Goal: Task Accomplishment & Management: Use online tool/utility

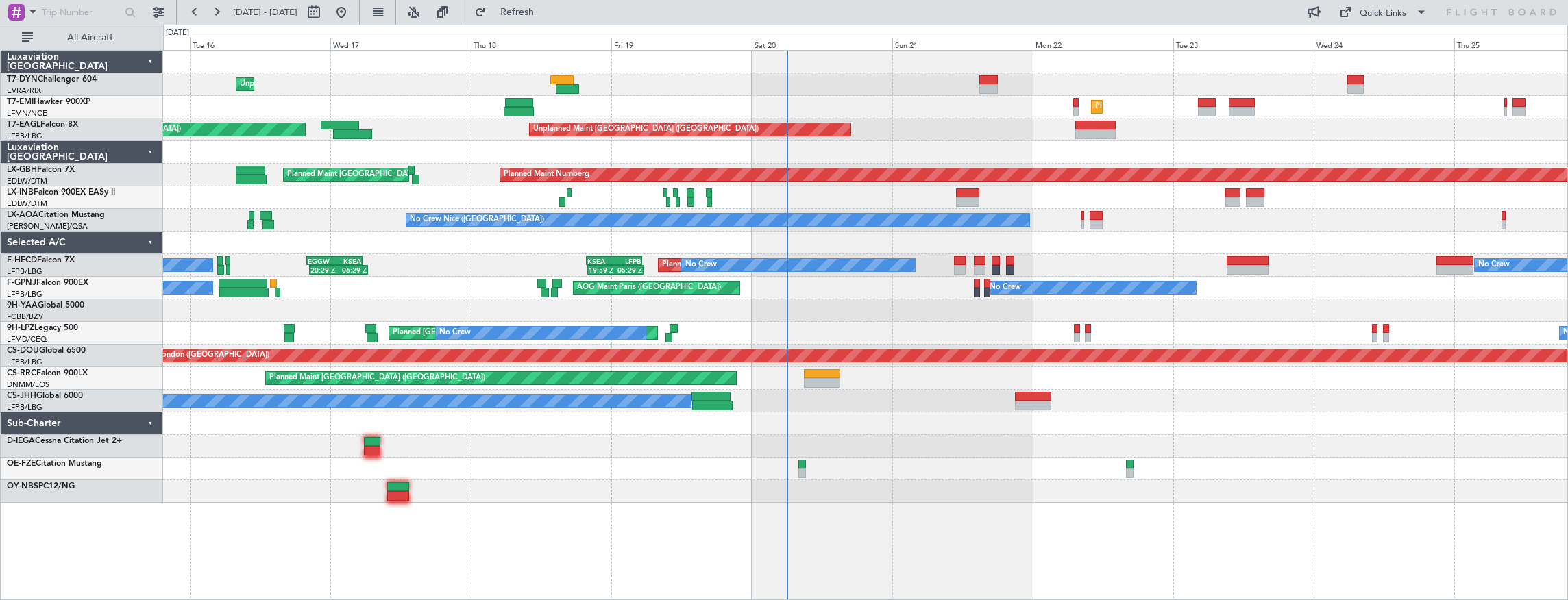
click at [840, 124] on div "Planned Maint [US_STATE] ([GEOGRAPHIC_DATA]) Unplanned Maint [GEOGRAPHIC_DATA] …" at bounding box center [866, 129] width 1405 height 23
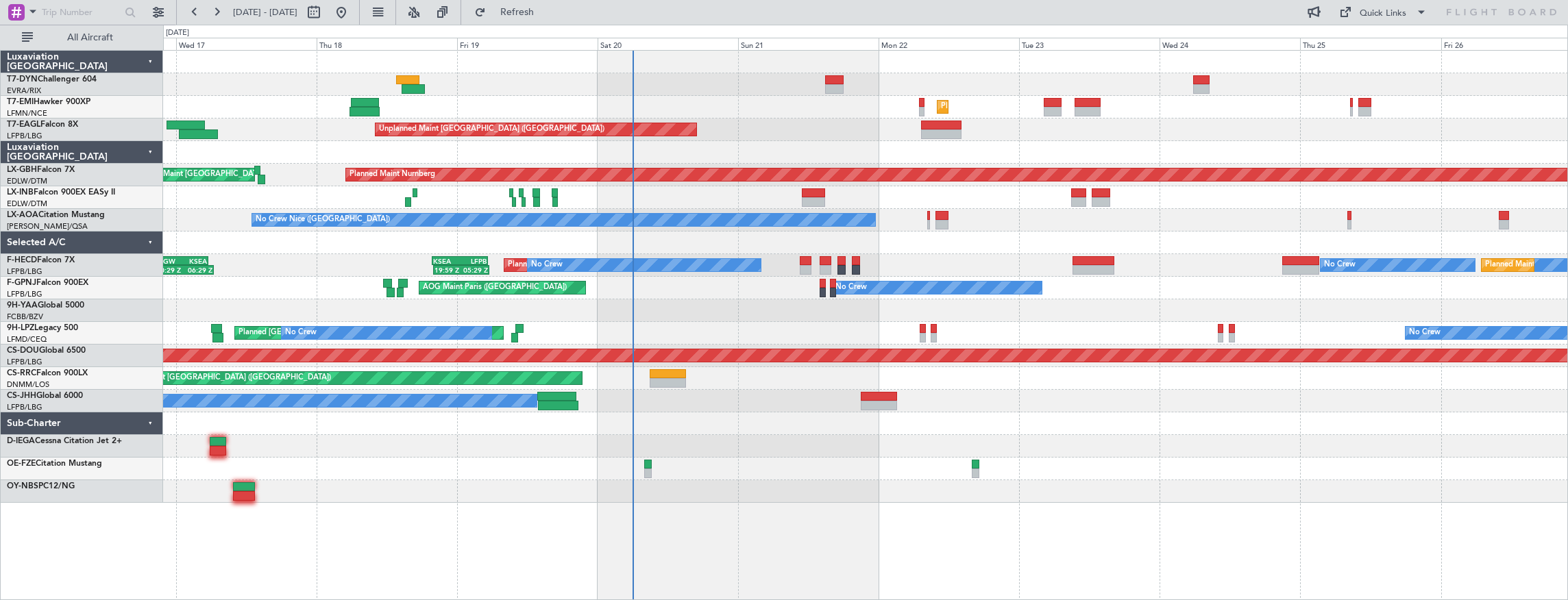
click at [810, 131] on div "Unplanned Maint [GEOGRAPHIC_DATA] ([GEOGRAPHIC_DATA]) Planned Maint [US_STATE] …" at bounding box center [866, 129] width 1405 height 23
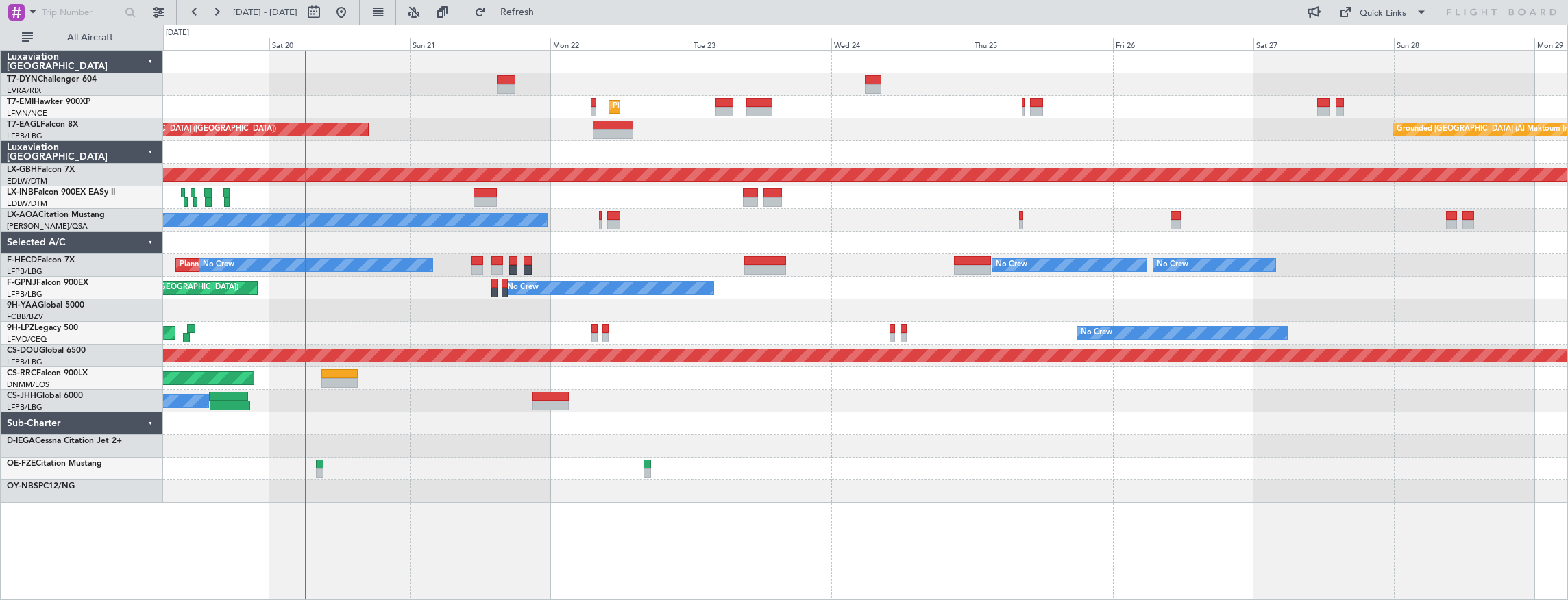
click at [401, 92] on div "Planned Maint [GEOGRAPHIC_DATA] Unplanned Maint [GEOGRAPHIC_DATA] ([GEOGRAPHIC_…" at bounding box center [866, 276] width 1405 height 452
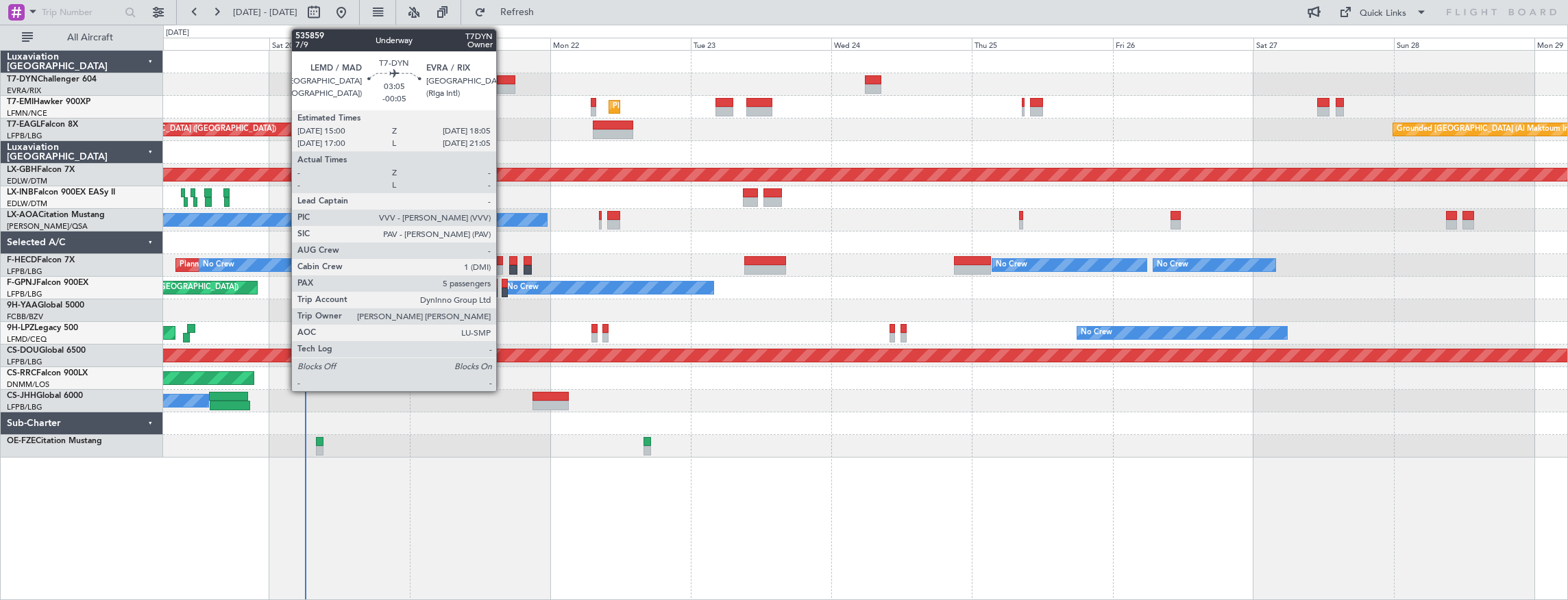
click at [503, 81] on div at bounding box center [506, 80] width 19 height 10
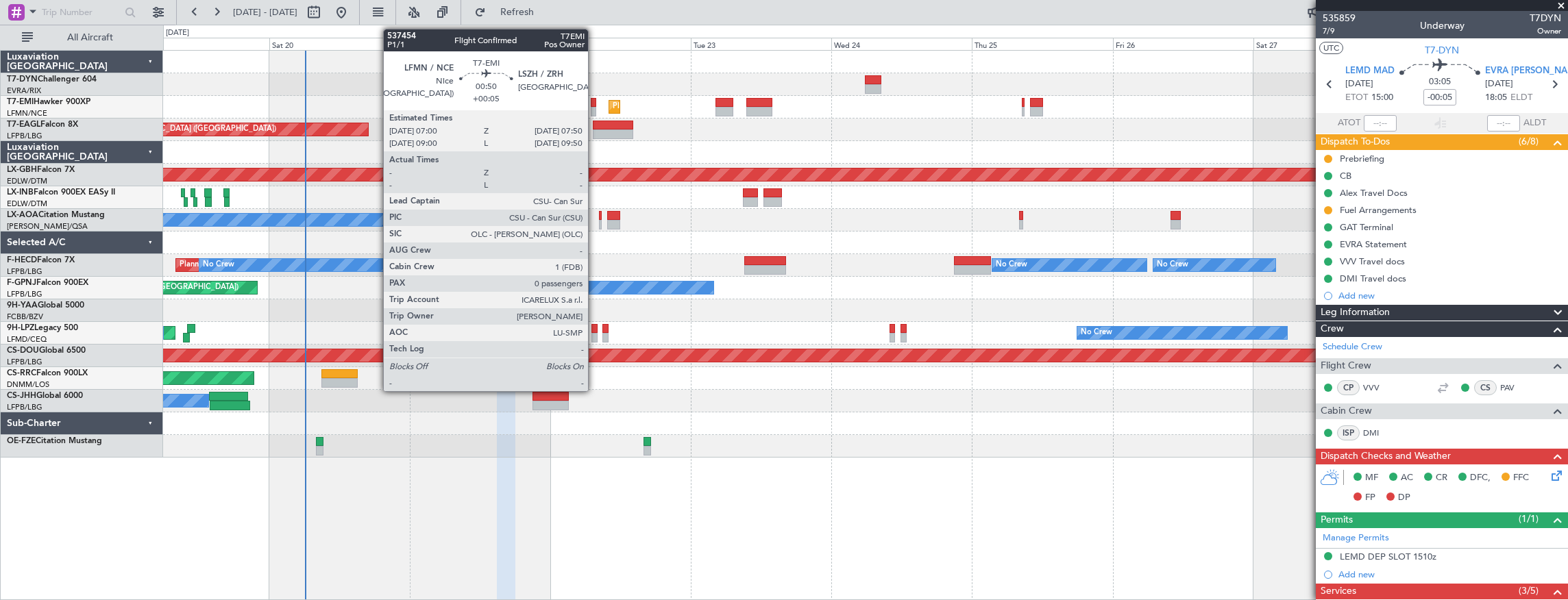
click at [595, 102] on div at bounding box center [593, 102] width 5 height 10
type input "+00:05"
type input "0"
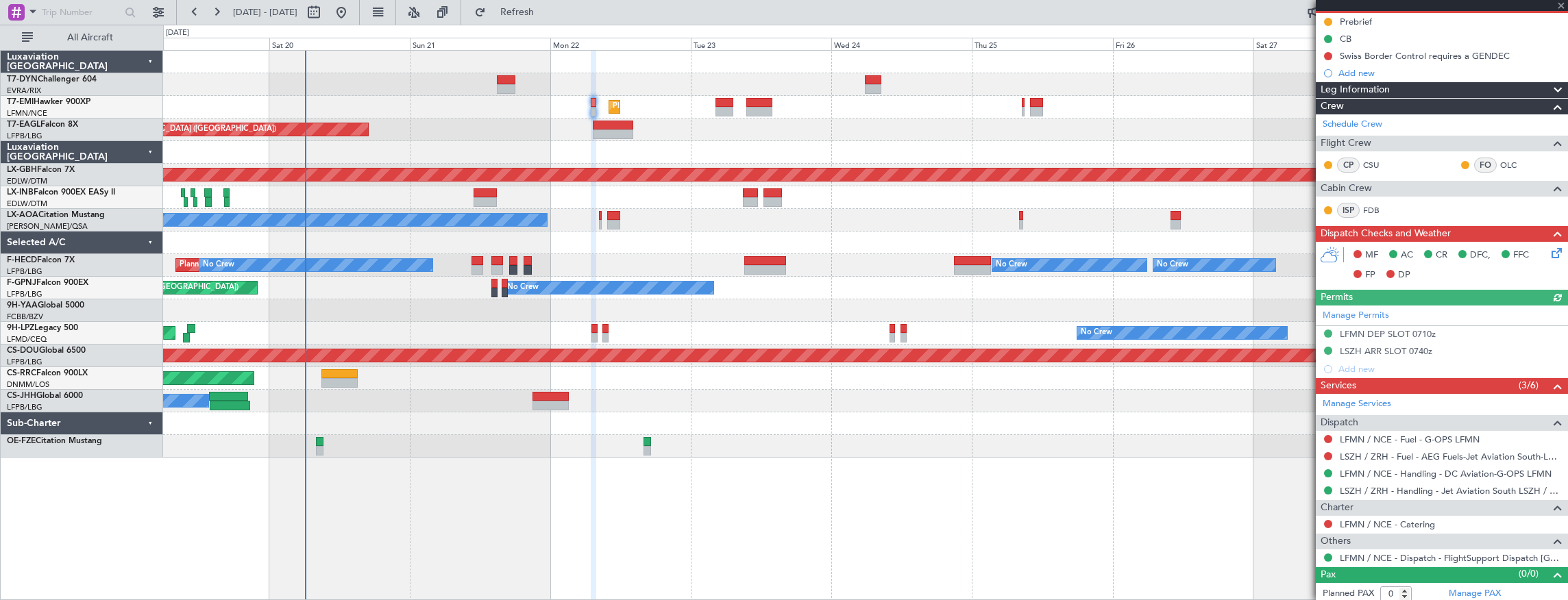
scroll to position [139, 0]
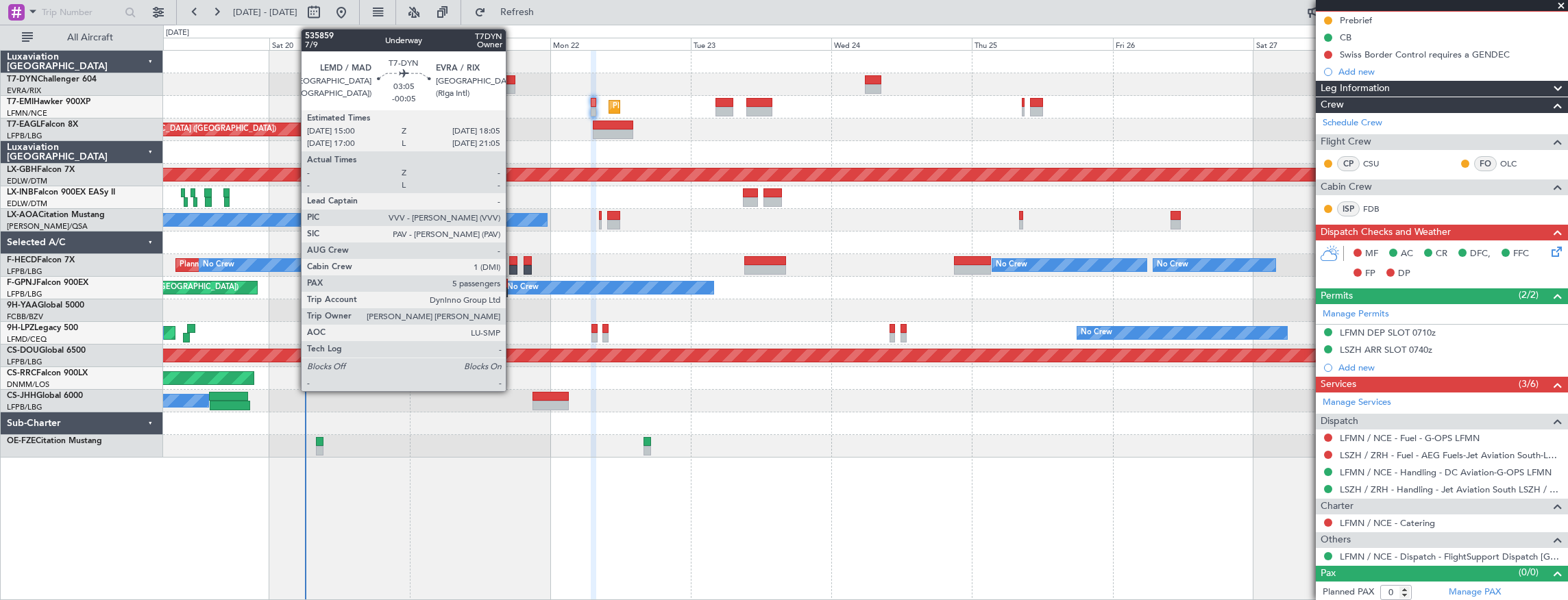
click at [513, 84] on div at bounding box center [506, 89] width 19 height 10
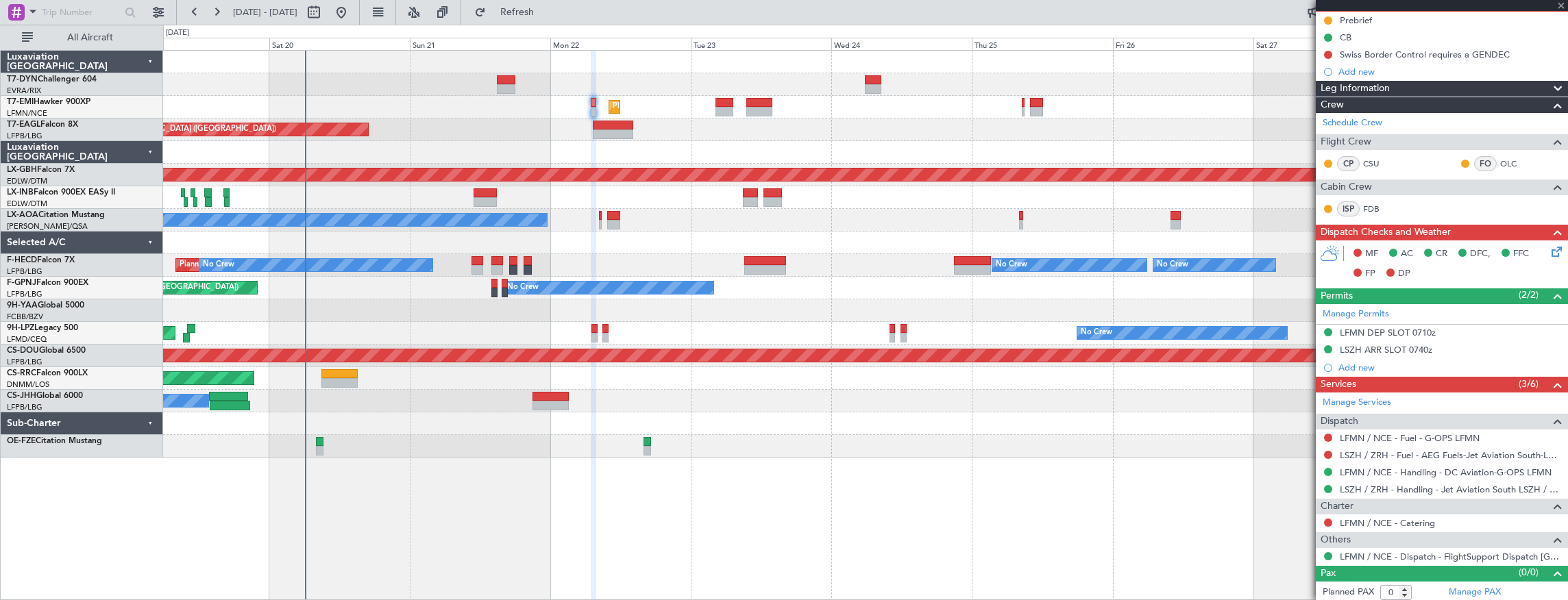
type input "-00:05"
type input "5"
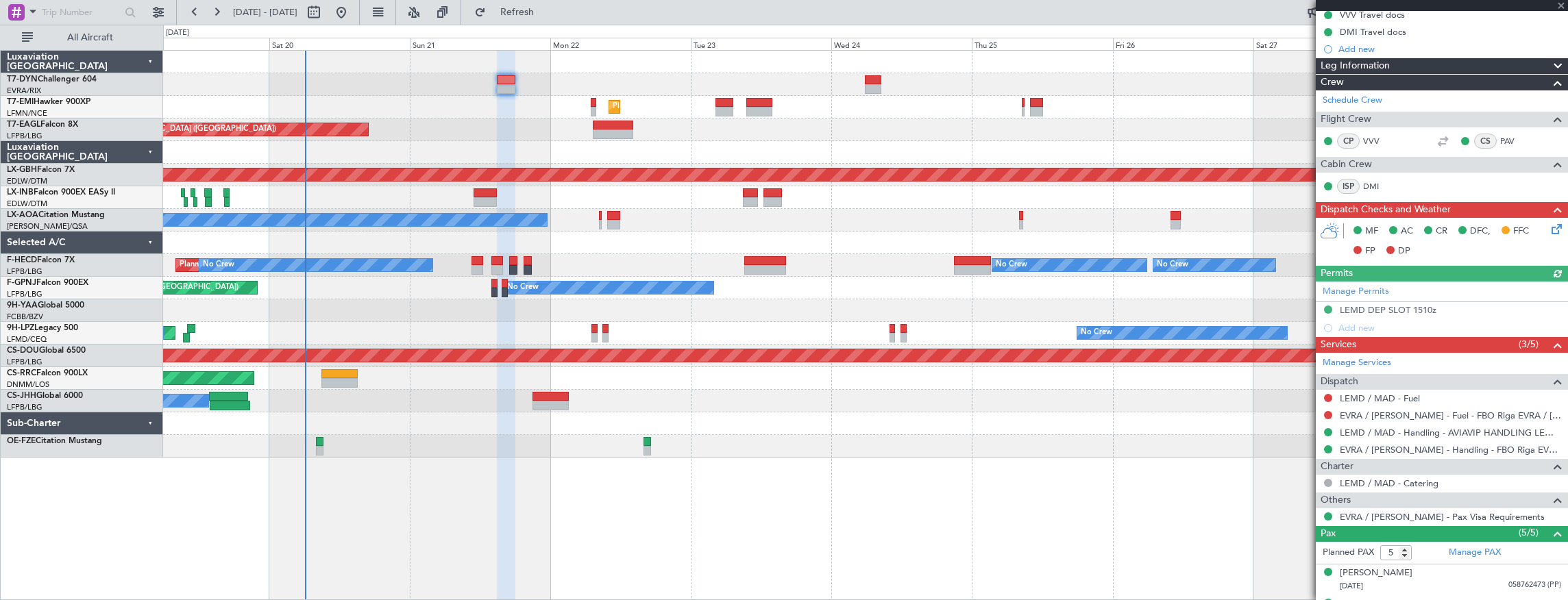
scroll to position [361, 0]
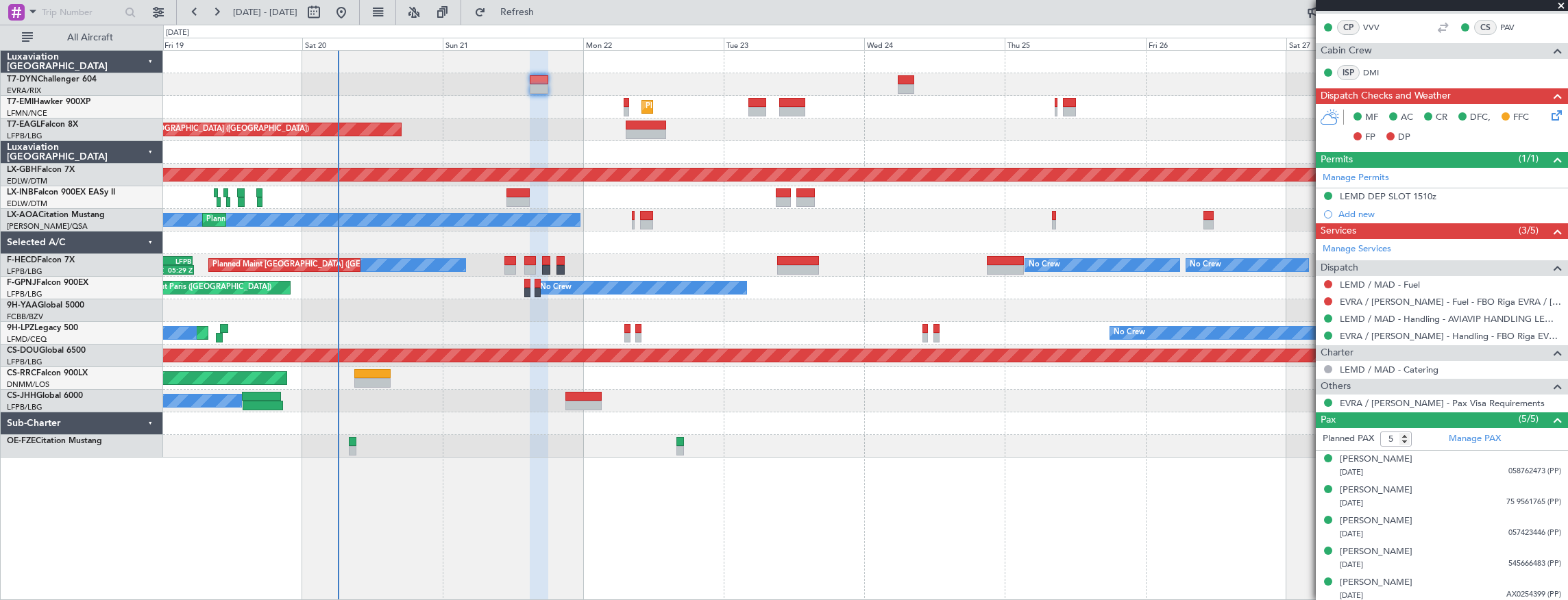
click at [1024, 148] on div "Planned Maint [GEOGRAPHIC_DATA] Grounded [GEOGRAPHIC_DATA] (Al Maktoum Intl) Un…" at bounding box center [866, 254] width 1405 height 407
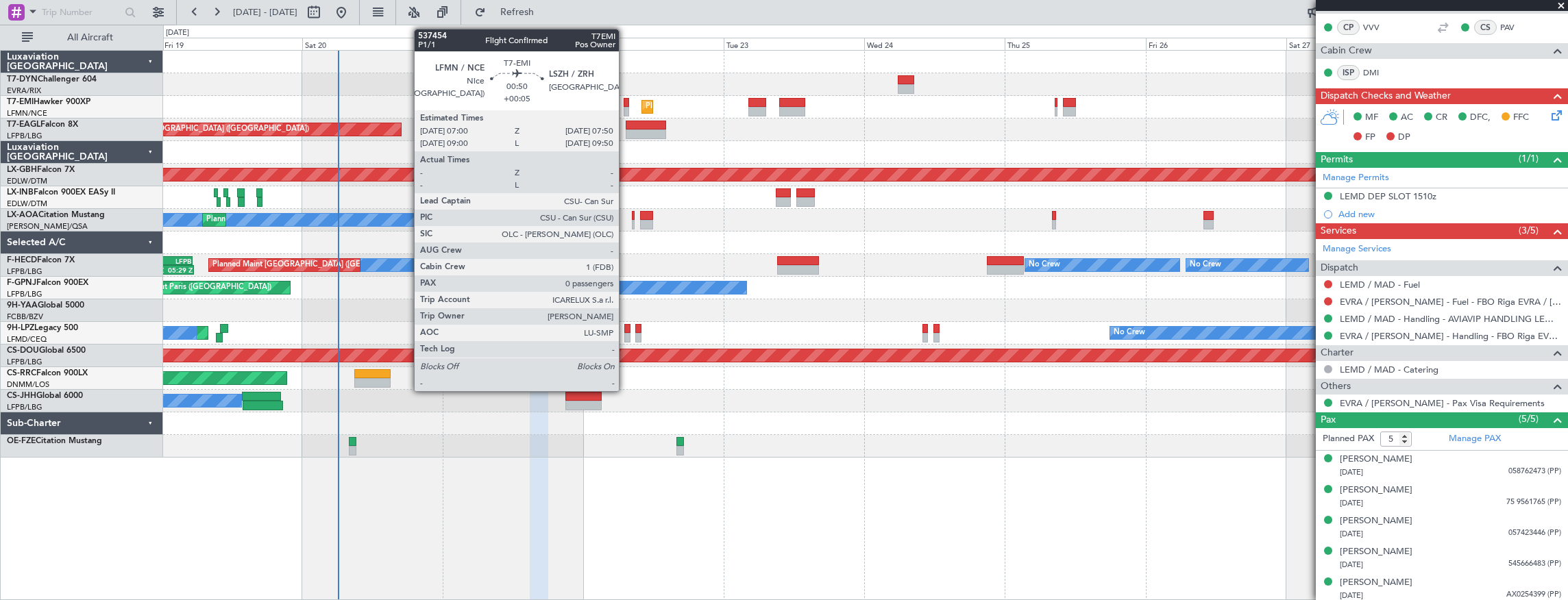
click at [626, 99] on div at bounding box center [626, 102] width 5 height 10
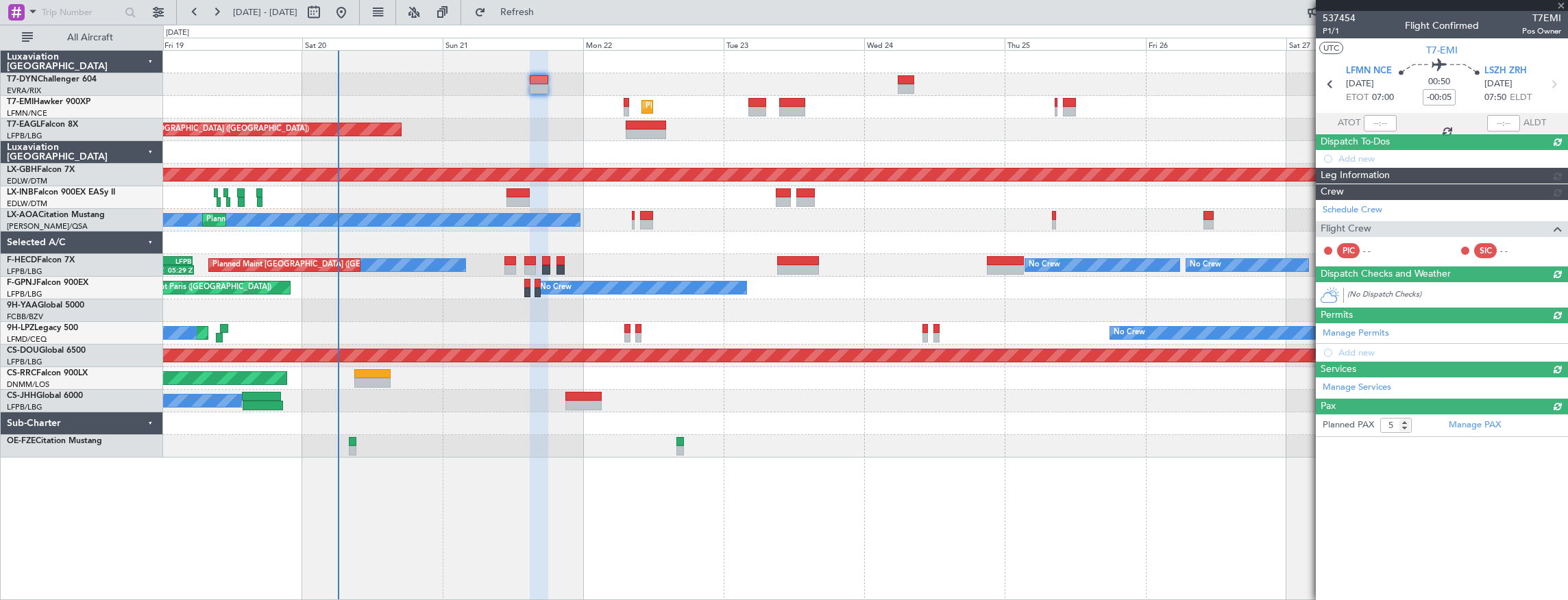
type input "+00:05"
type input "0"
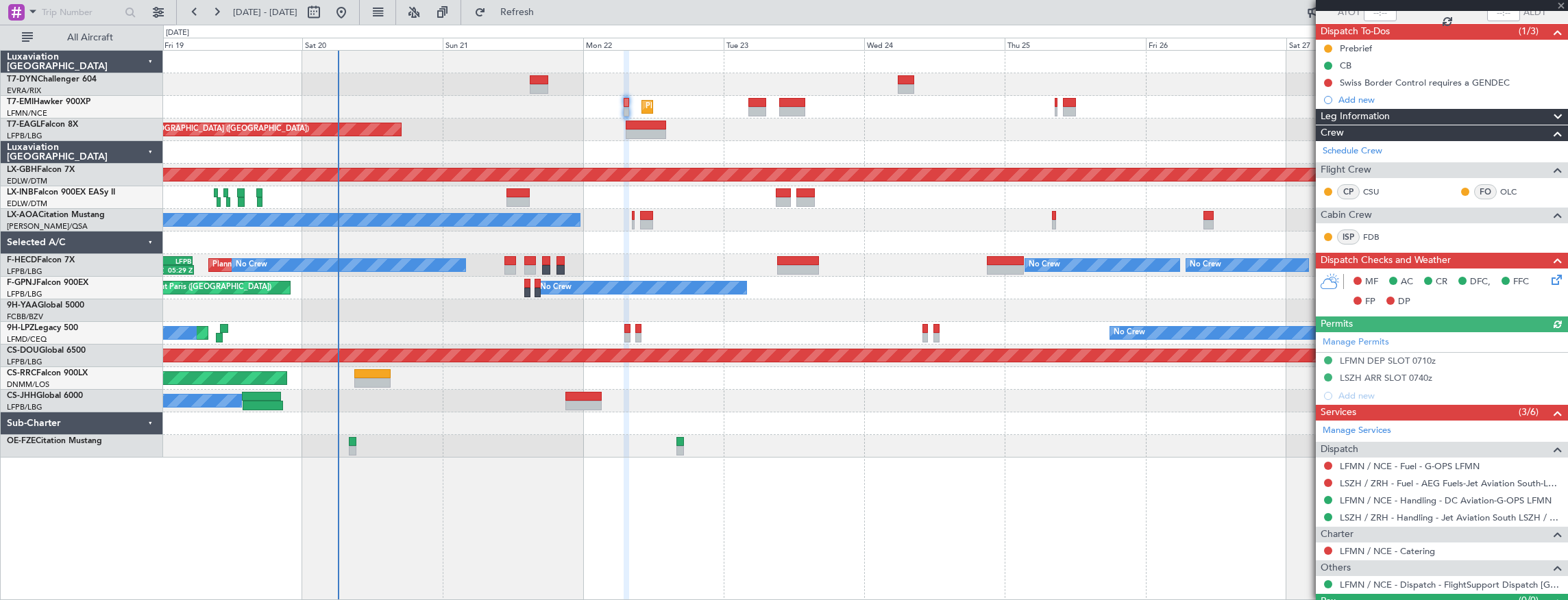
scroll to position [139, 0]
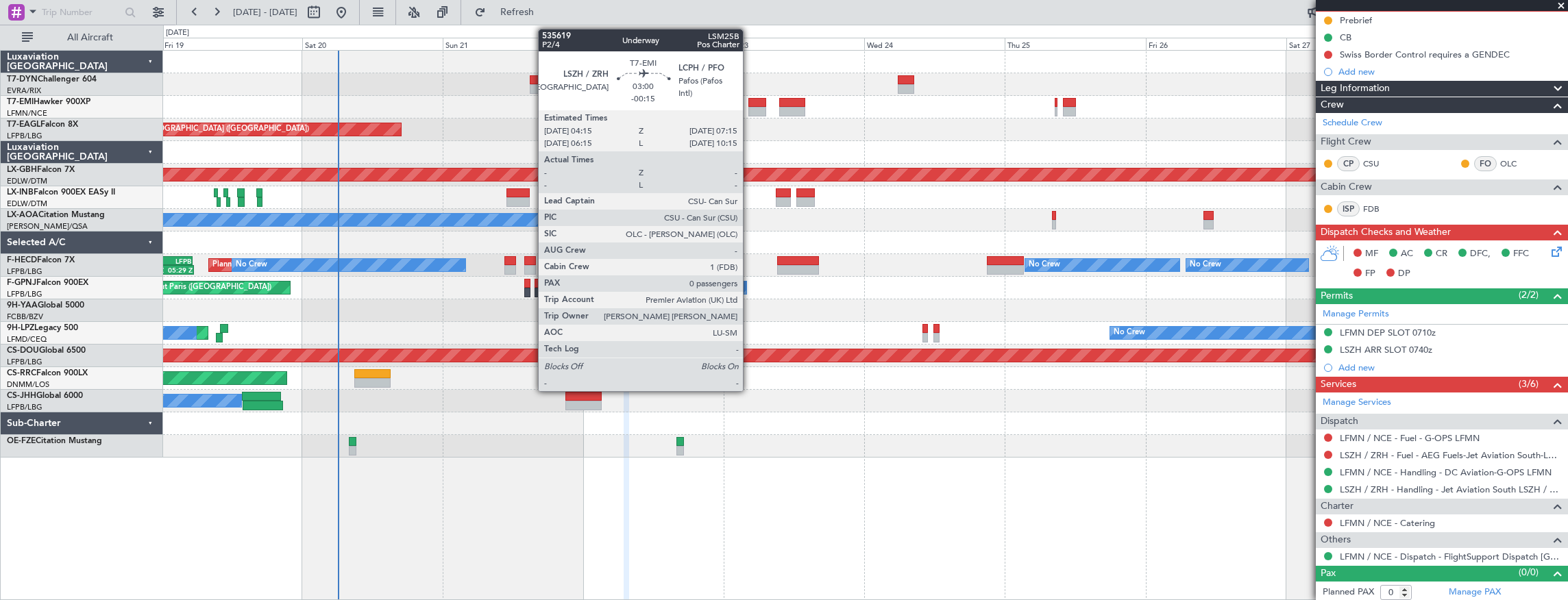
click at [750, 105] on div at bounding box center [758, 102] width 18 height 10
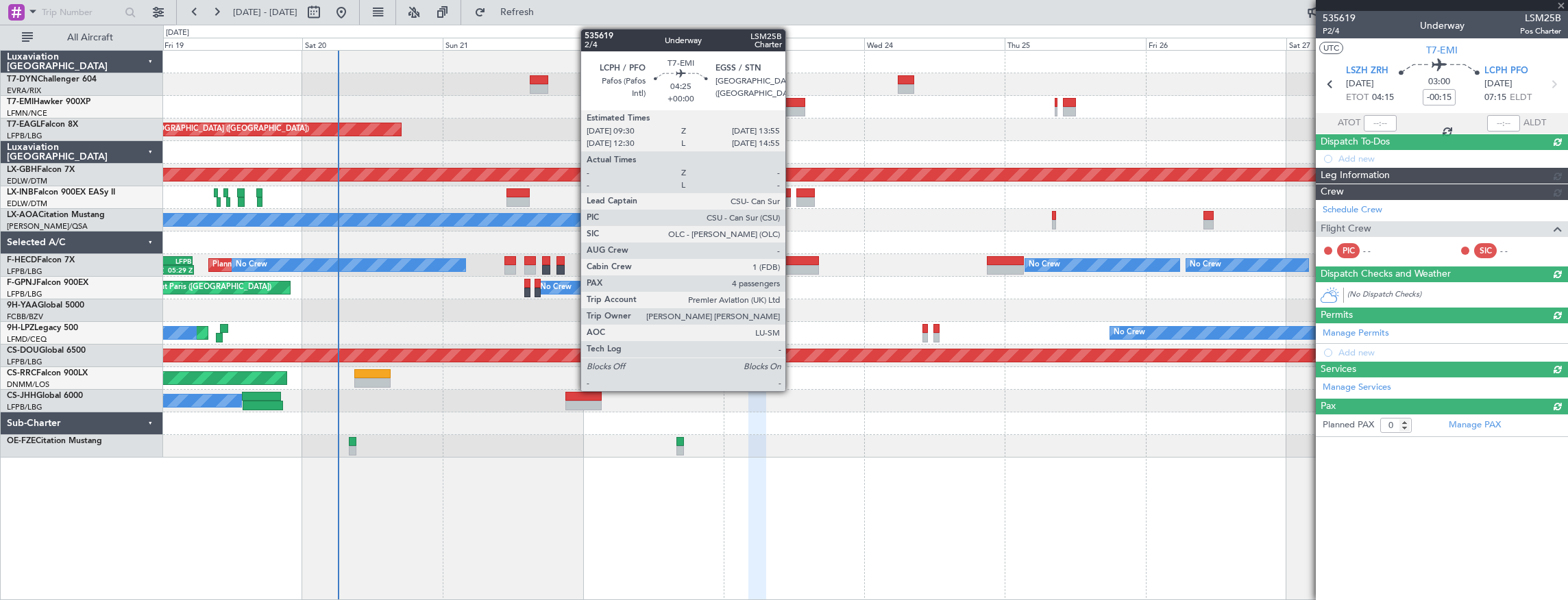
scroll to position [0, 0]
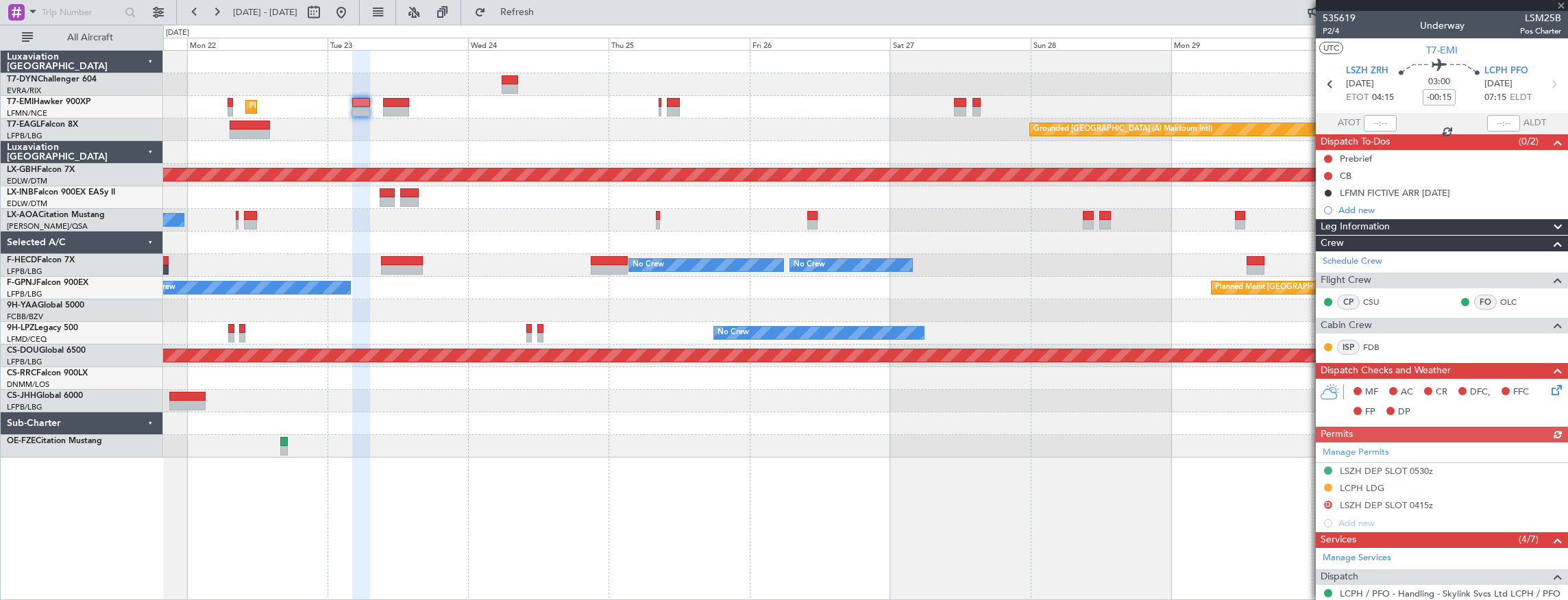
click at [451, 123] on div "Planned Maint [GEOGRAPHIC_DATA] Grounded [GEOGRAPHIC_DATA] (Al Maktoum Intl) Un…" at bounding box center [866, 254] width 1405 height 407
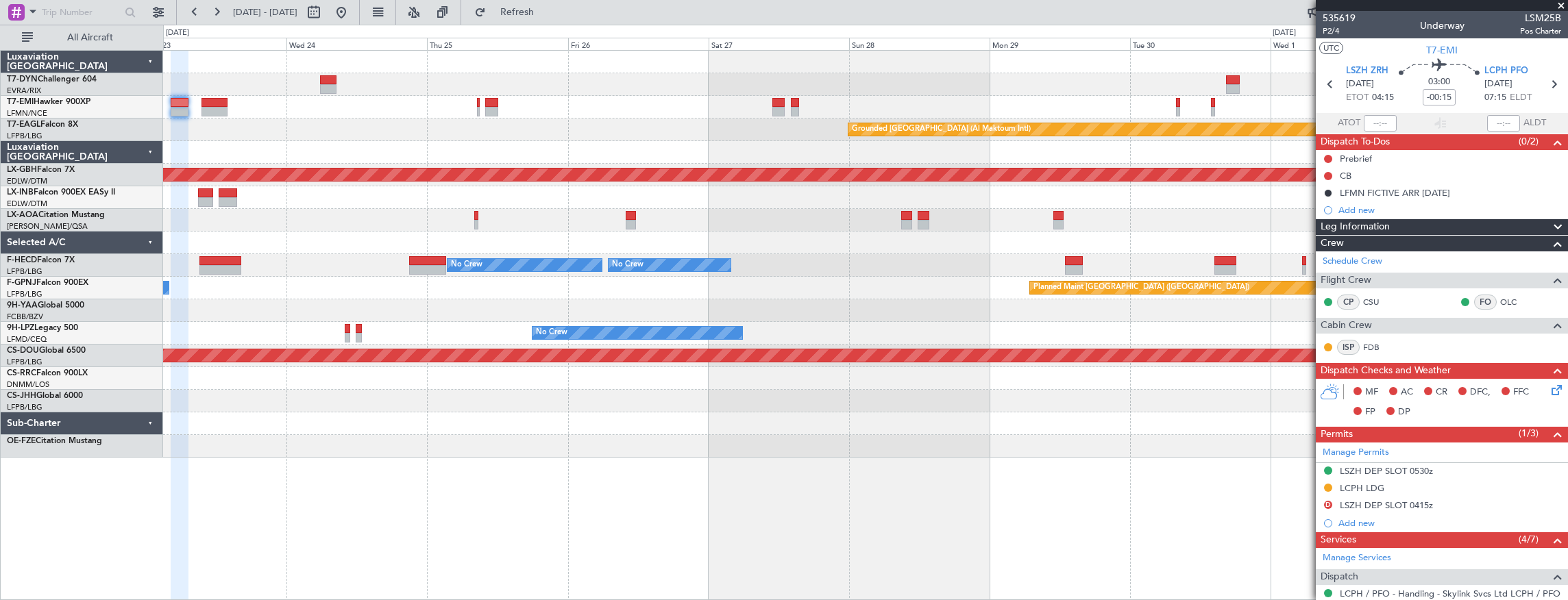
click at [859, 89] on div "Planned Maint [GEOGRAPHIC_DATA] Grounded [GEOGRAPHIC_DATA] (Al Maktoum Intl) Un…" at bounding box center [866, 254] width 1405 height 407
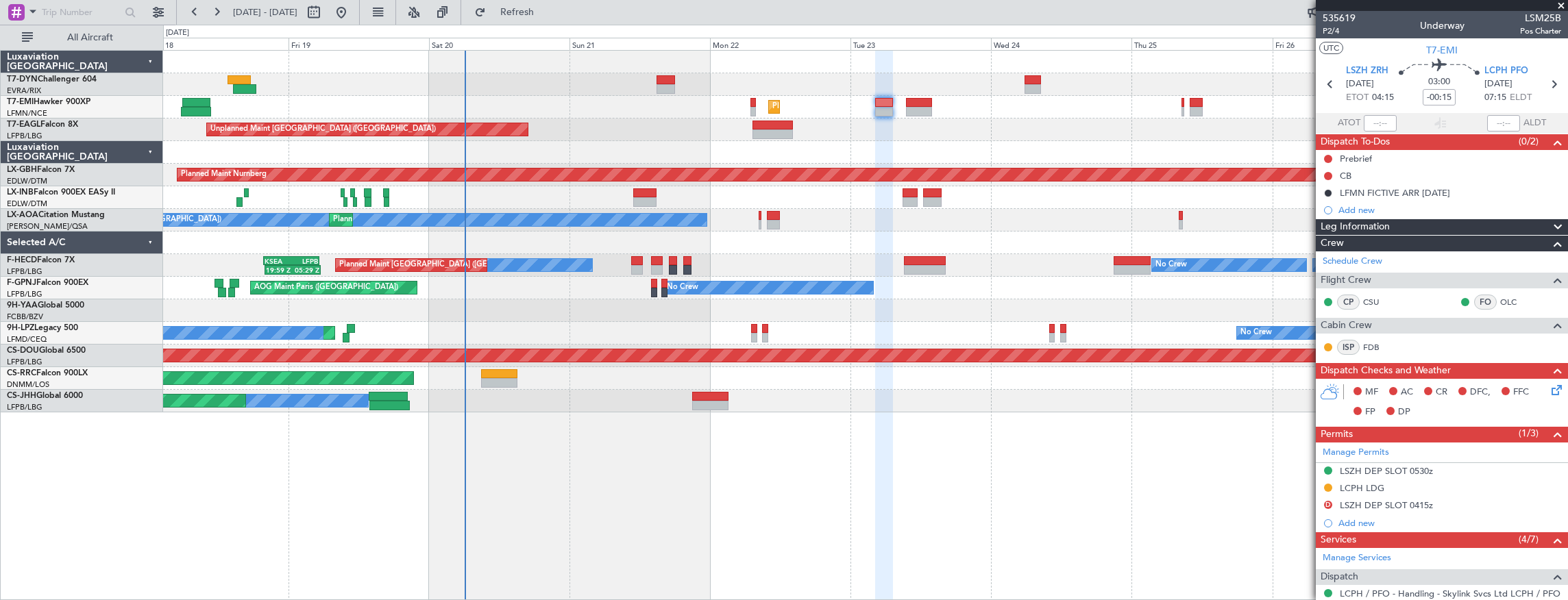
click at [1057, 132] on div "Grounded [GEOGRAPHIC_DATA] (Al Maktoum Intl) Unplanned Maint [GEOGRAPHIC_DATA] …" at bounding box center [866, 129] width 1405 height 23
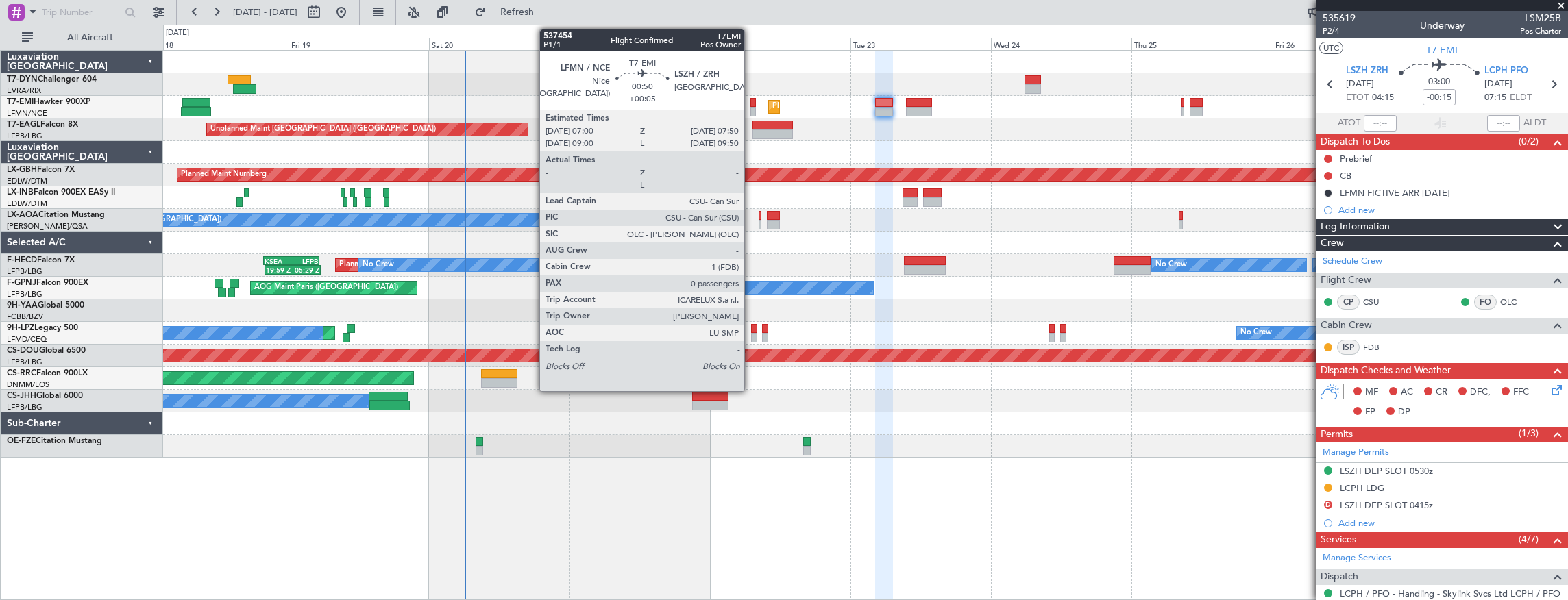
click at [751, 103] on div at bounding box center [753, 102] width 5 height 10
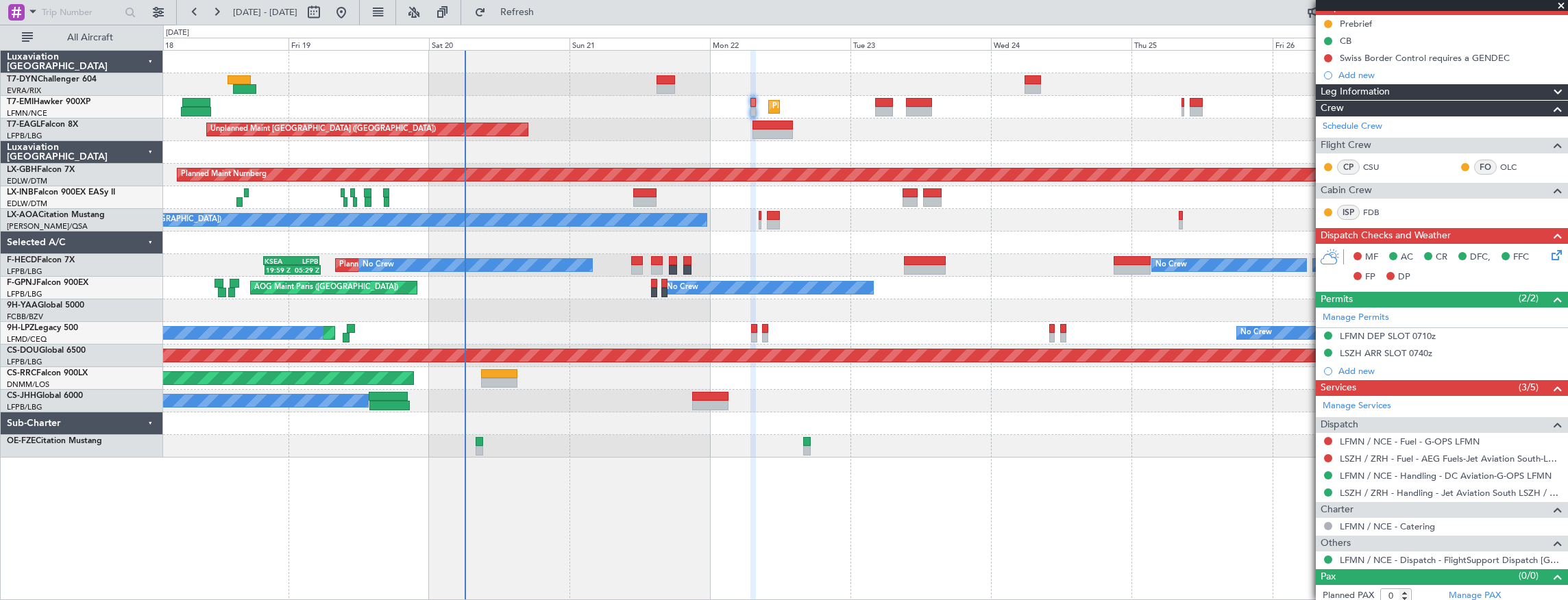
scroll to position [139, 0]
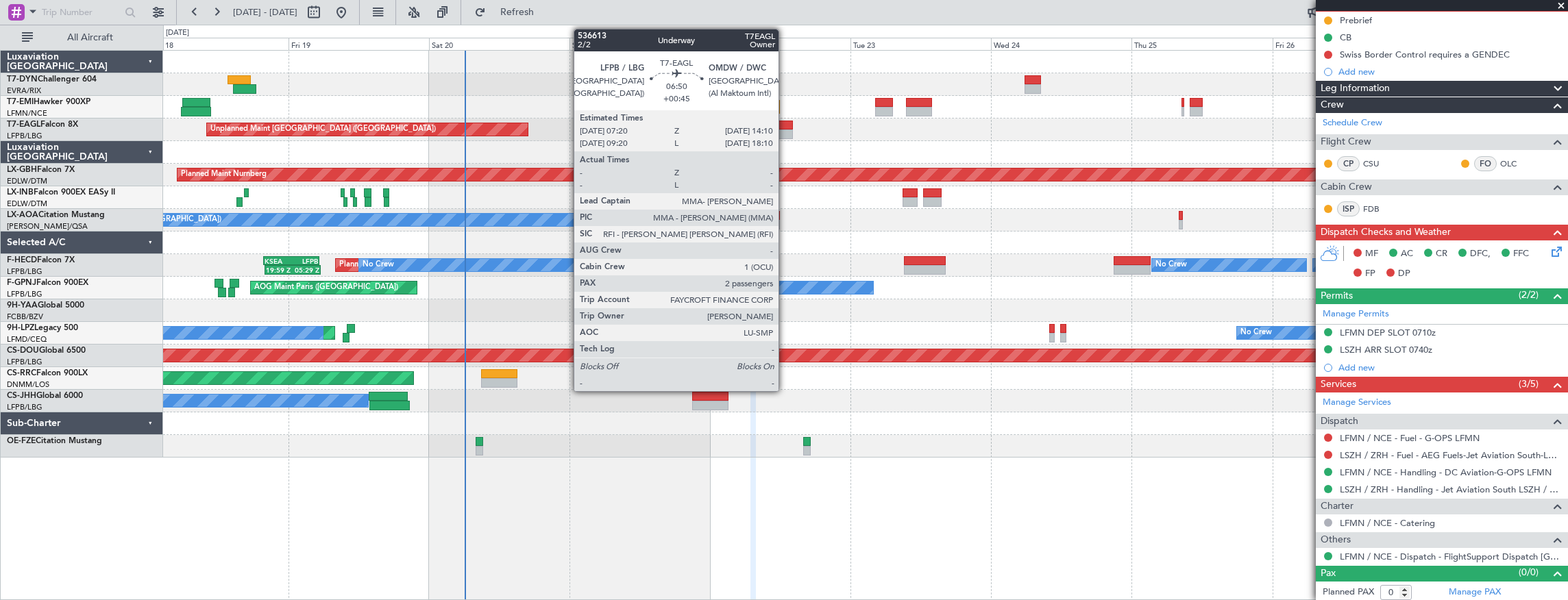
click at [786, 129] on div at bounding box center [773, 134] width 41 height 10
type input "+00:45"
type input "2"
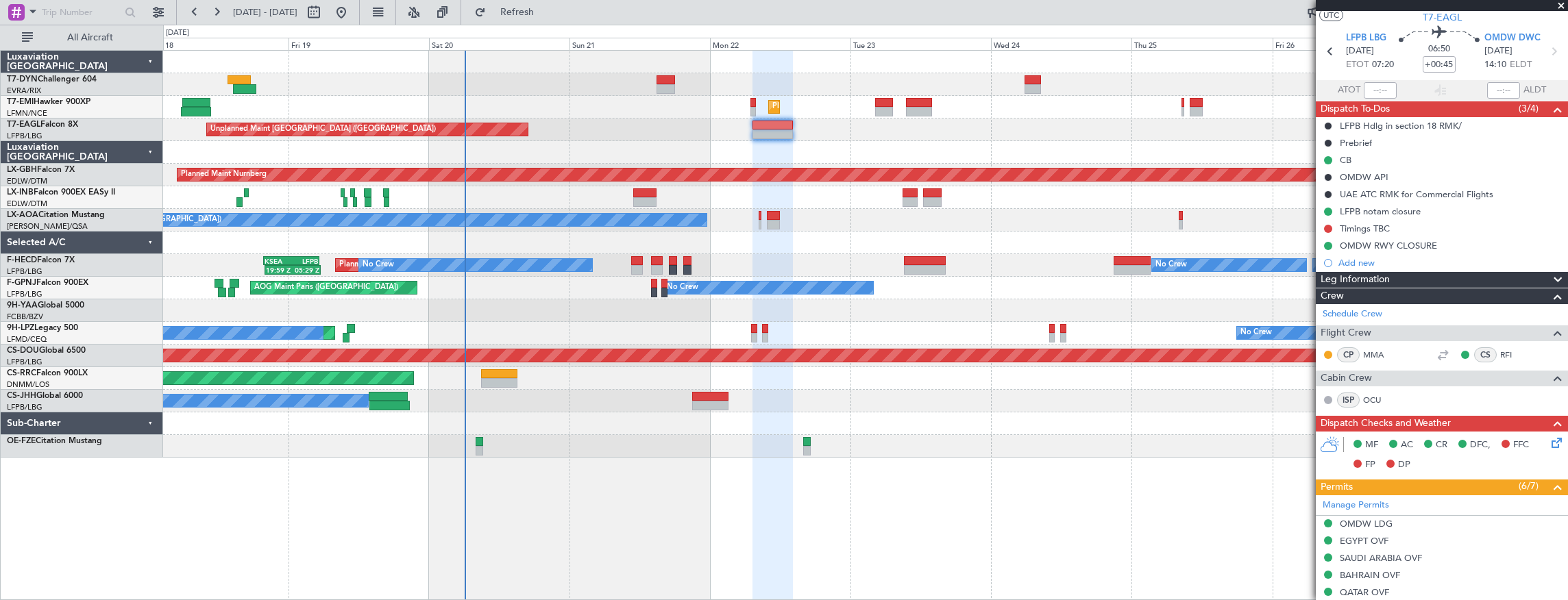
scroll to position [91, 0]
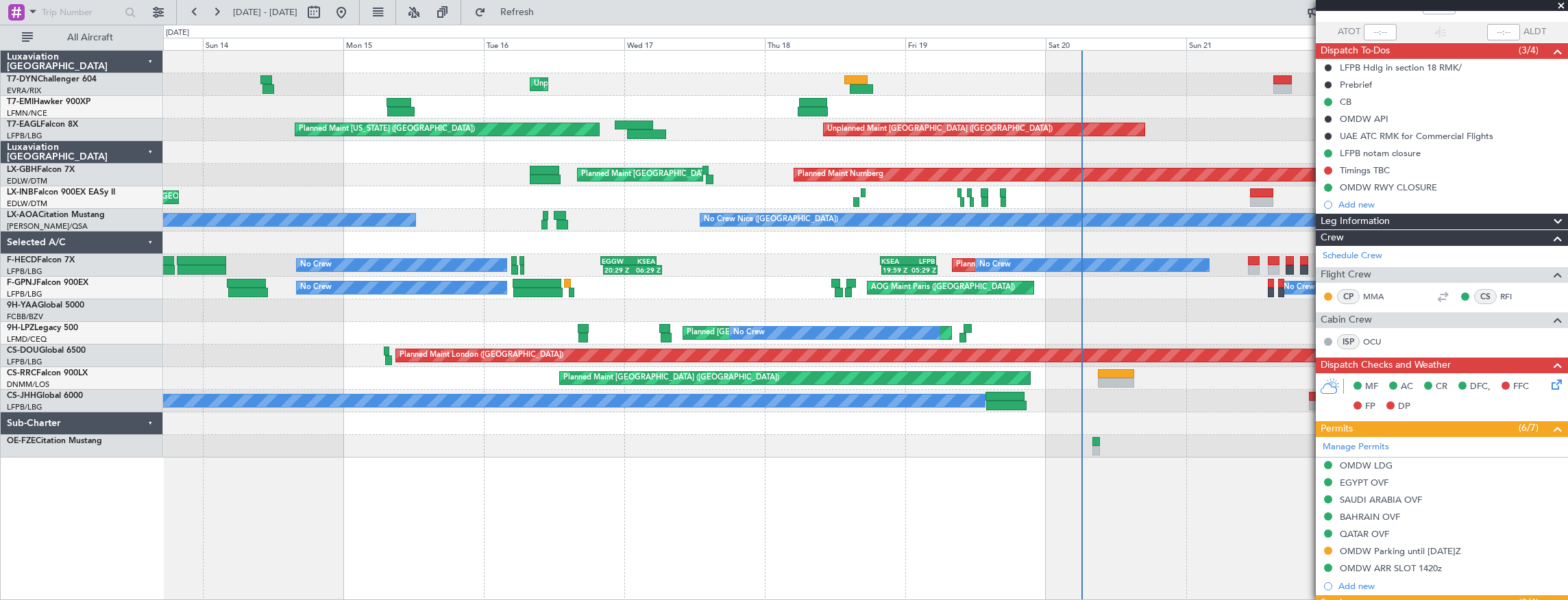
click at [1175, 155] on div "Unplanned Maint [GEOGRAPHIC_DATA] (Riga Intl) Planned Maint [GEOGRAPHIC_DATA] U…" at bounding box center [866, 254] width 1405 height 407
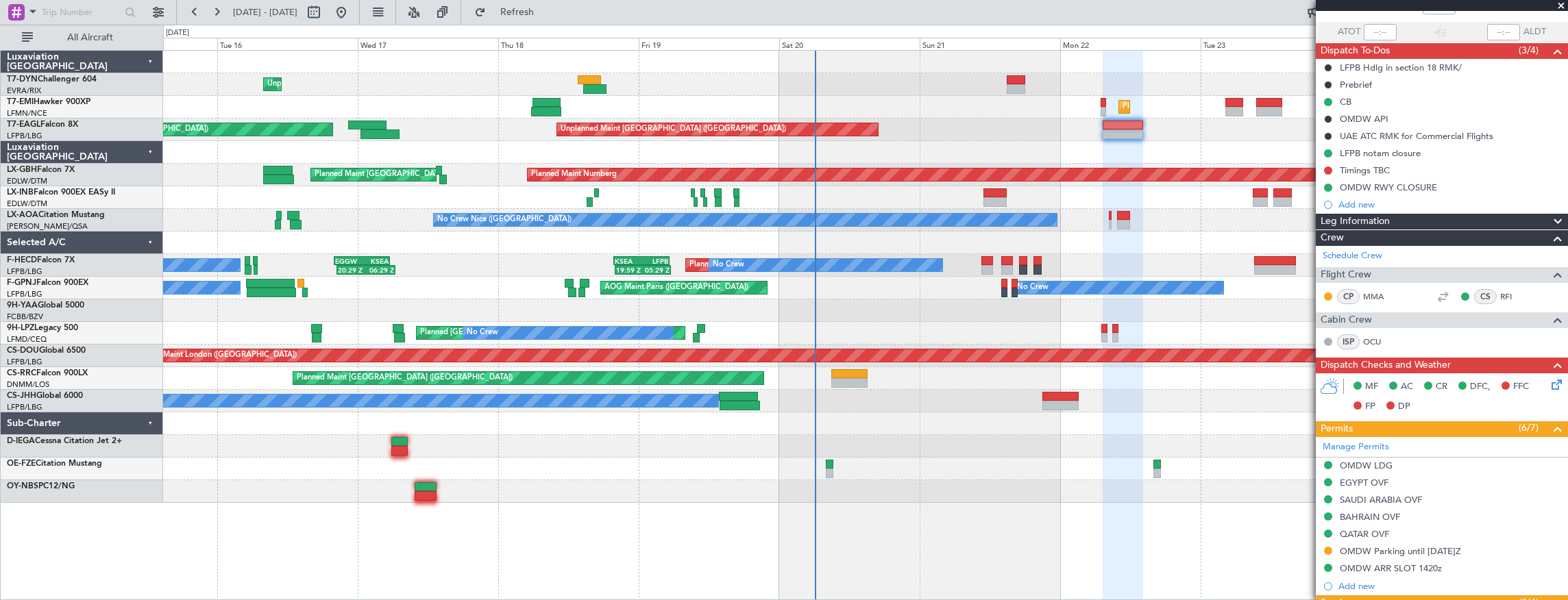
click at [354, 102] on div "Unplanned Maint [GEOGRAPHIC_DATA] (Riga Intl) Planned Maint [GEOGRAPHIC_DATA] U…" at bounding box center [866, 276] width 1405 height 452
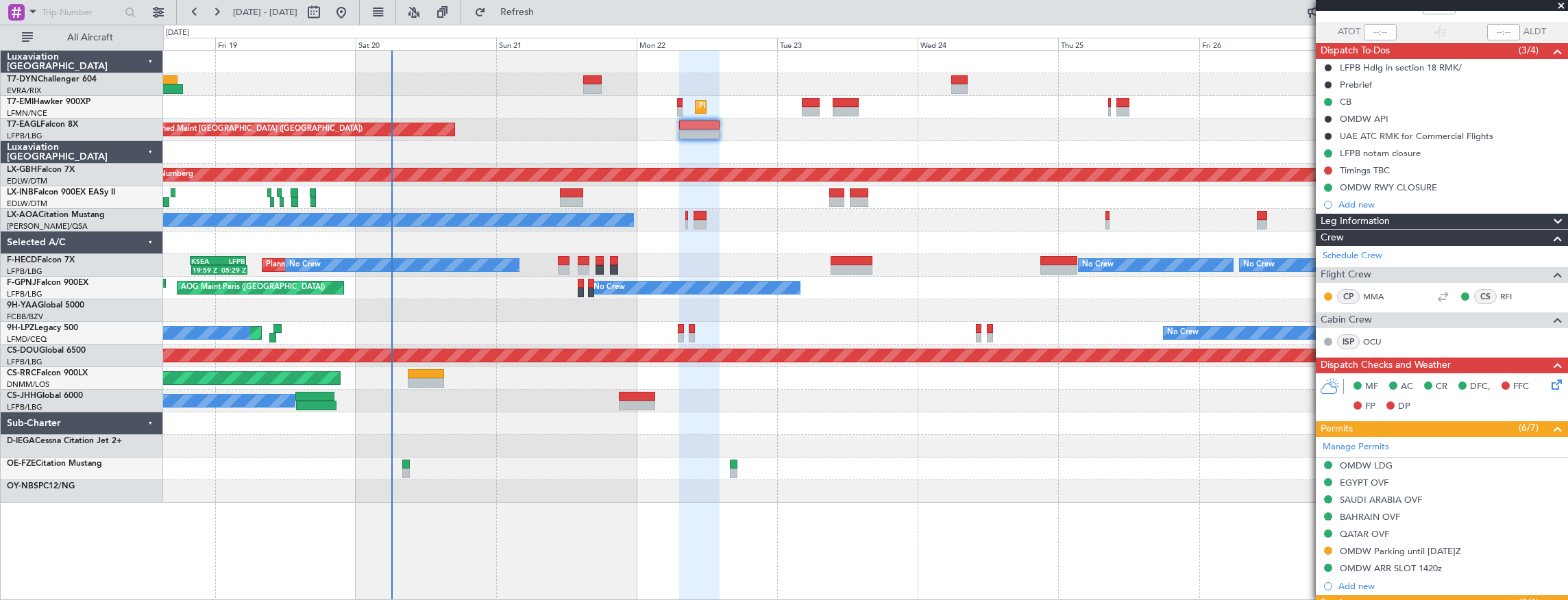
click at [453, 136] on div "Unplanned Maint [GEOGRAPHIC_DATA] ([GEOGRAPHIC_DATA]) Grounded [GEOGRAPHIC_DATA…" at bounding box center [866, 129] width 1405 height 23
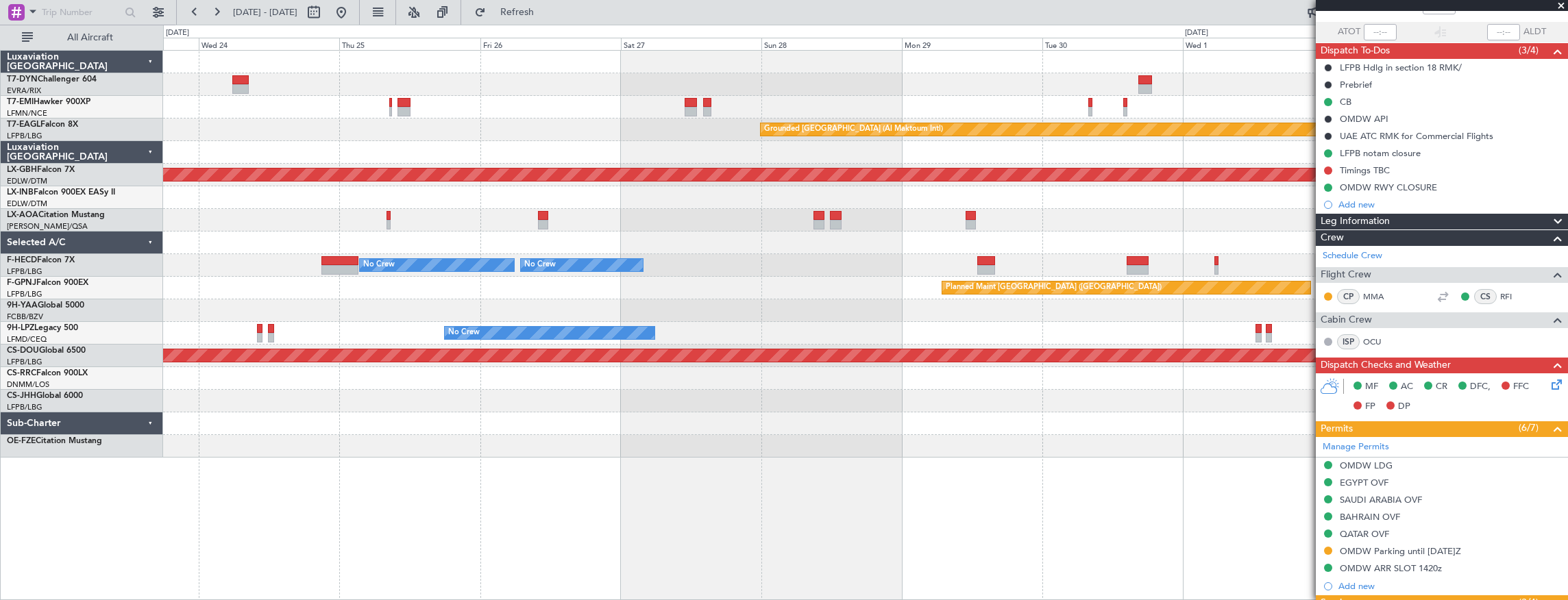
click at [285, 122] on div "Grounded [GEOGRAPHIC_DATA] (Al Maktoum Intl)" at bounding box center [866, 129] width 1405 height 23
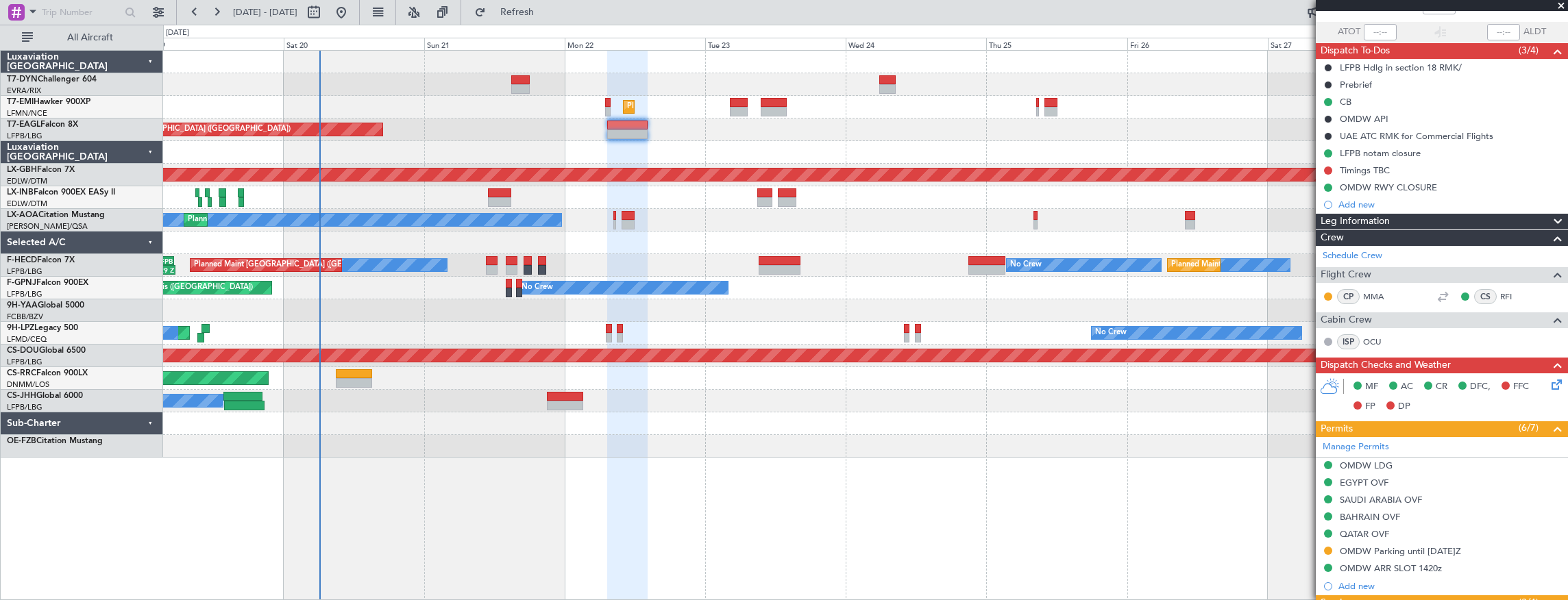
click at [877, 148] on div at bounding box center [866, 152] width 1405 height 23
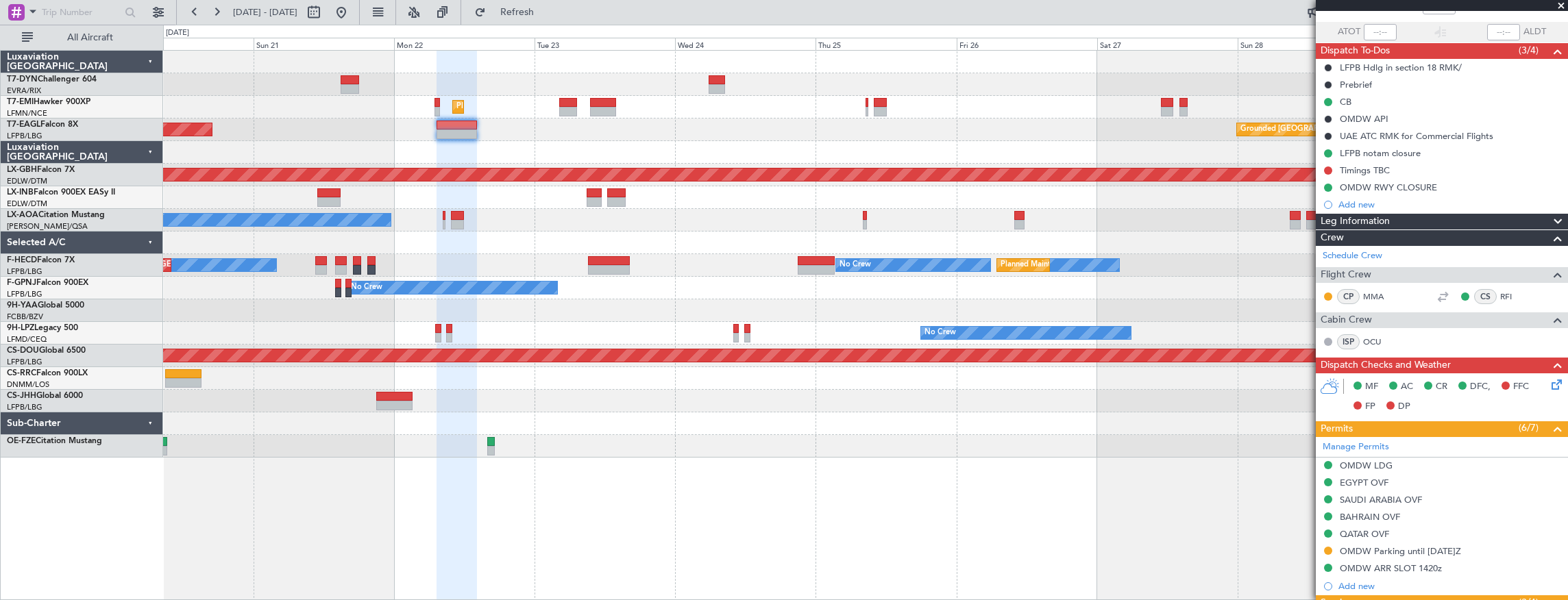
click at [843, 225] on div "Planned Maint [GEOGRAPHIC_DATA] Grounded [GEOGRAPHIC_DATA] (Al Maktoum Intl) Un…" at bounding box center [866, 254] width 1405 height 407
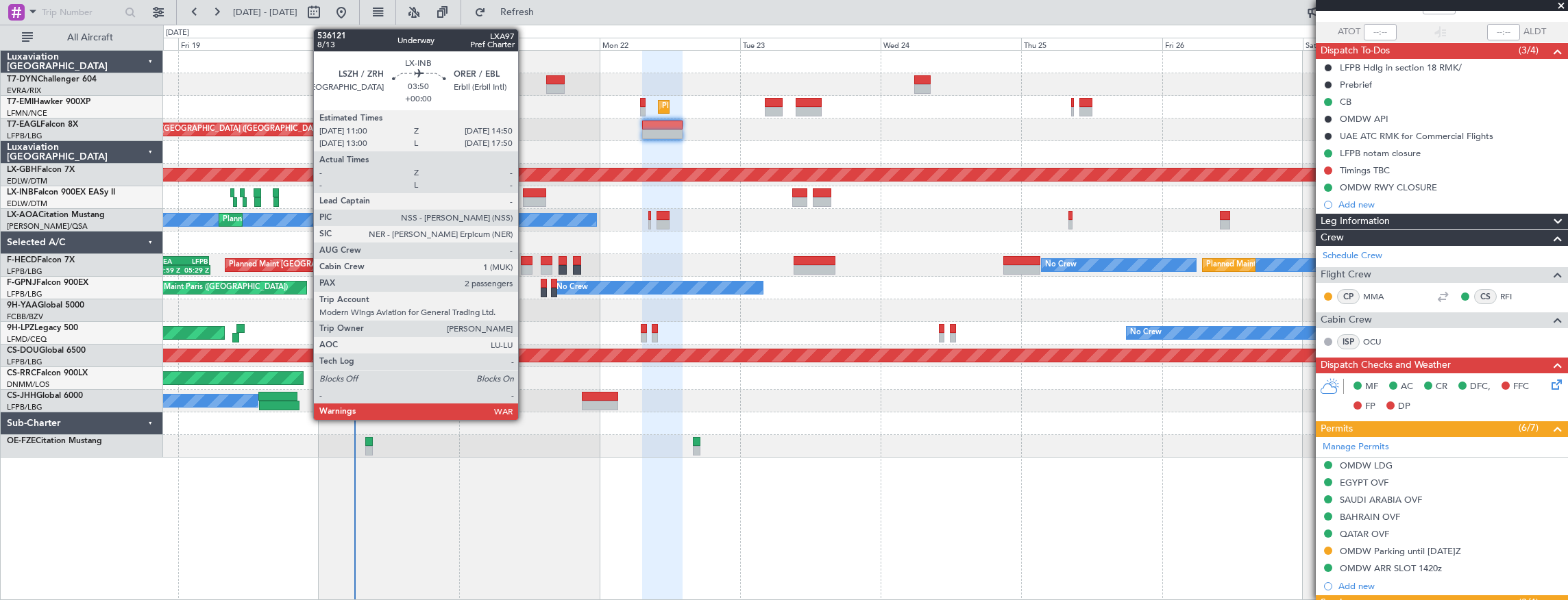
click at [525, 194] on div at bounding box center [534, 193] width 23 height 10
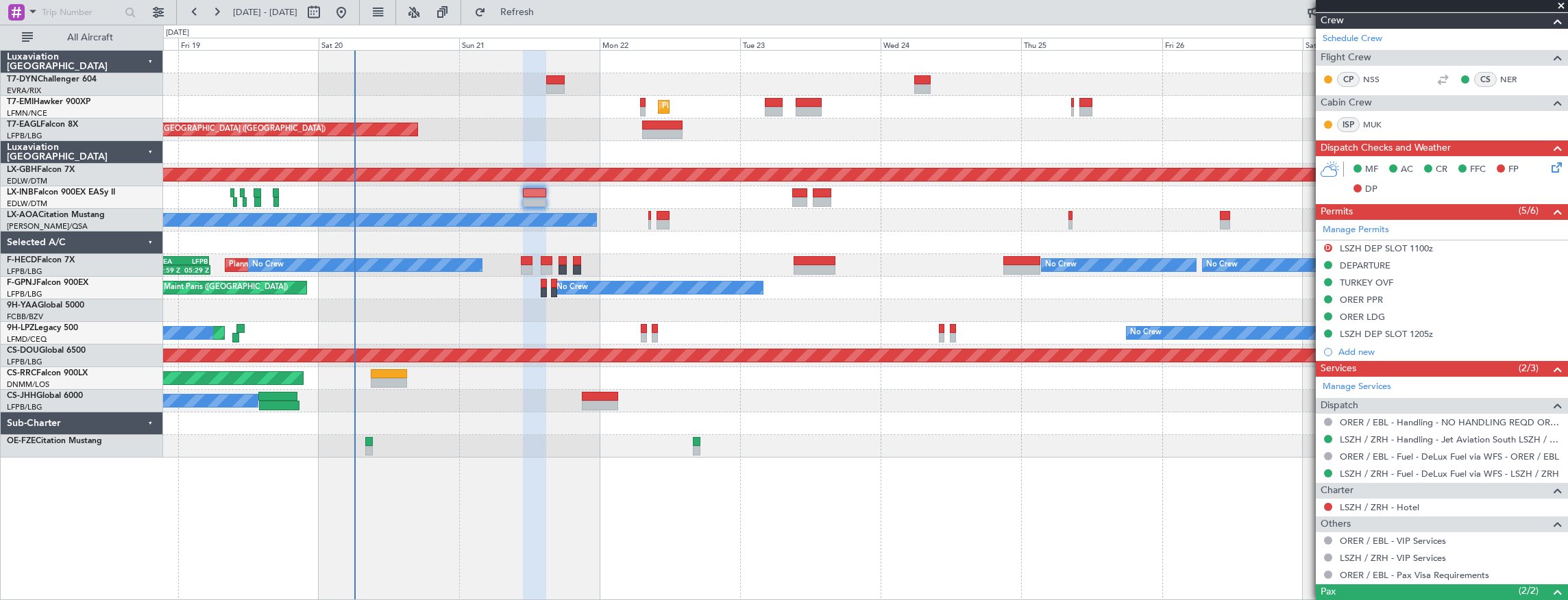
scroll to position [388, 0]
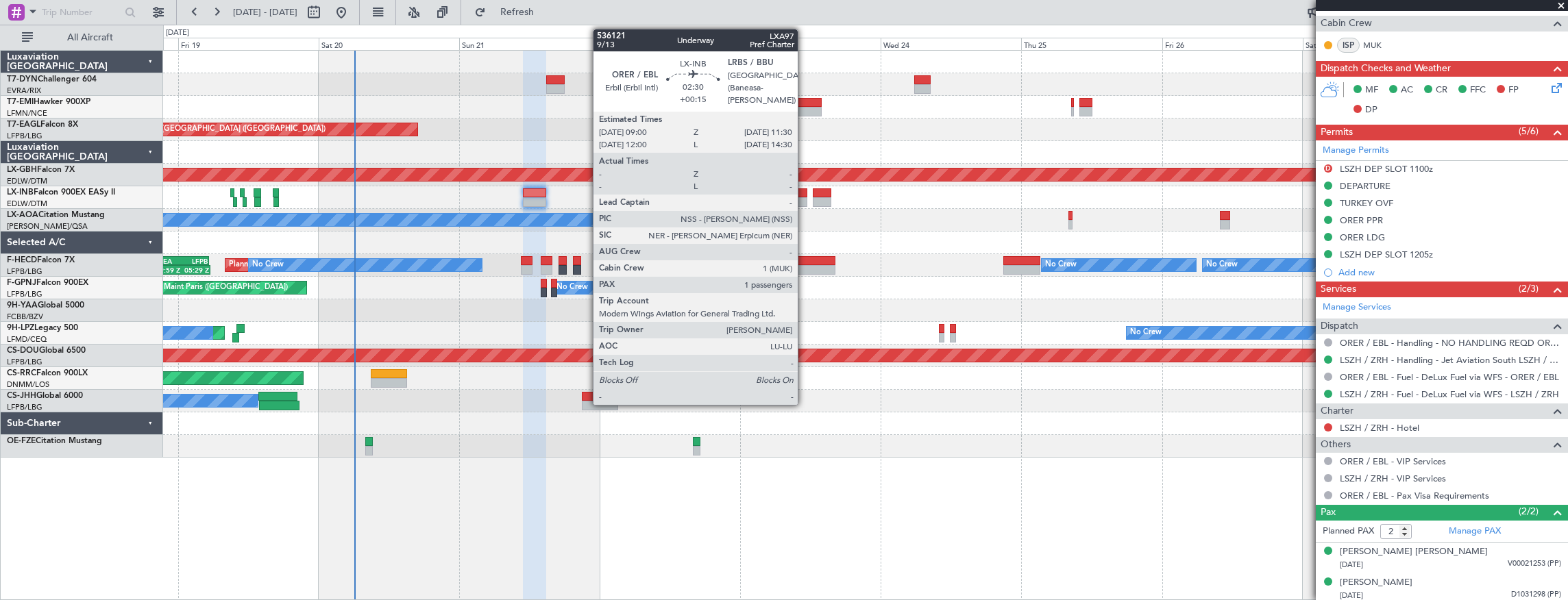
click at [804, 193] on div at bounding box center [800, 193] width 15 height 10
type input "+00:15"
type input "1"
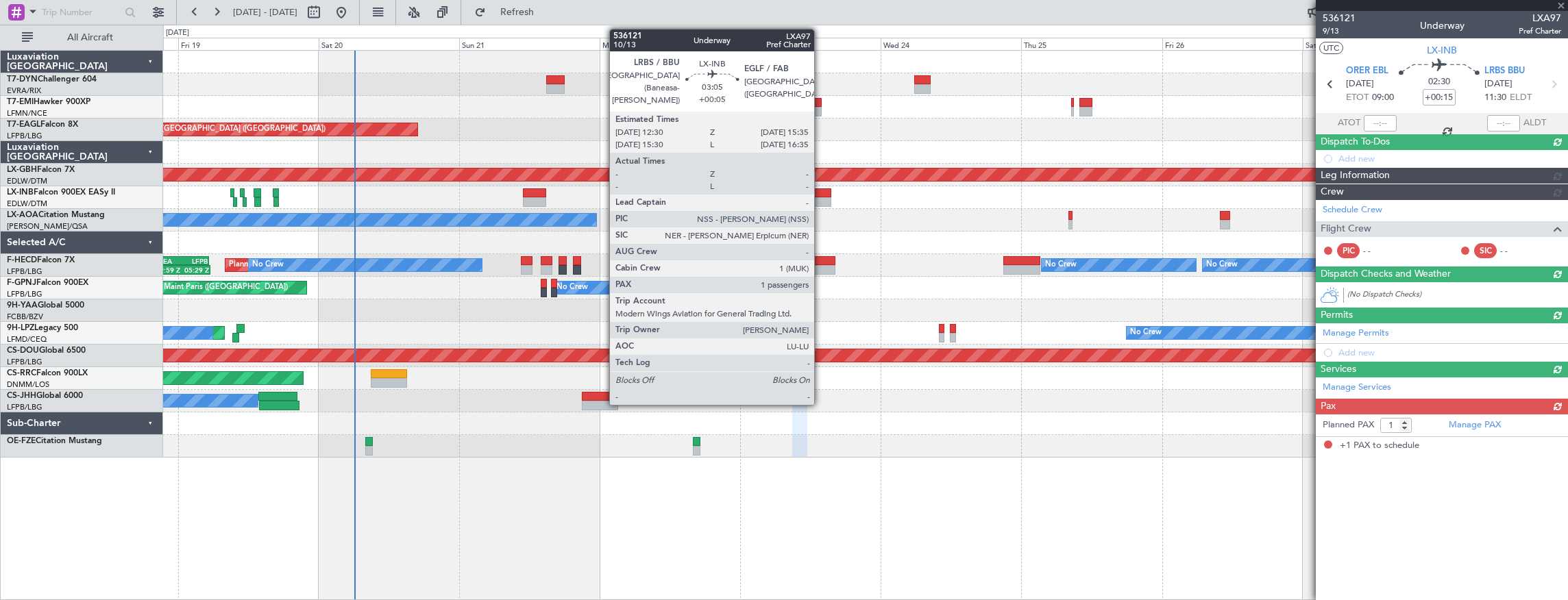
scroll to position [0, 0]
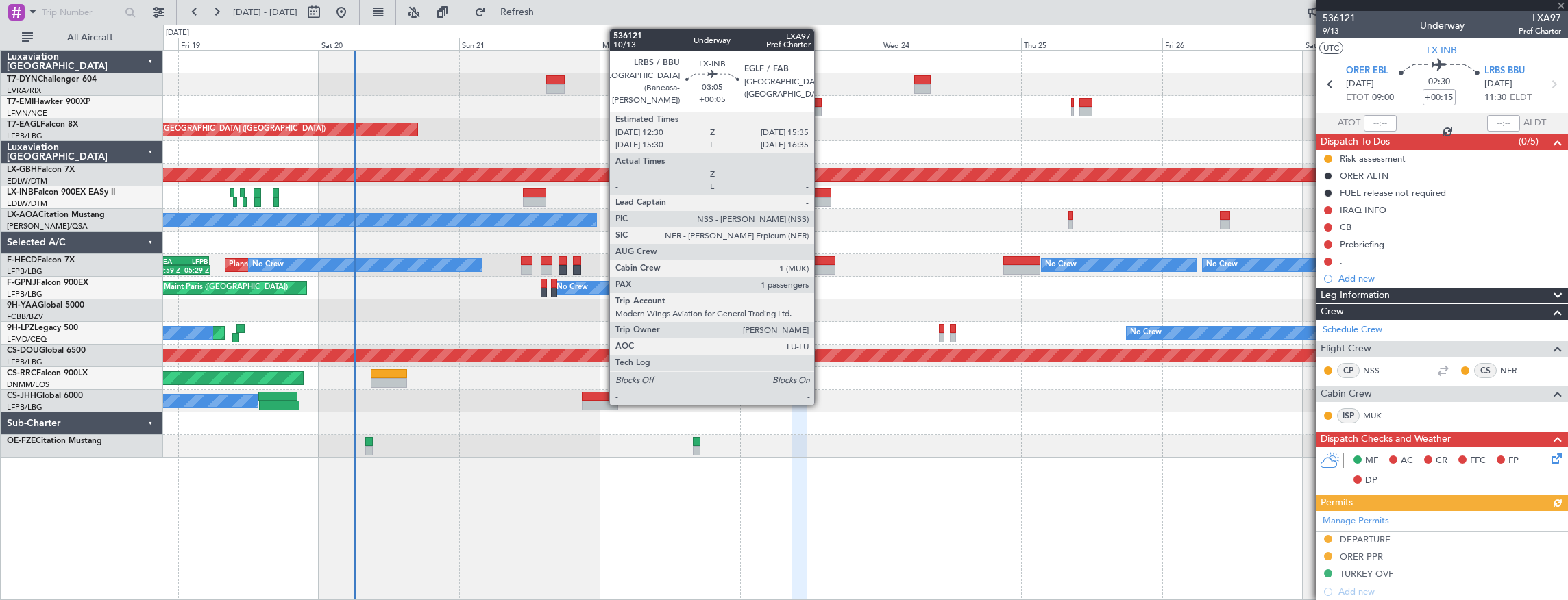
click at [821, 199] on div at bounding box center [822, 202] width 19 height 10
type input "+00:05"
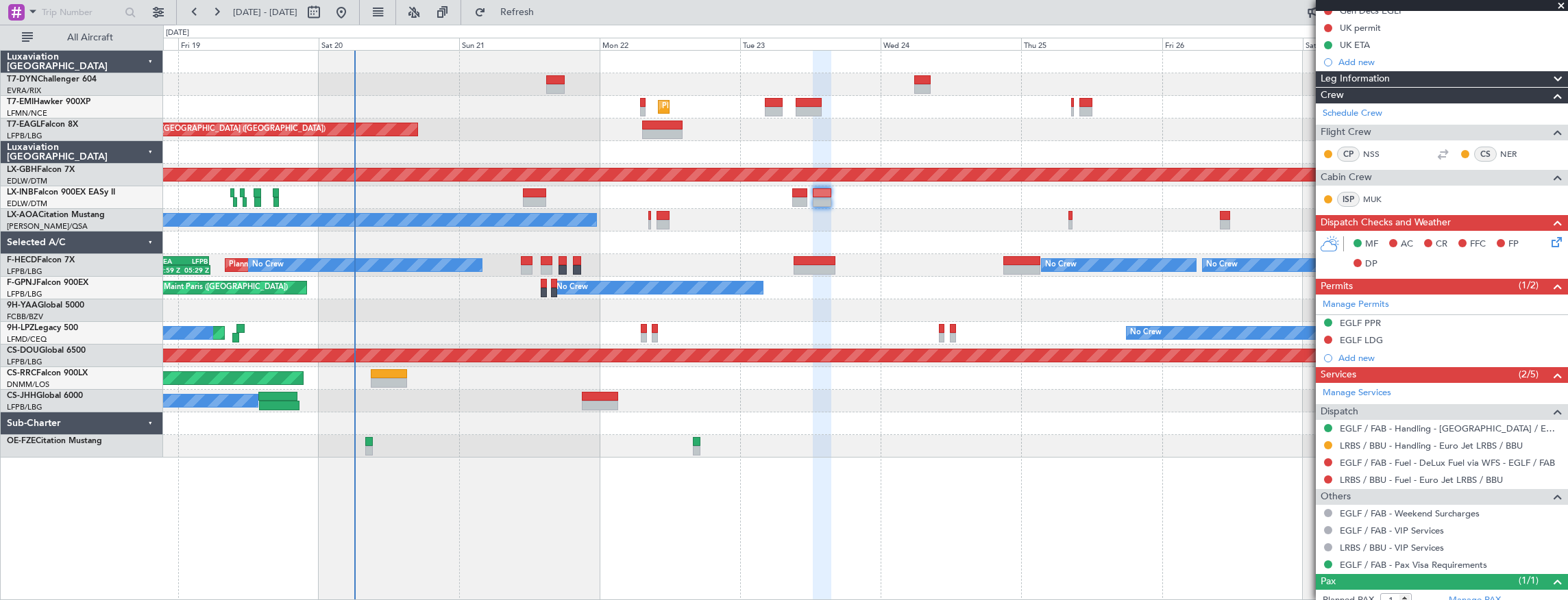
scroll to position [221, 0]
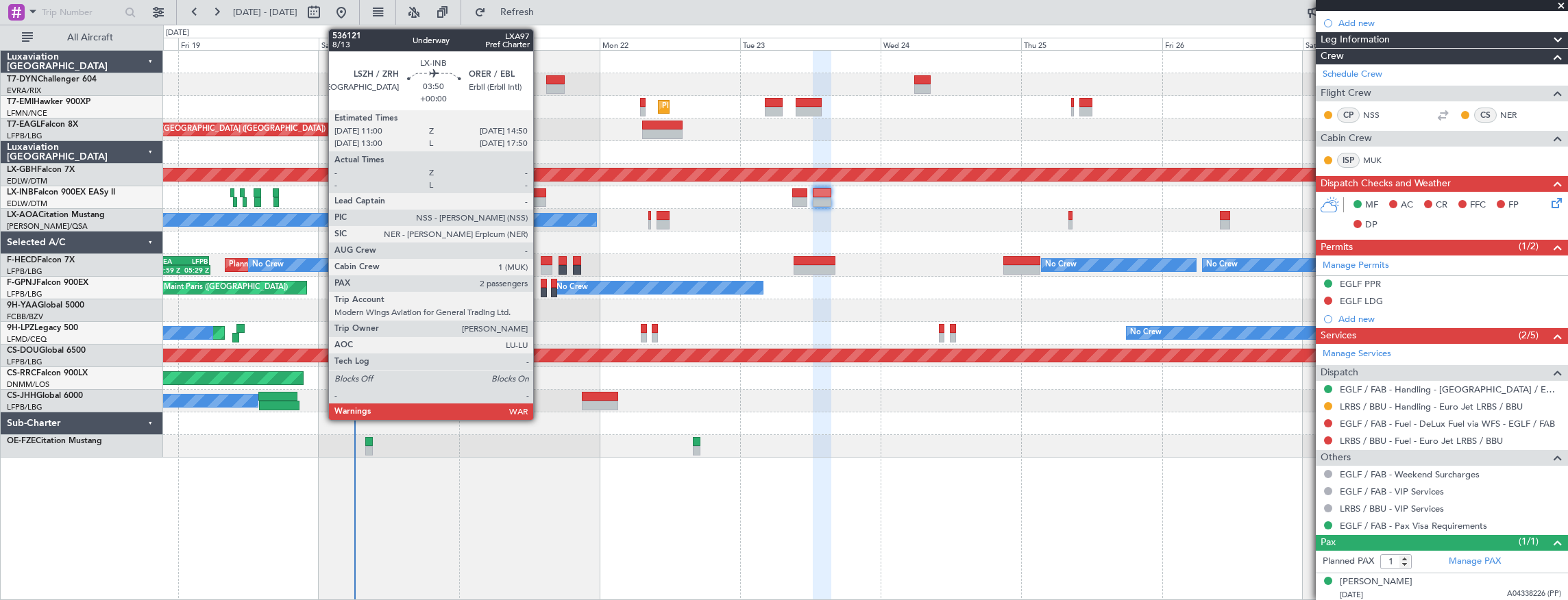
click at [540, 194] on div at bounding box center [534, 193] width 23 height 10
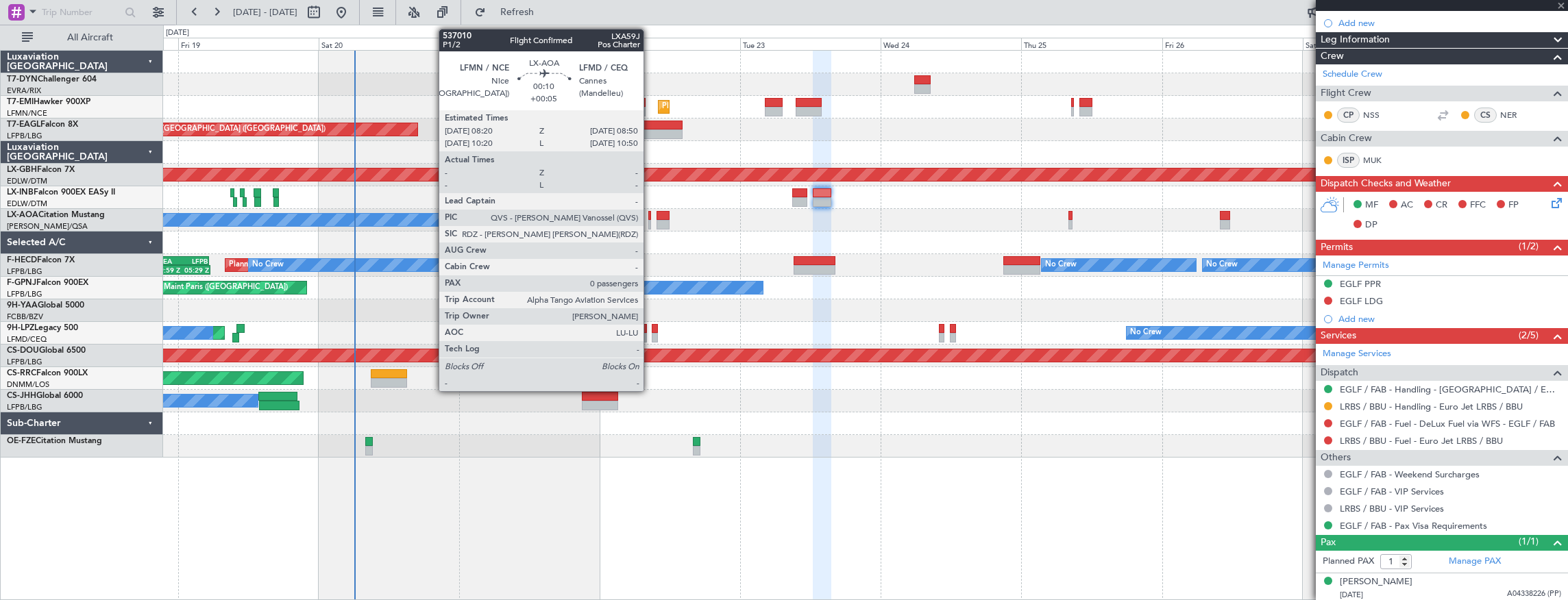
type input "2"
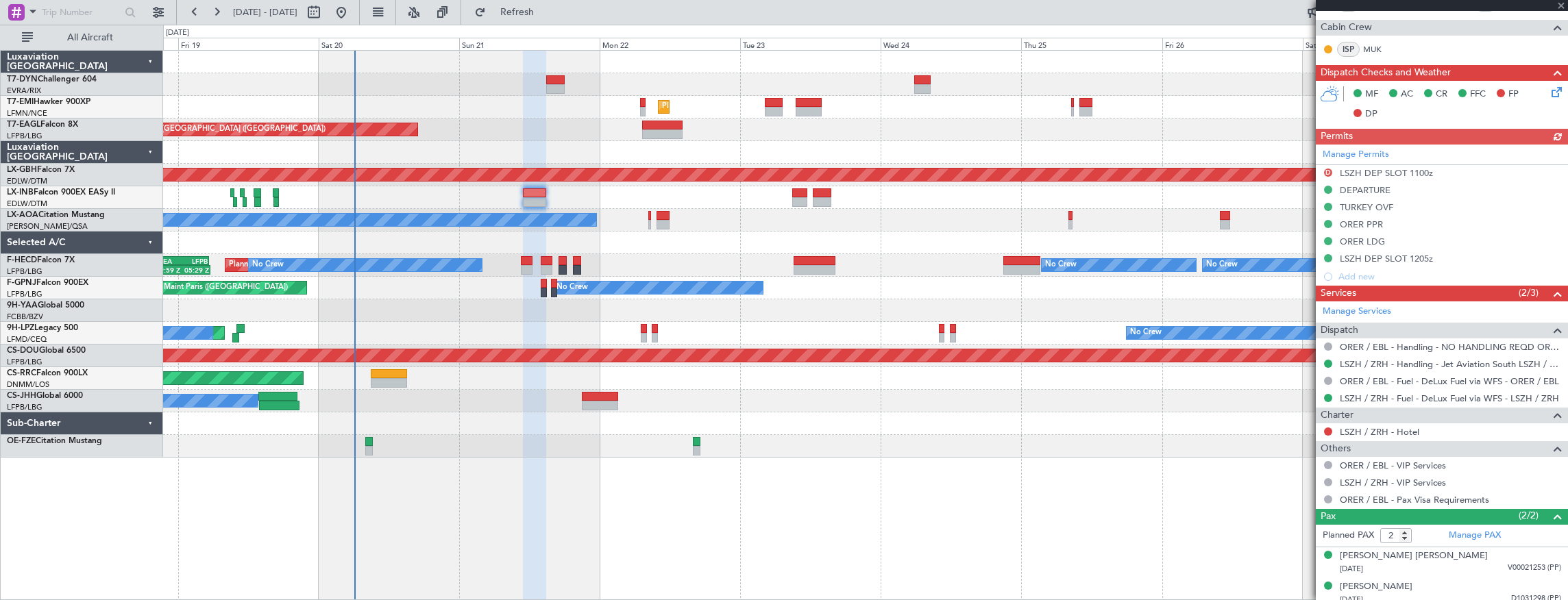
scroll to position [388, 0]
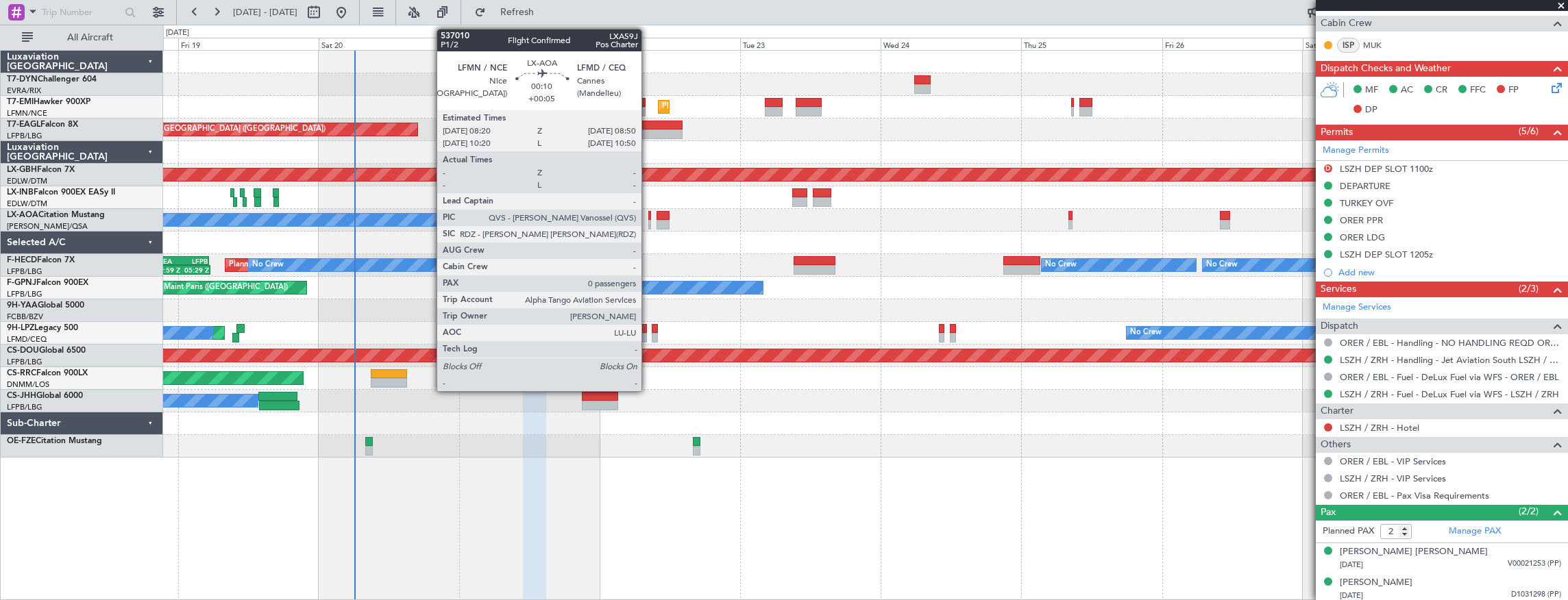
click at [648, 215] on div at bounding box center [650, 215] width 4 height 10
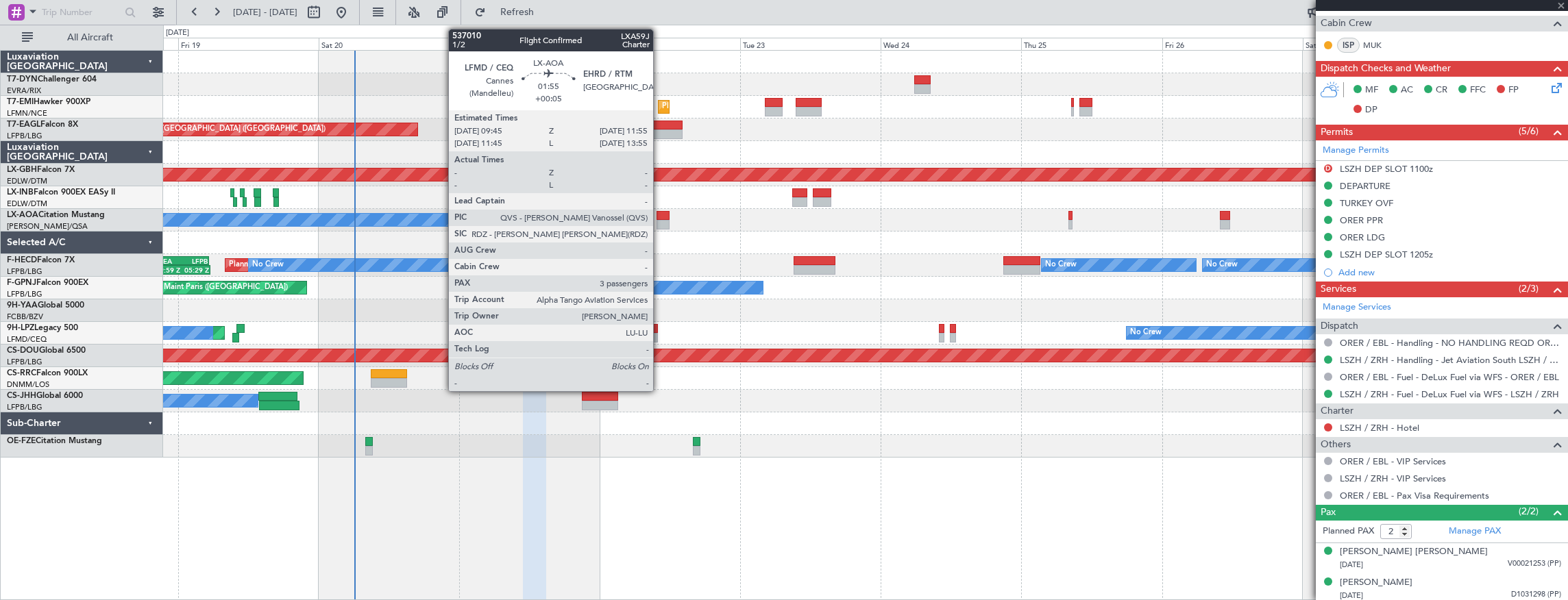
type input "+00:05"
type input "0"
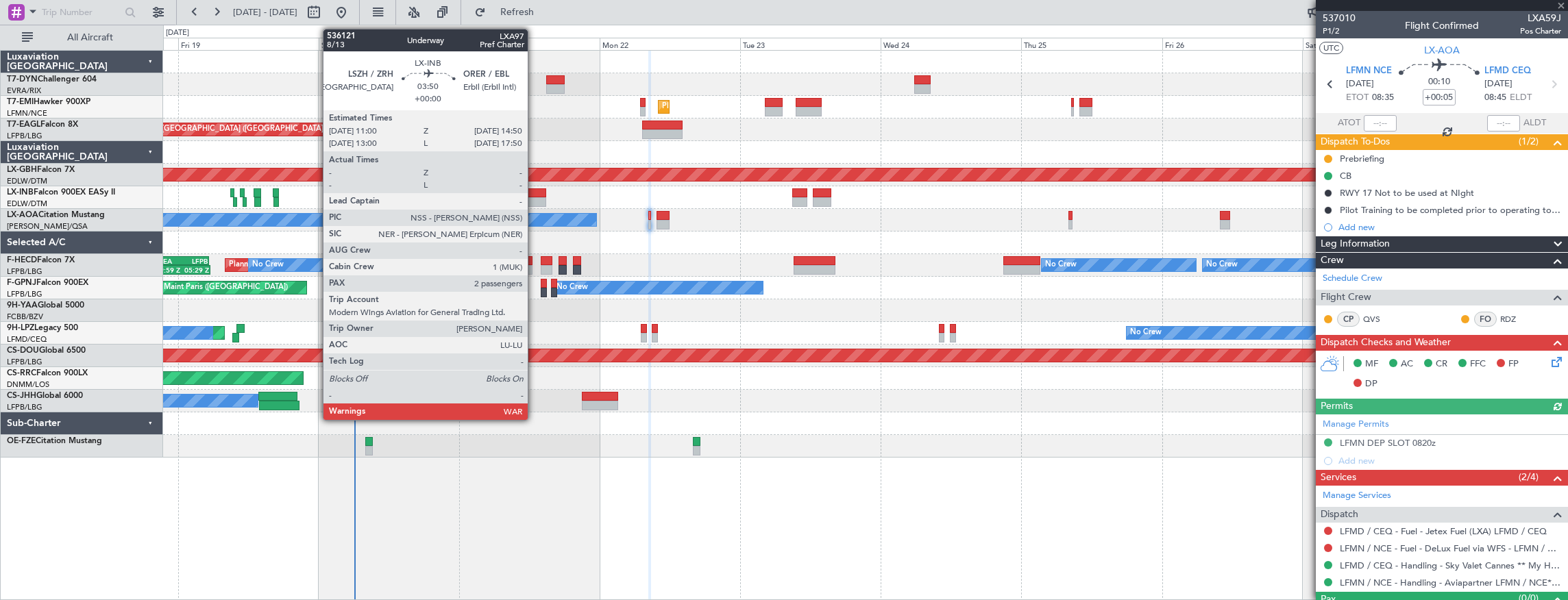
click at [535, 197] on div at bounding box center [534, 202] width 23 height 10
type input "2"
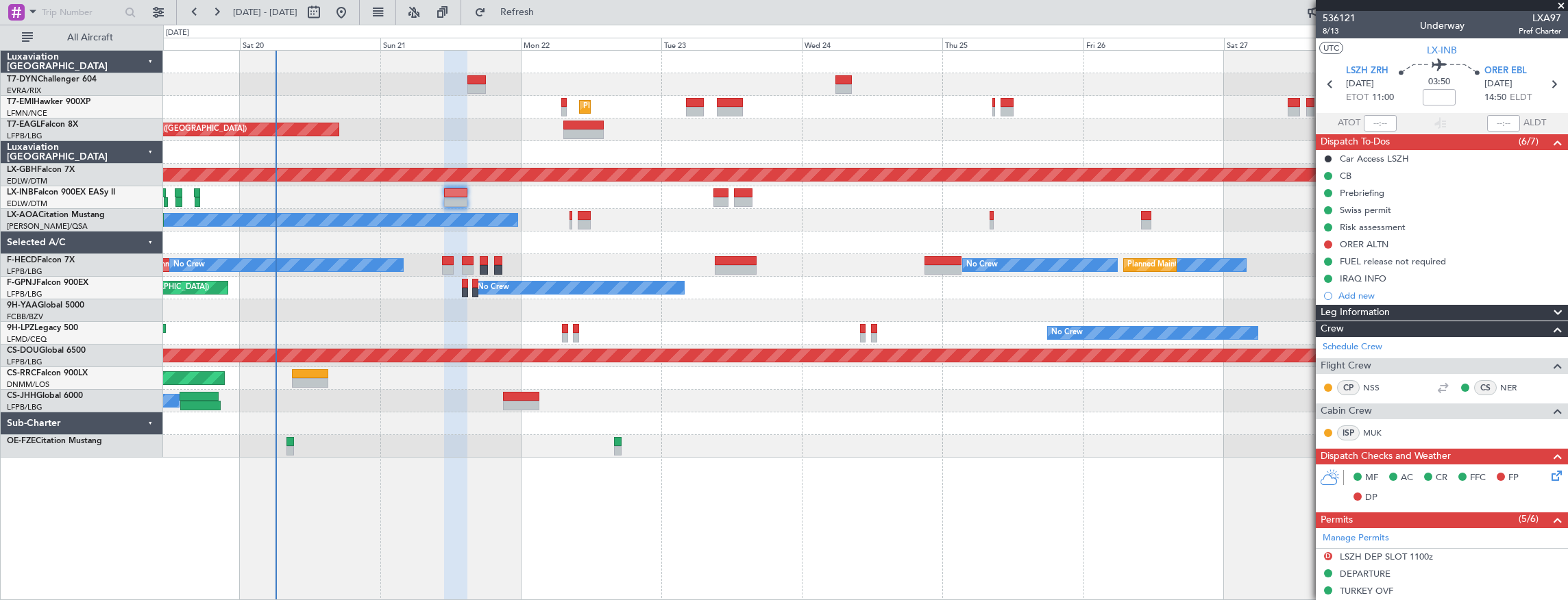
click at [789, 210] on div "No Crew Nice ([GEOGRAPHIC_DATA]) [GEOGRAPHIC_DATA] ([GEOGRAPHIC_DATA])" at bounding box center [866, 221] width 1405 height 23
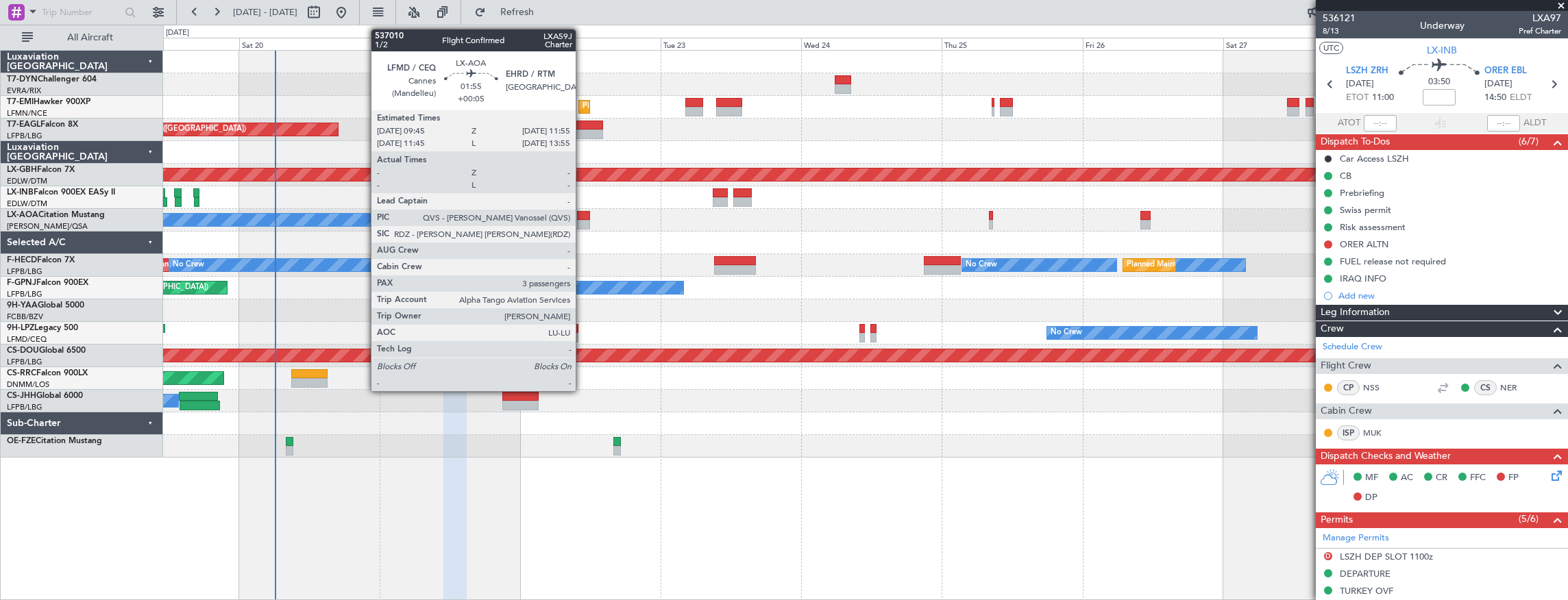
click at [583, 212] on div at bounding box center [583, 215] width 13 height 10
type input "+00:05"
type input "3"
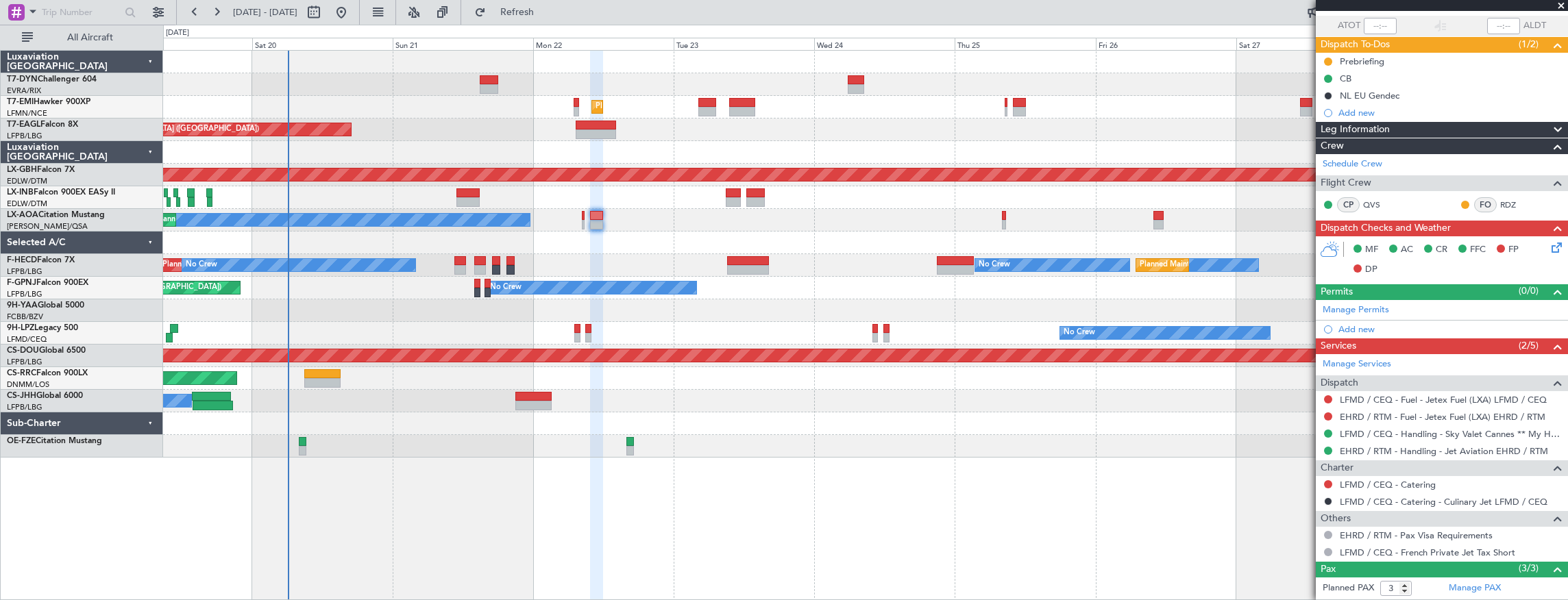
scroll to position [186, 0]
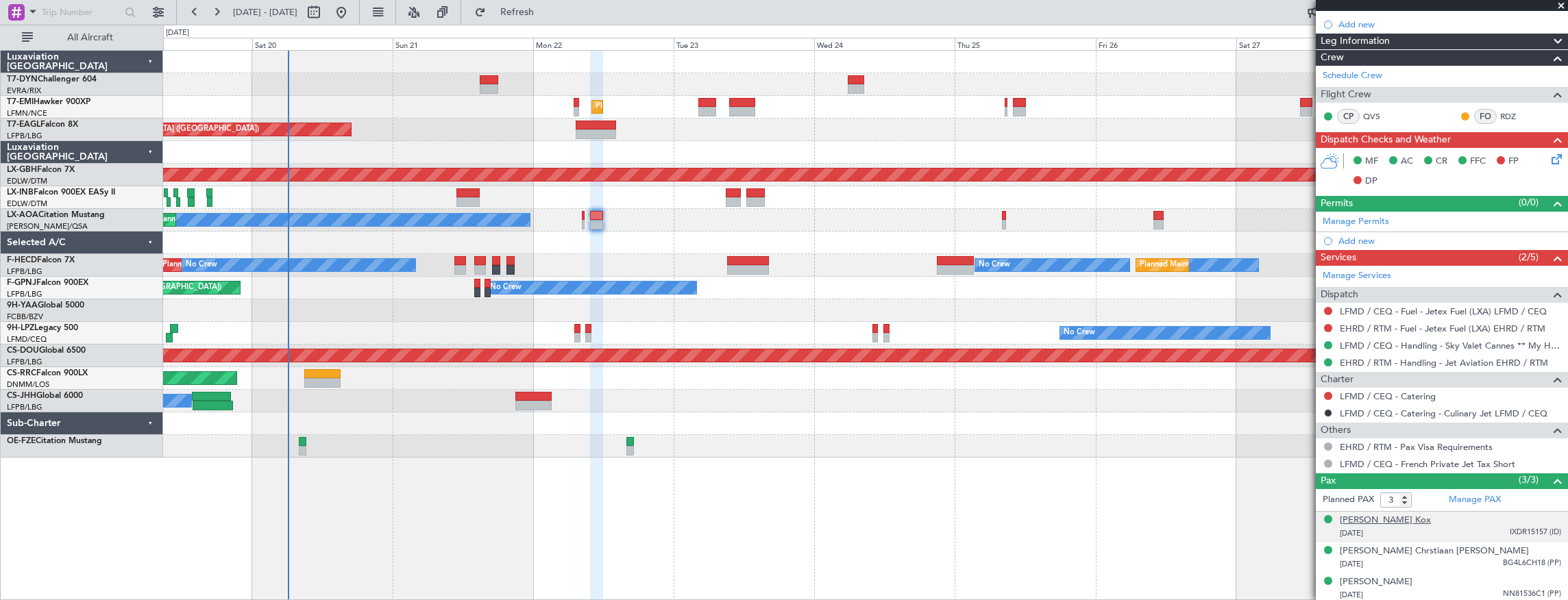
click at [1421, 516] on div "[PERSON_NAME] Kox" at bounding box center [1385, 521] width 91 height 14
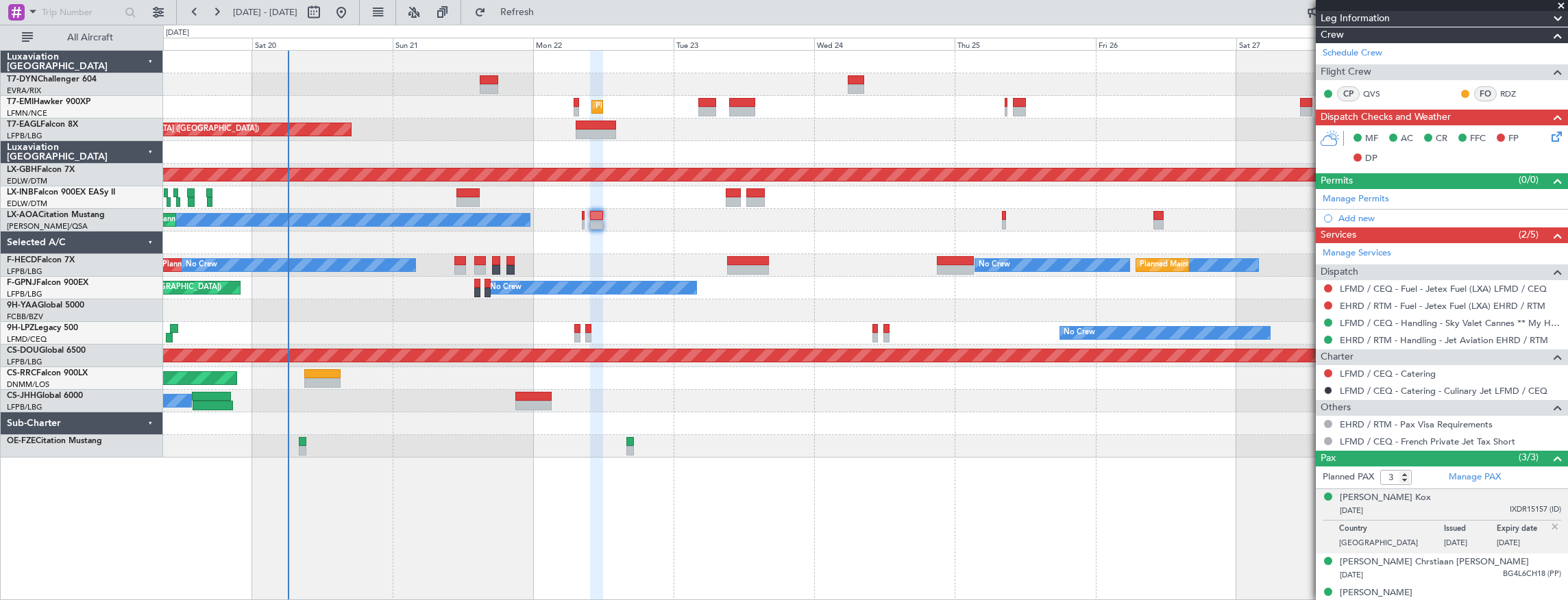
scroll to position [219, 0]
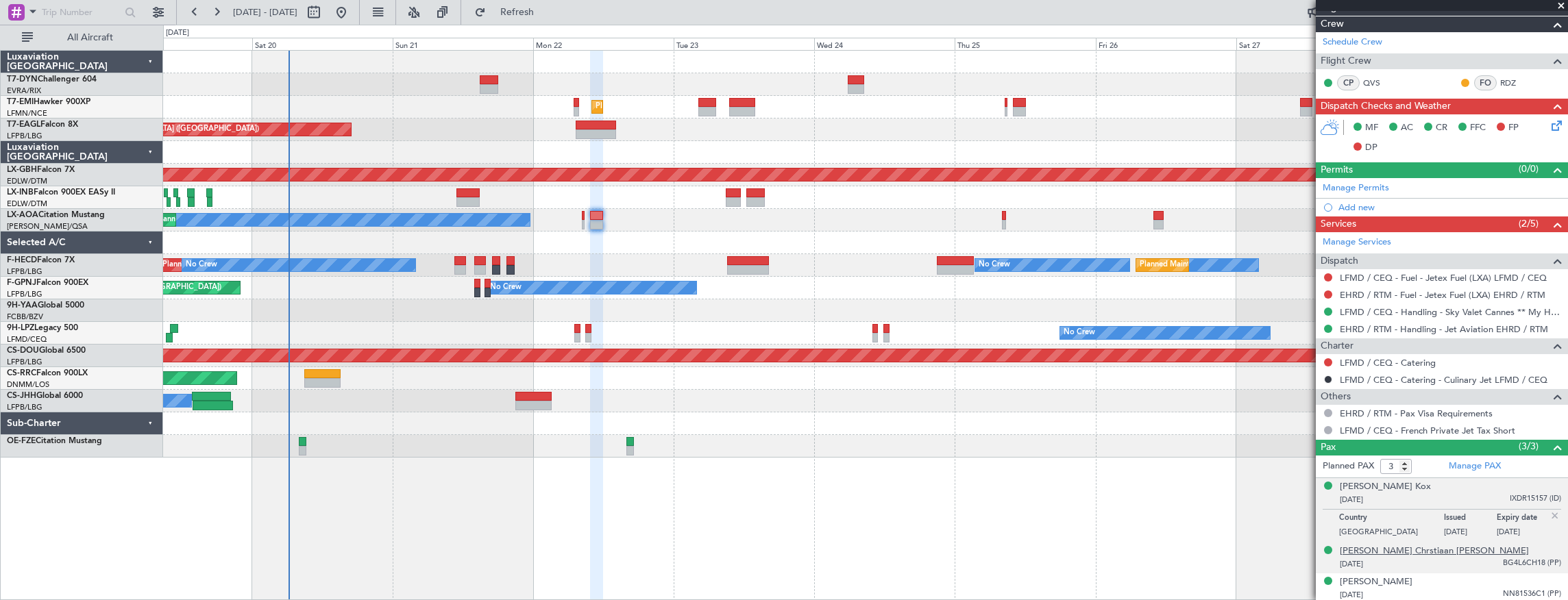
click at [1395, 550] on div "[PERSON_NAME] Chrstiaan [PERSON_NAME]" at bounding box center [1434, 551] width 189 height 14
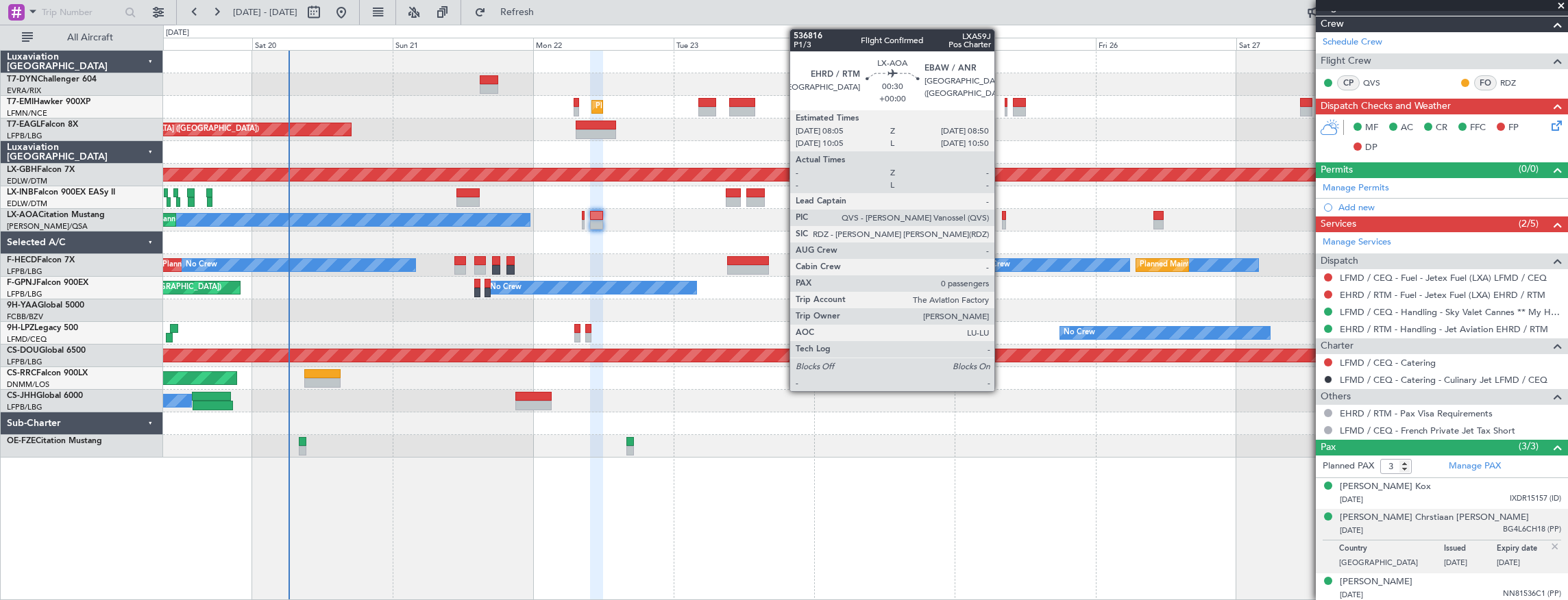
click at [1002, 214] on div at bounding box center [1004, 215] width 5 height 10
type input "0"
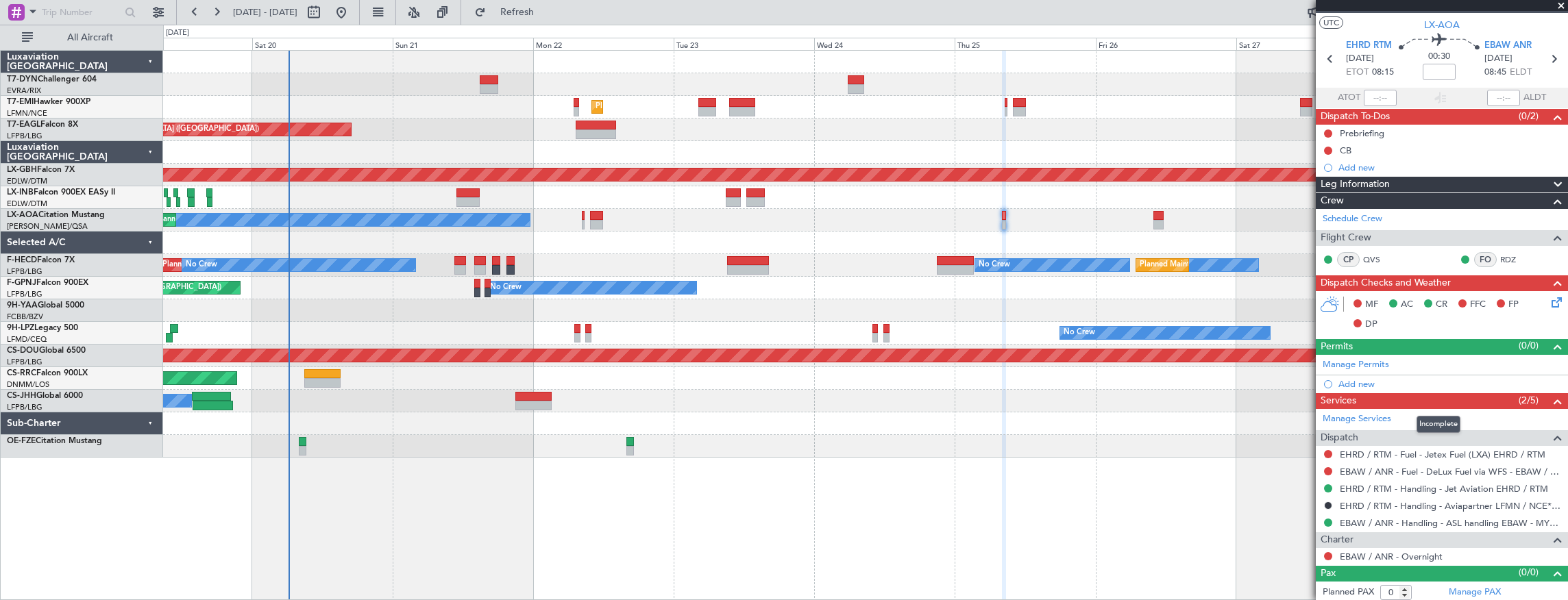
scroll to position [0, 0]
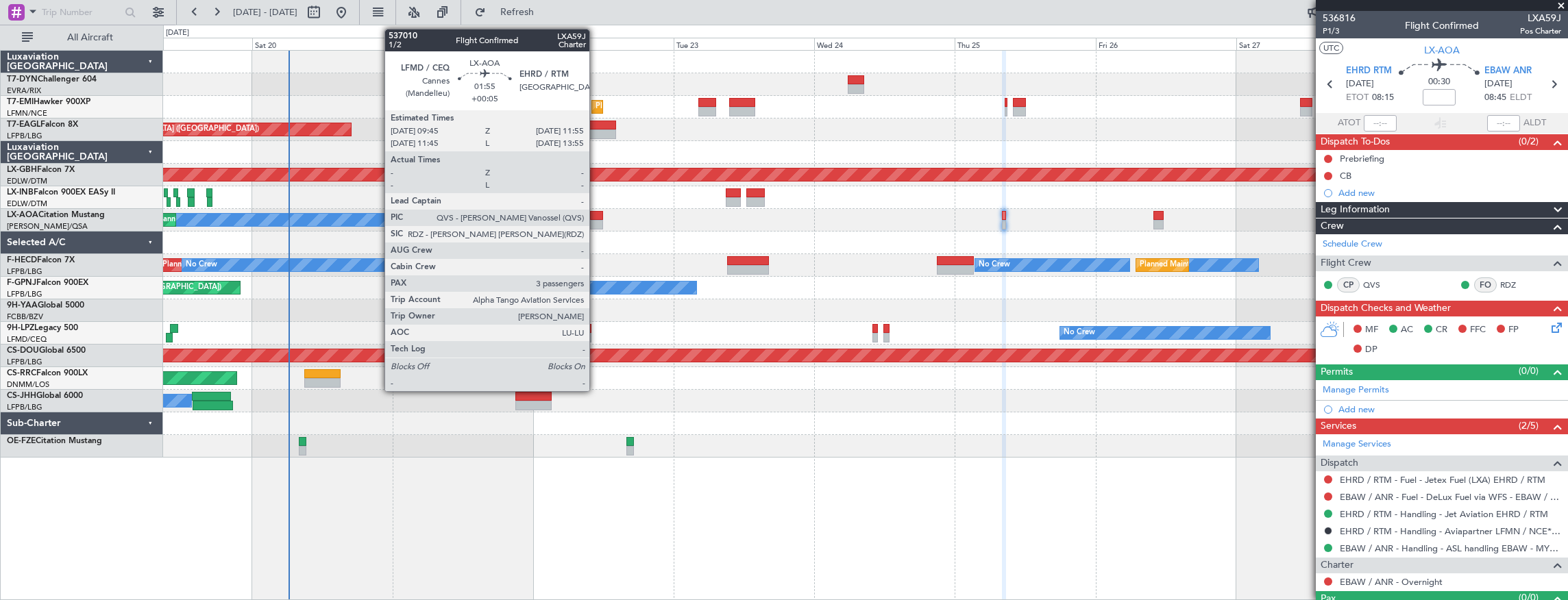
click at [596, 212] on div at bounding box center [596, 215] width 13 height 10
type input "+00:05"
type input "3"
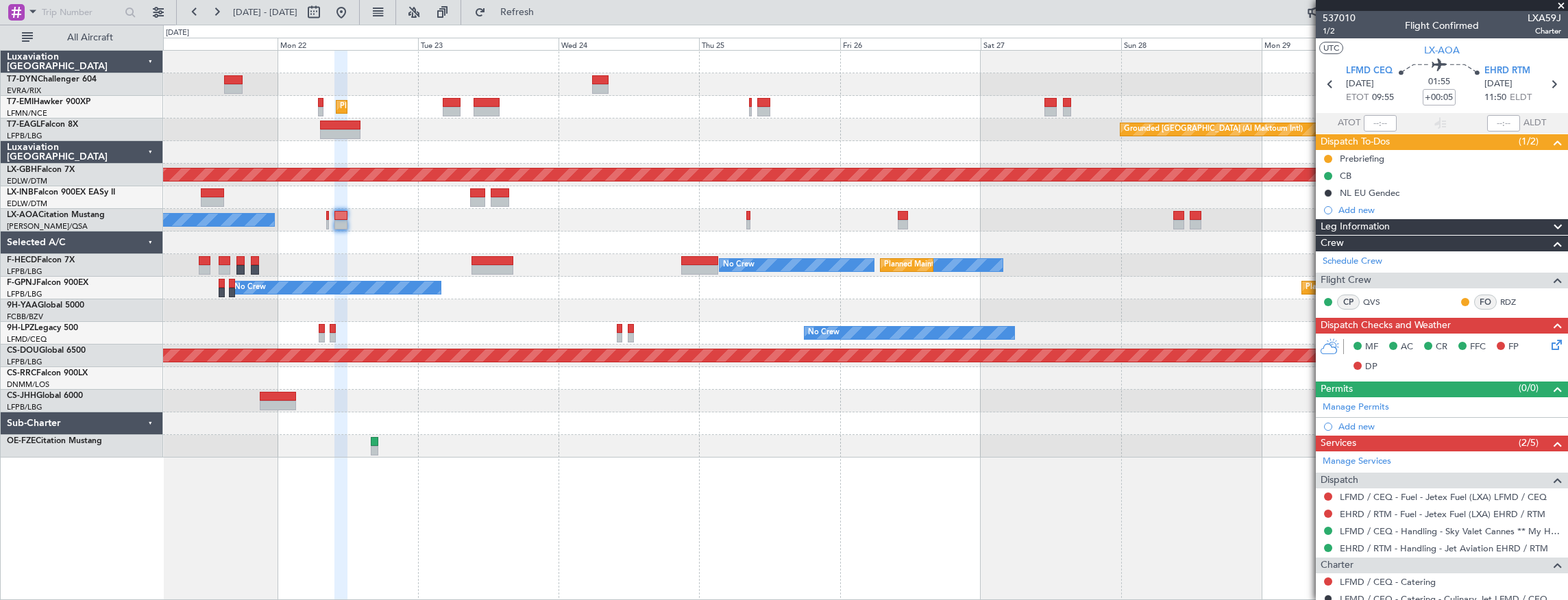
click at [773, 200] on div at bounding box center [866, 198] width 1405 height 23
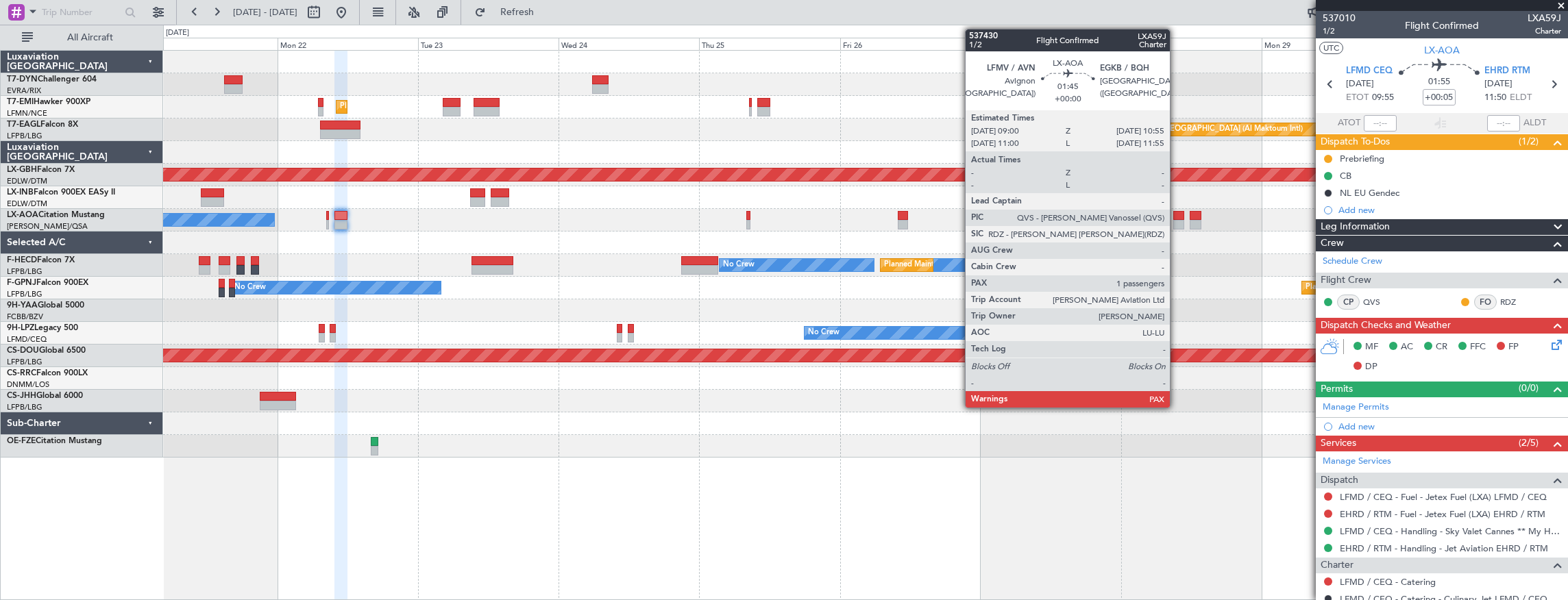
click at [1177, 215] on div at bounding box center [1179, 215] width 11 height 10
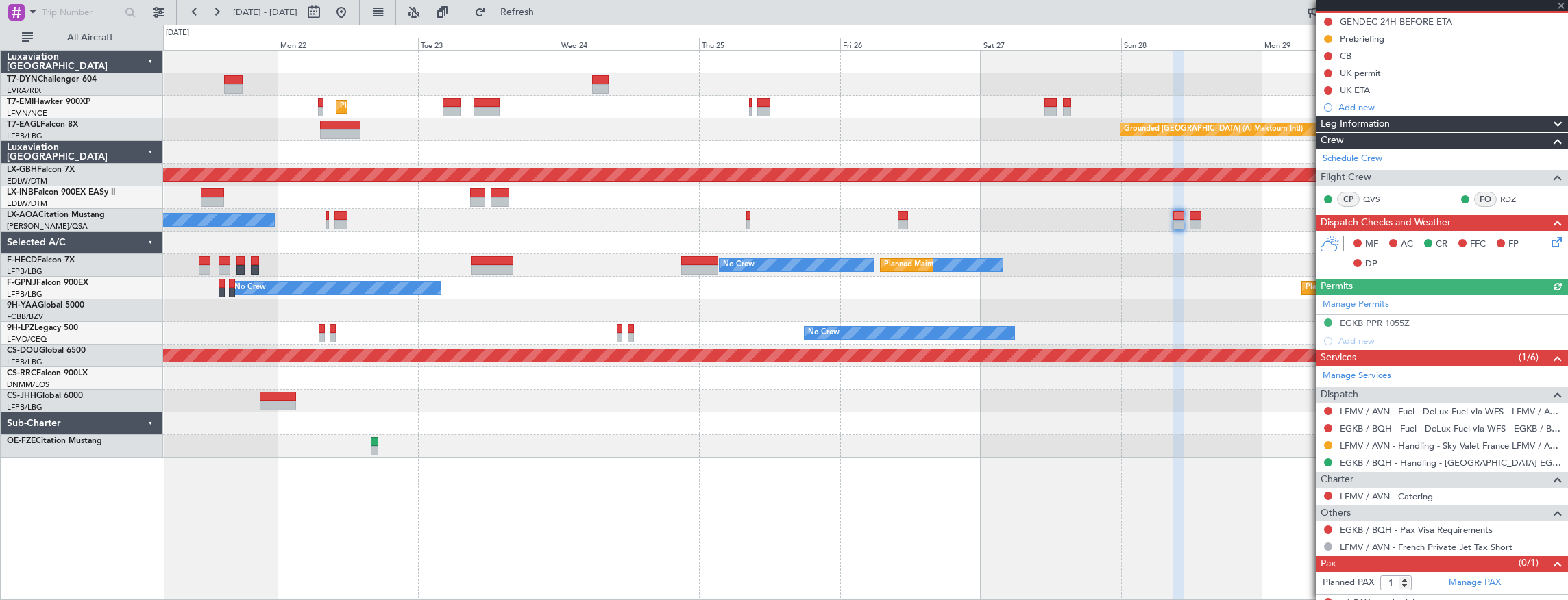
scroll to position [145, 0]
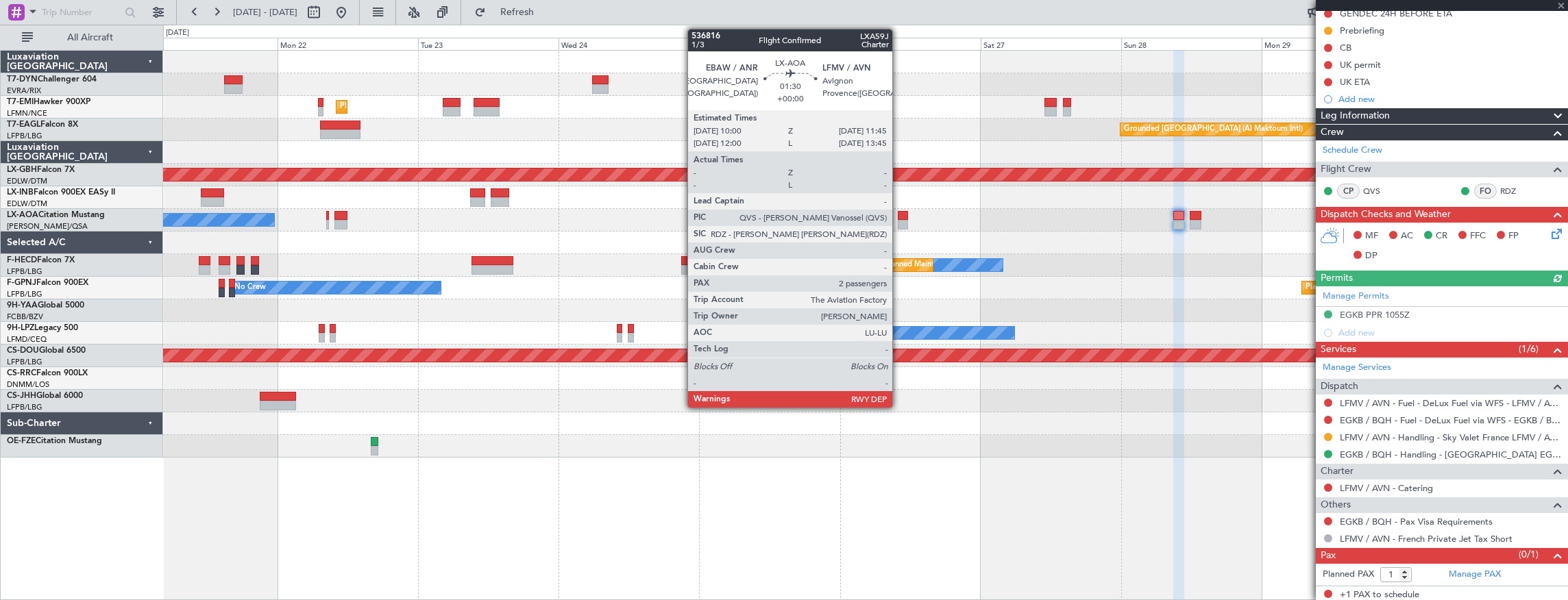
click at [901, 215] on div at bounding box center [903, 215] width 11 height 10
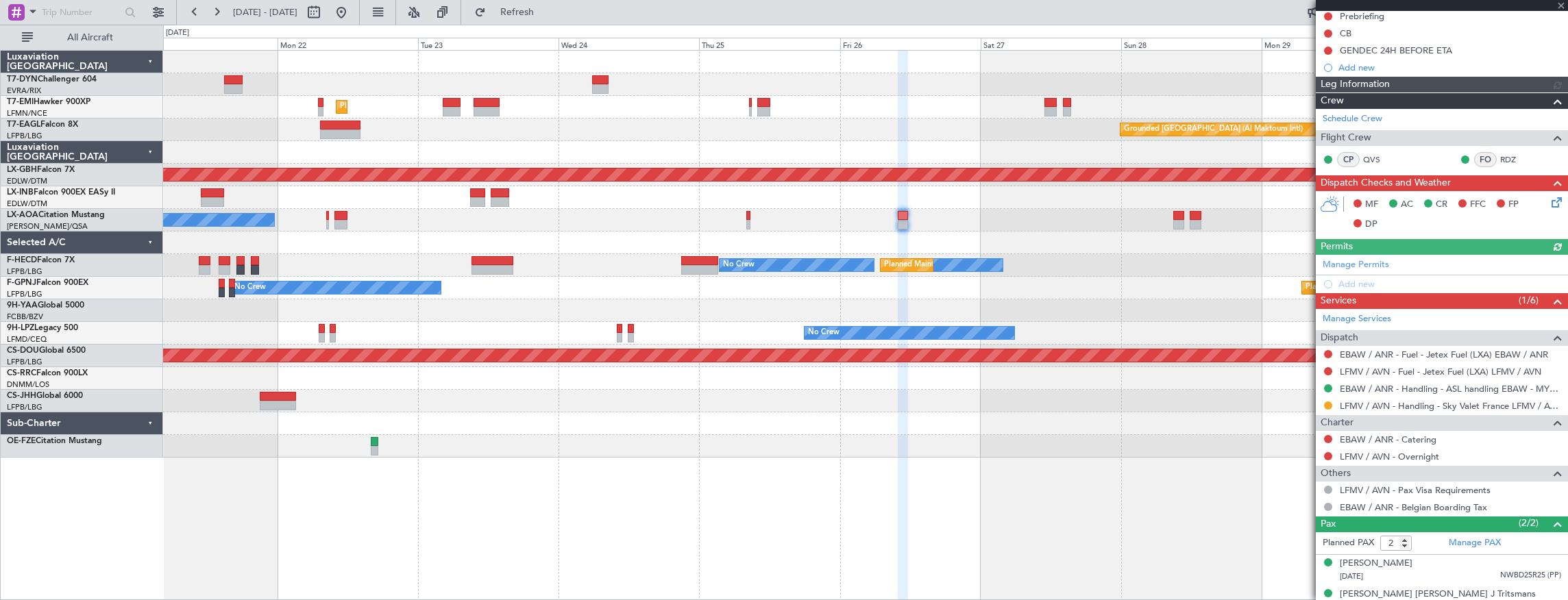
scroll to position [155, 0]
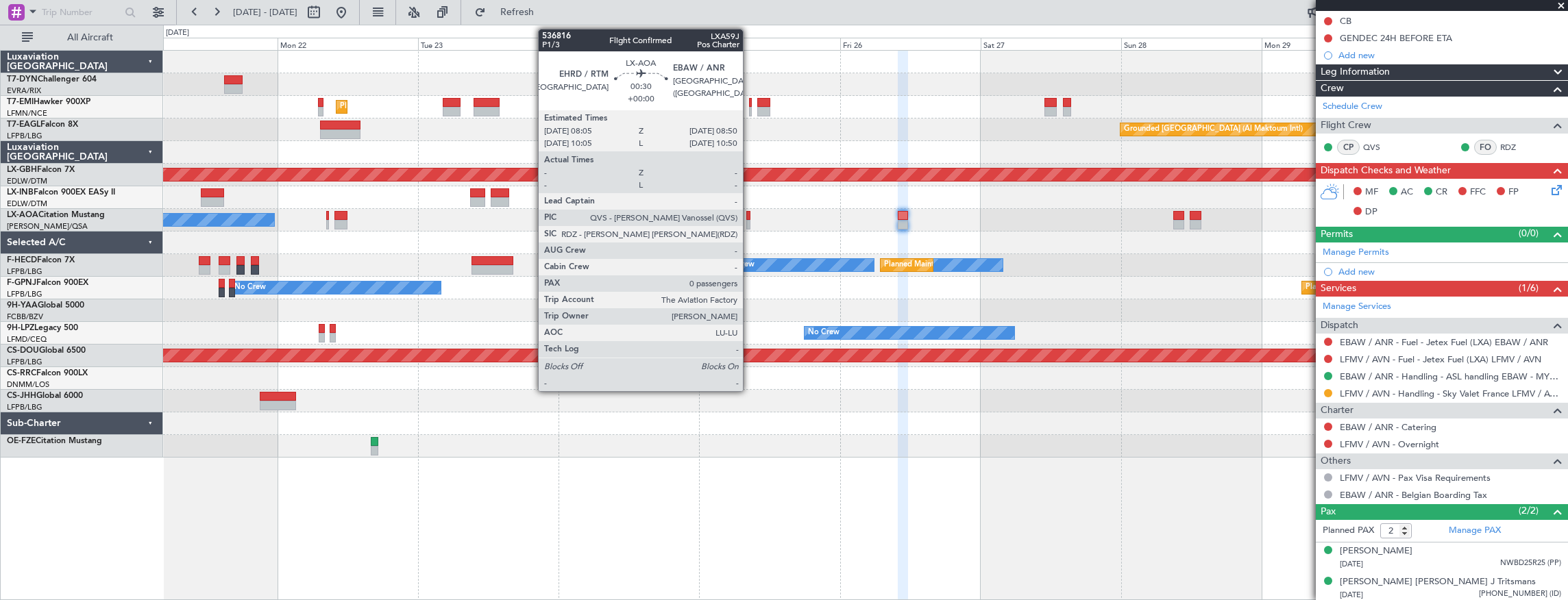
click at [750, 220] on div at bounding box center [749, 224] width 5 height 10
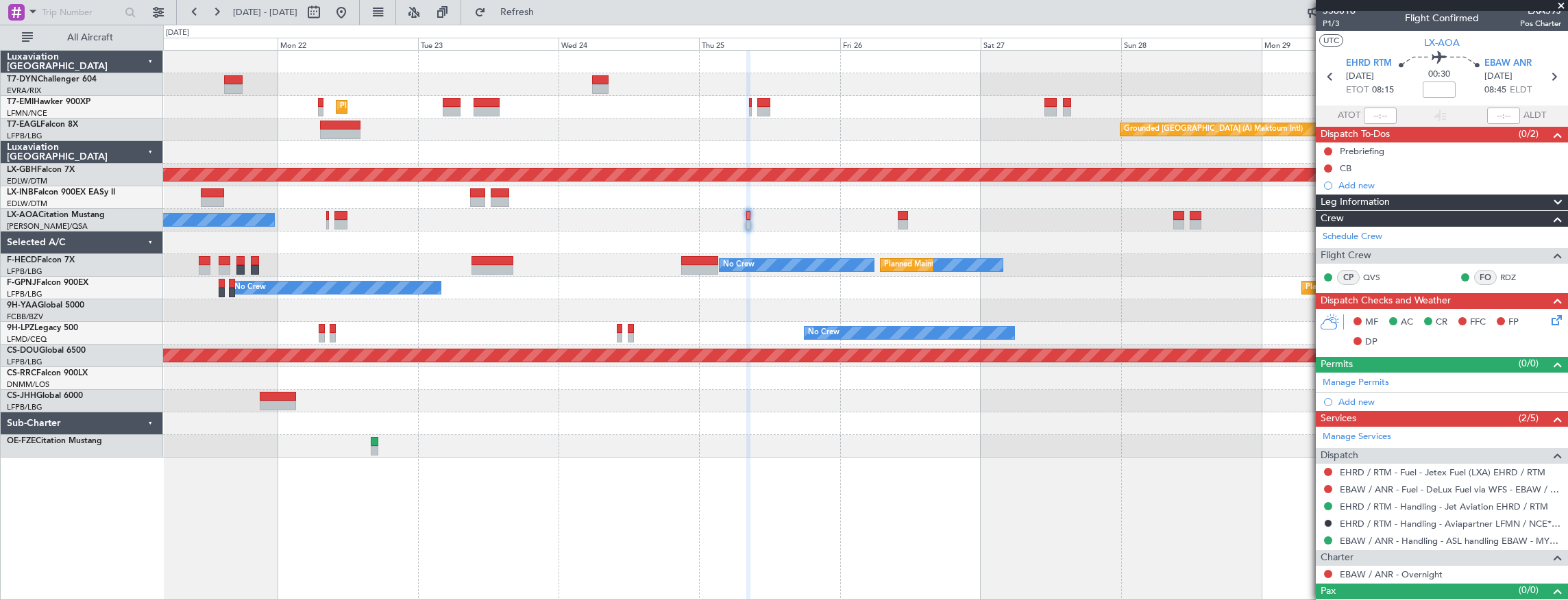
scroll to position [0, 0]
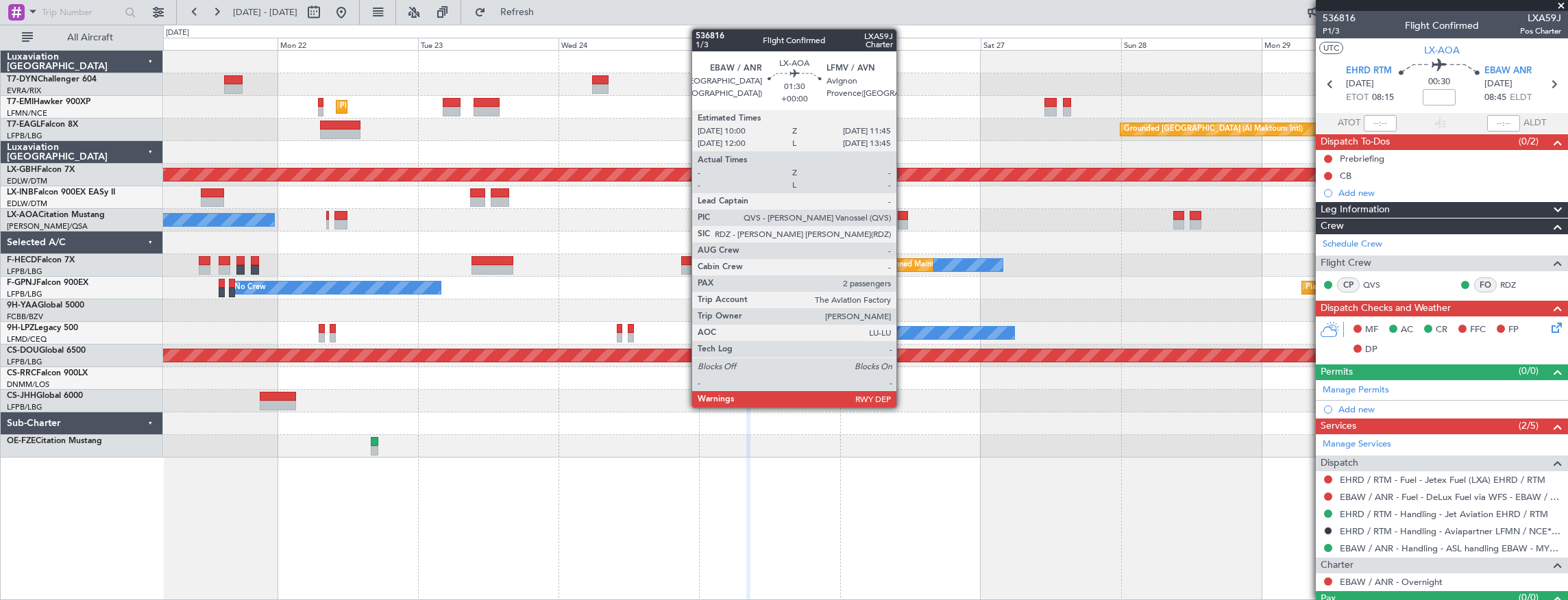
click at [903, 218] on div at bounding box center [903, 215] width 11 height 10
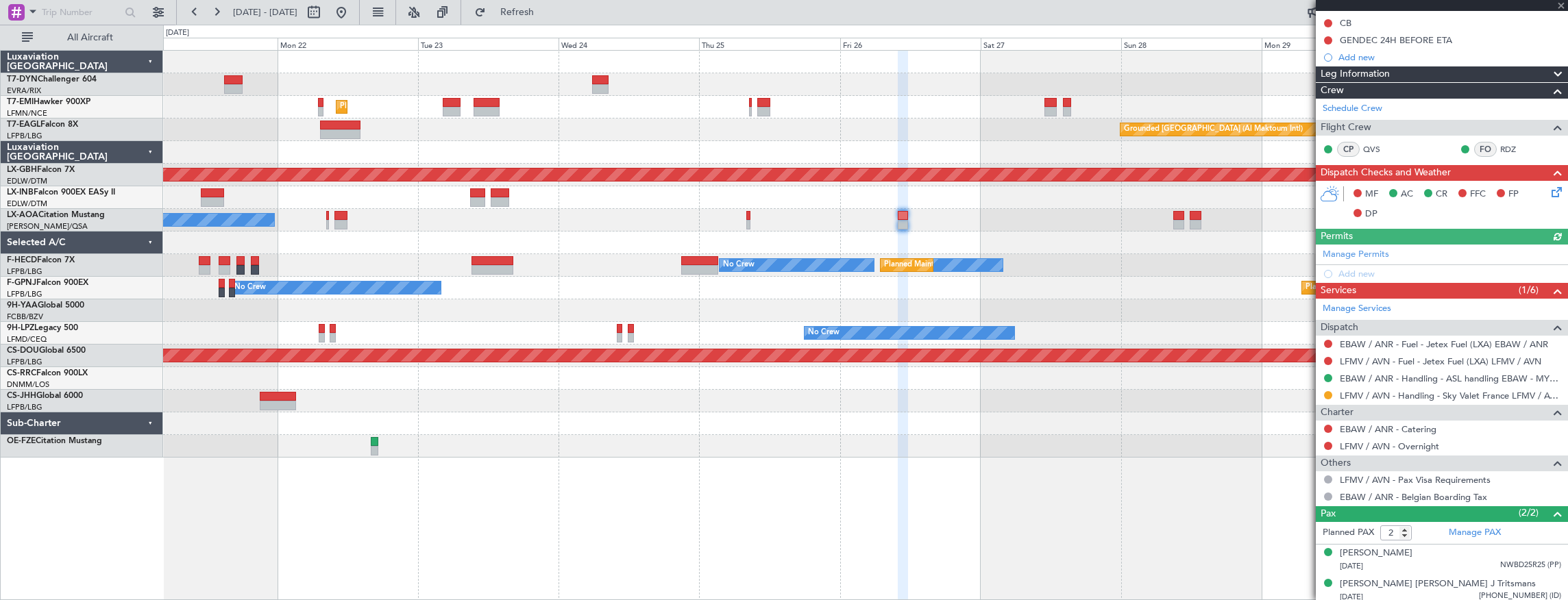
scroll to position [155, 0]
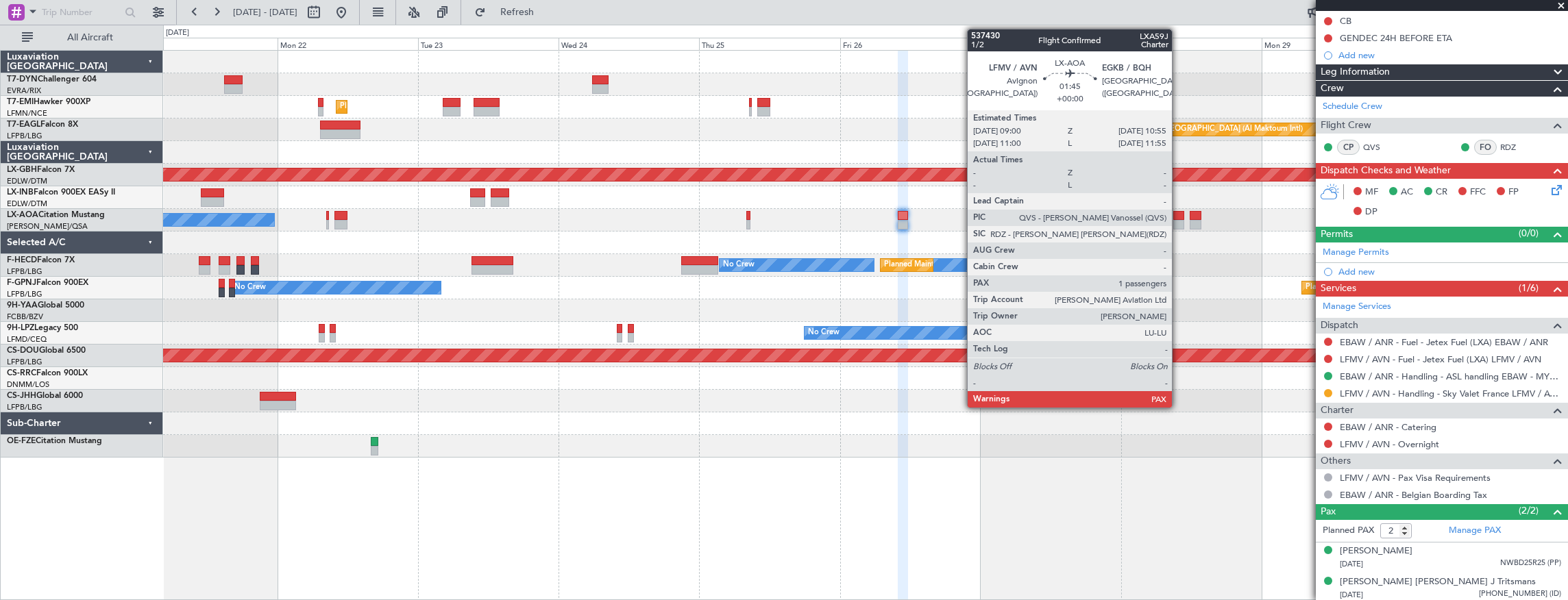
click at [1179, 224] on div at bounding box center [1179, 224] width 11 height 10
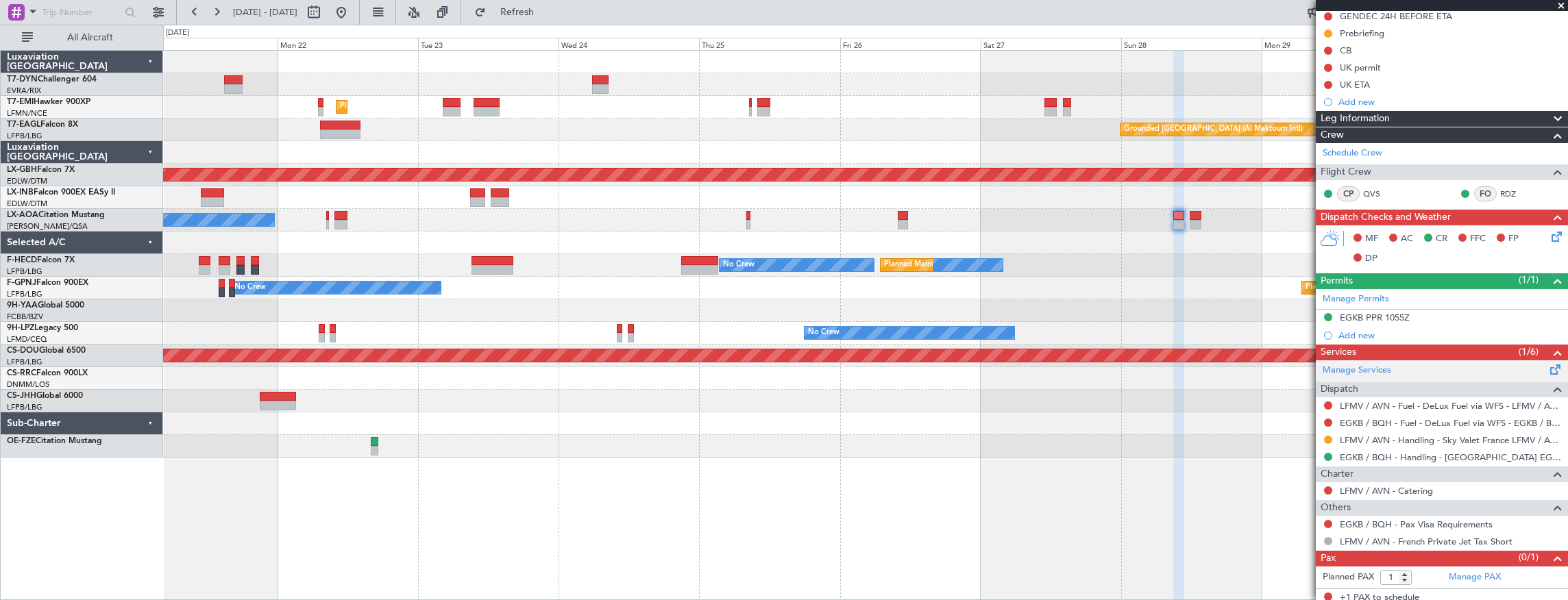
scroll to position [145, 0]
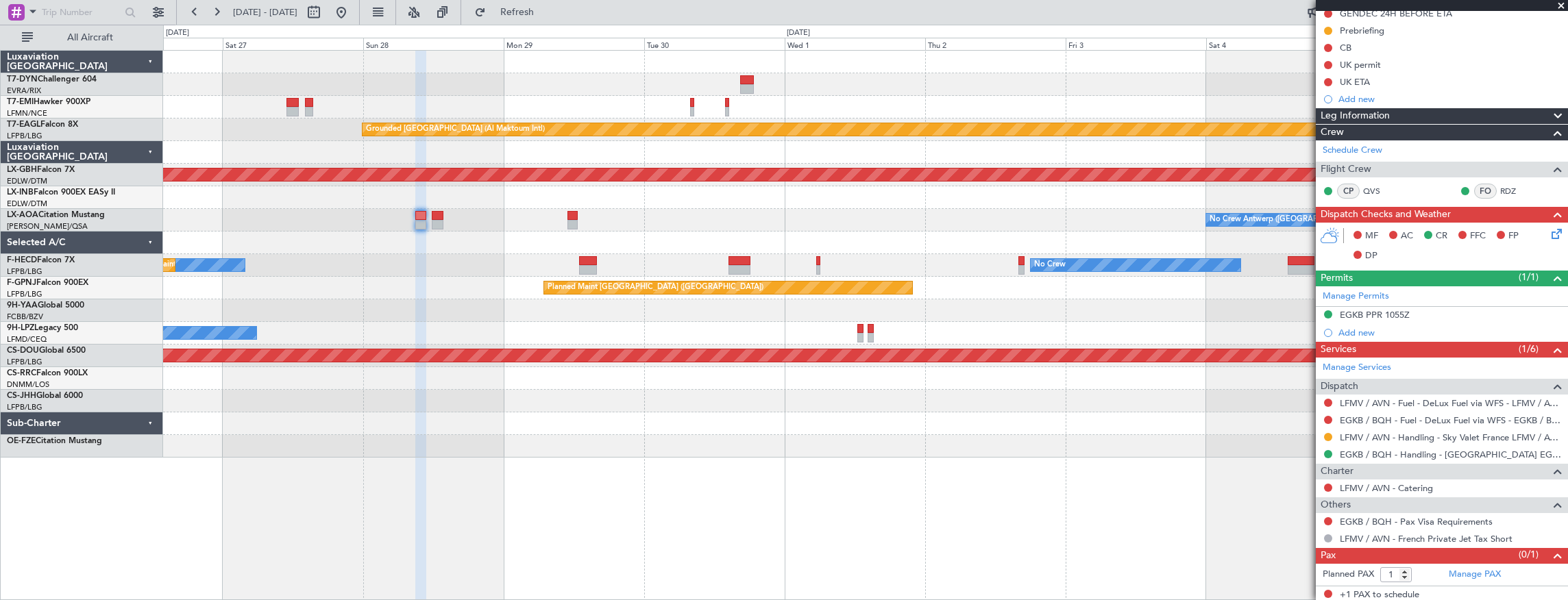
click at [432, 286] on div "Planned Maint [GEOGRAPHIC_DATA] ([GEOGRAPHIC_DATA]) Planned Maint [GEOGRAPHIC_D…" at bounding box center [866, 288] width 1405 height 23
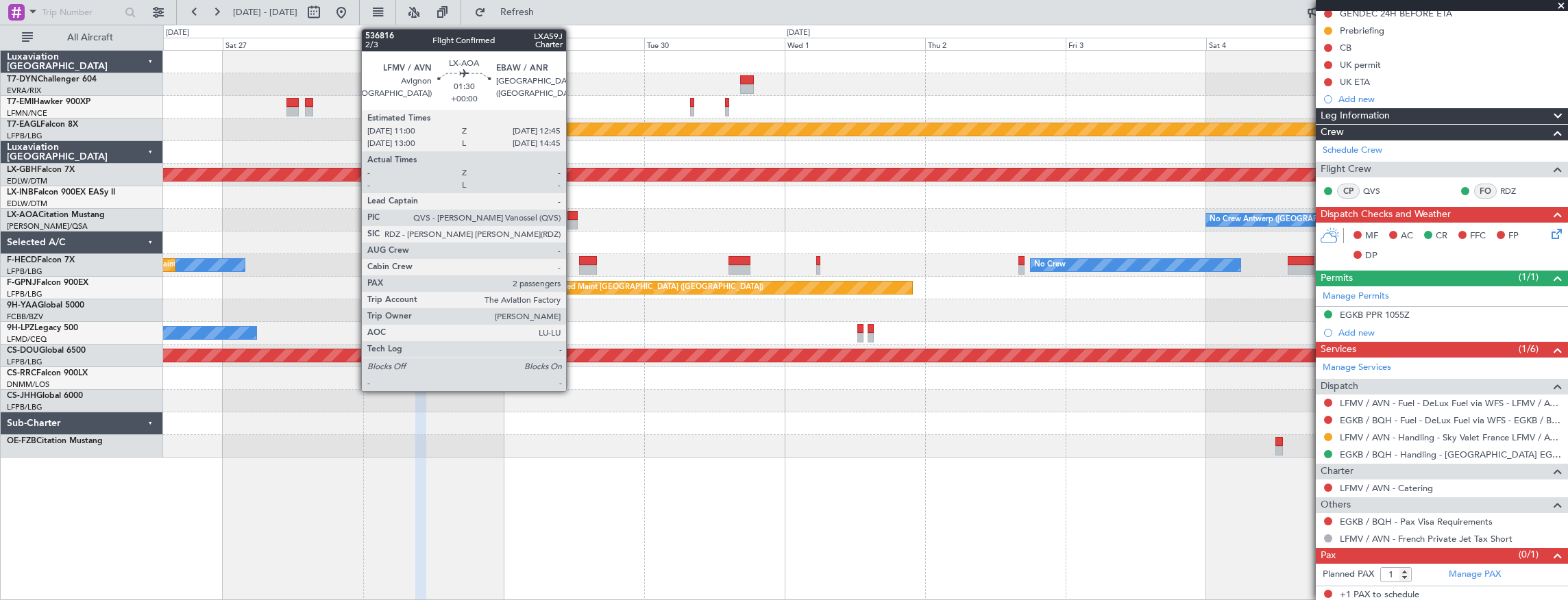
click at [573, 217] on div at bounding box center [573, 215] width 11 height 10
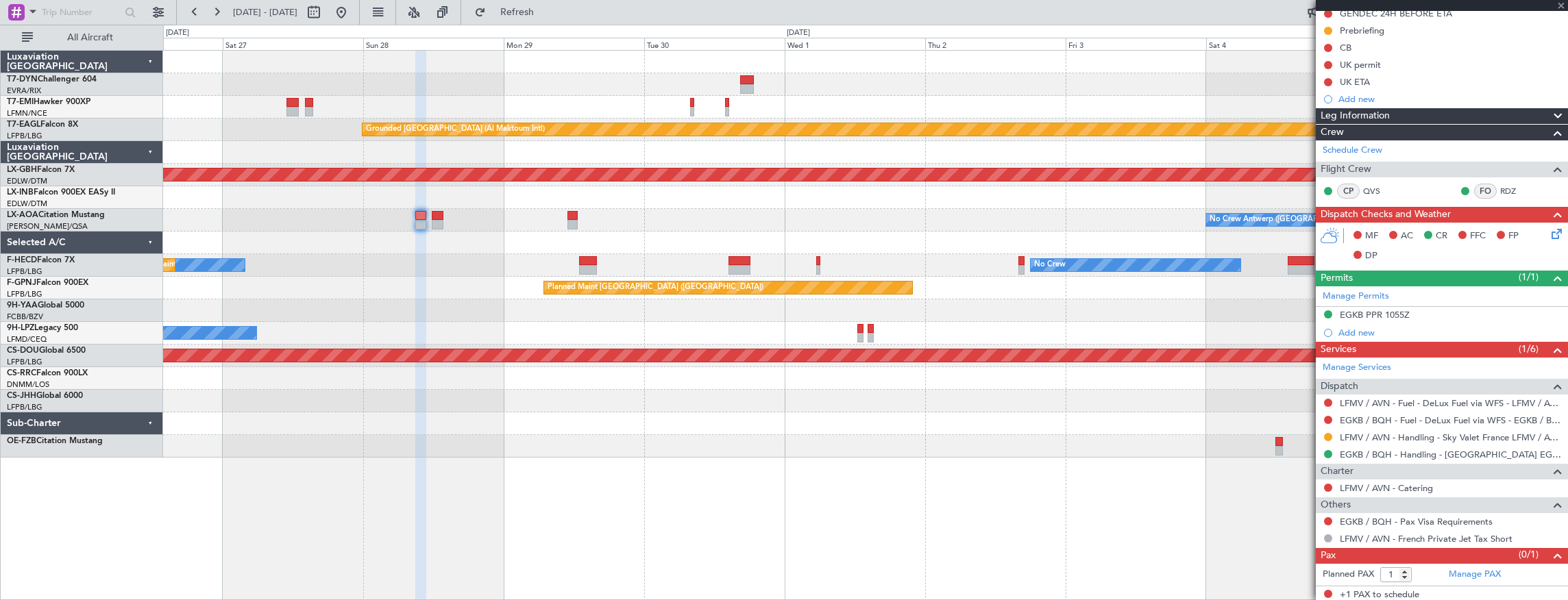
type input "2"
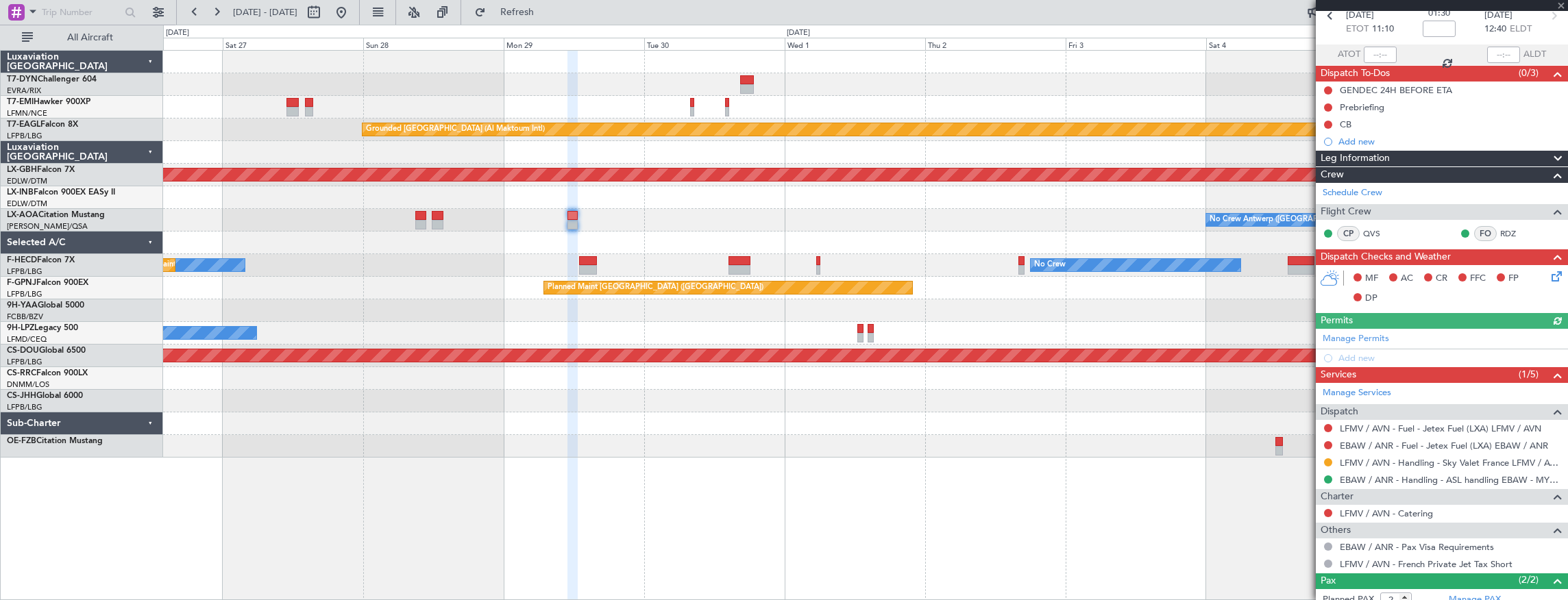
scroll to position [138, 0]
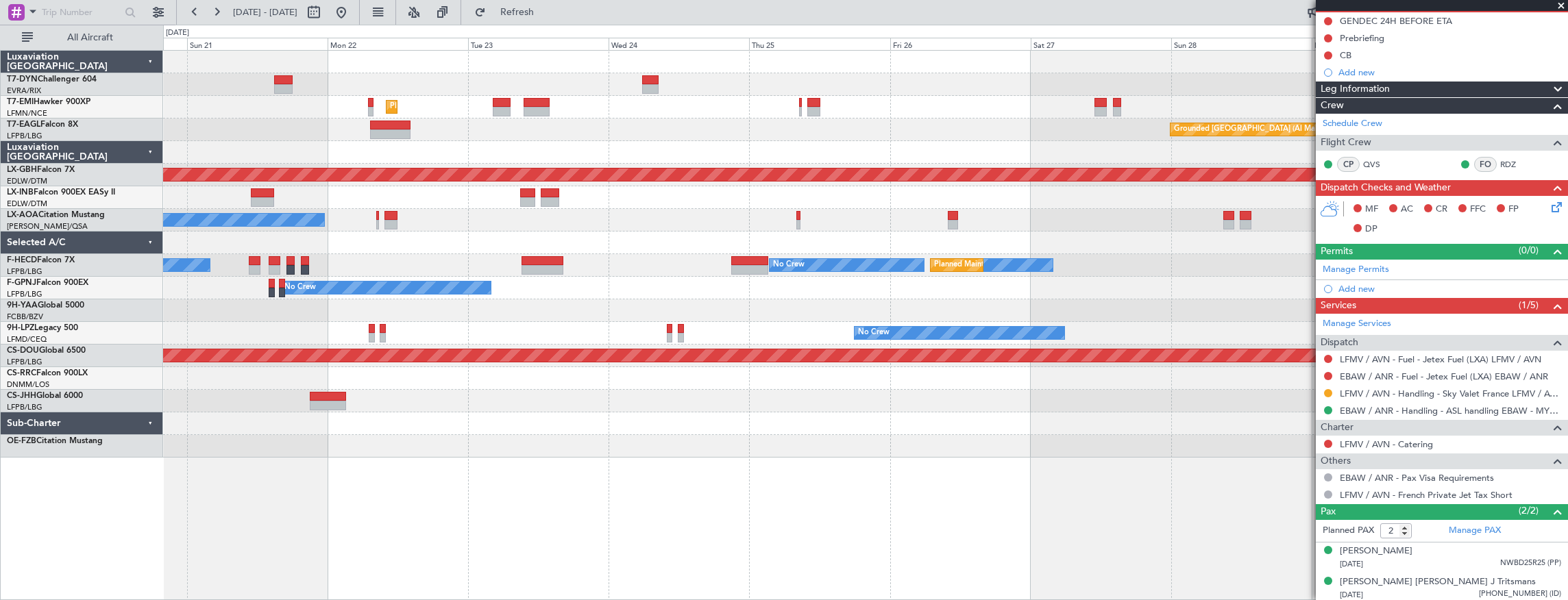
click at [1280, 240] on div "Planned Maint [GEOGRAPHIC_DATA] Grounded [GEOGRAPHIC_DATA] (Al Maktoum Intl) Un…" at bounding box center [866, 254] width 1405 height 407
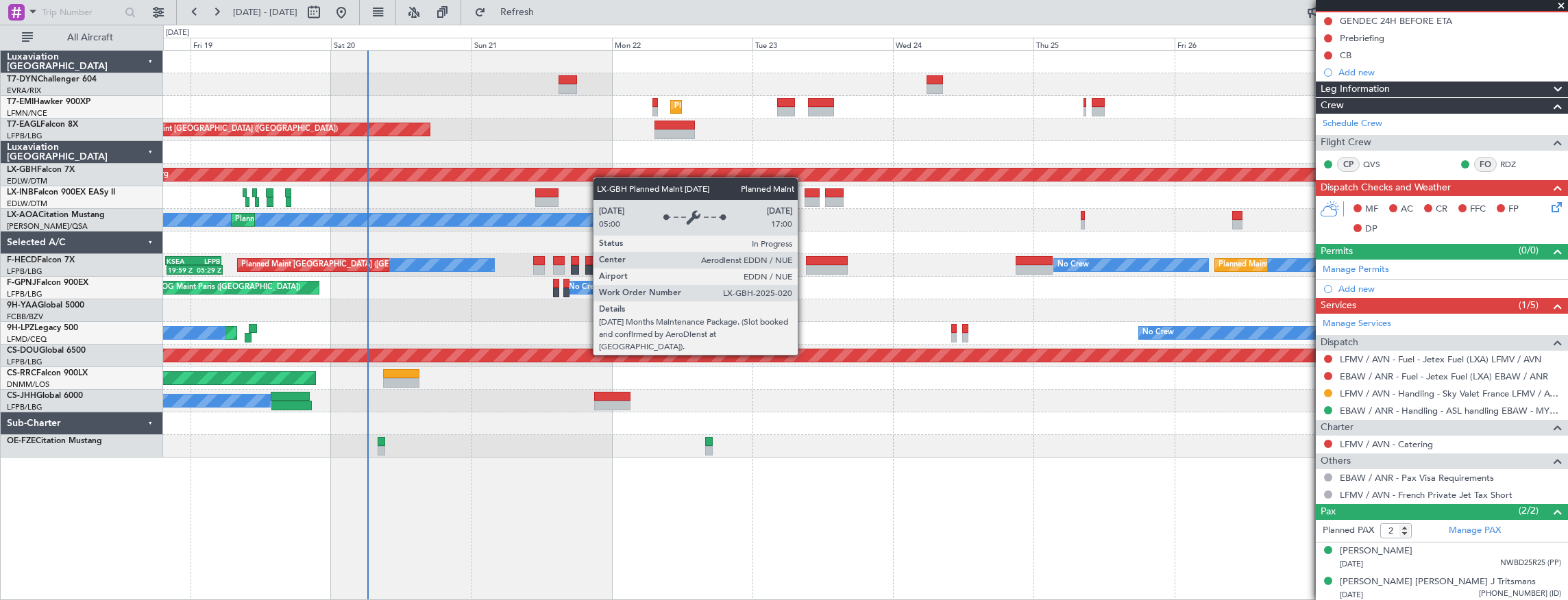
click at [709, 152] on div "Unplanned Maint [GEOGRAPHIC_DATA] (Riga Intl) Planned Maint [GEOGRAPHIC_DATA] G…" at bounding box center [866, 254] width 1405 height 407
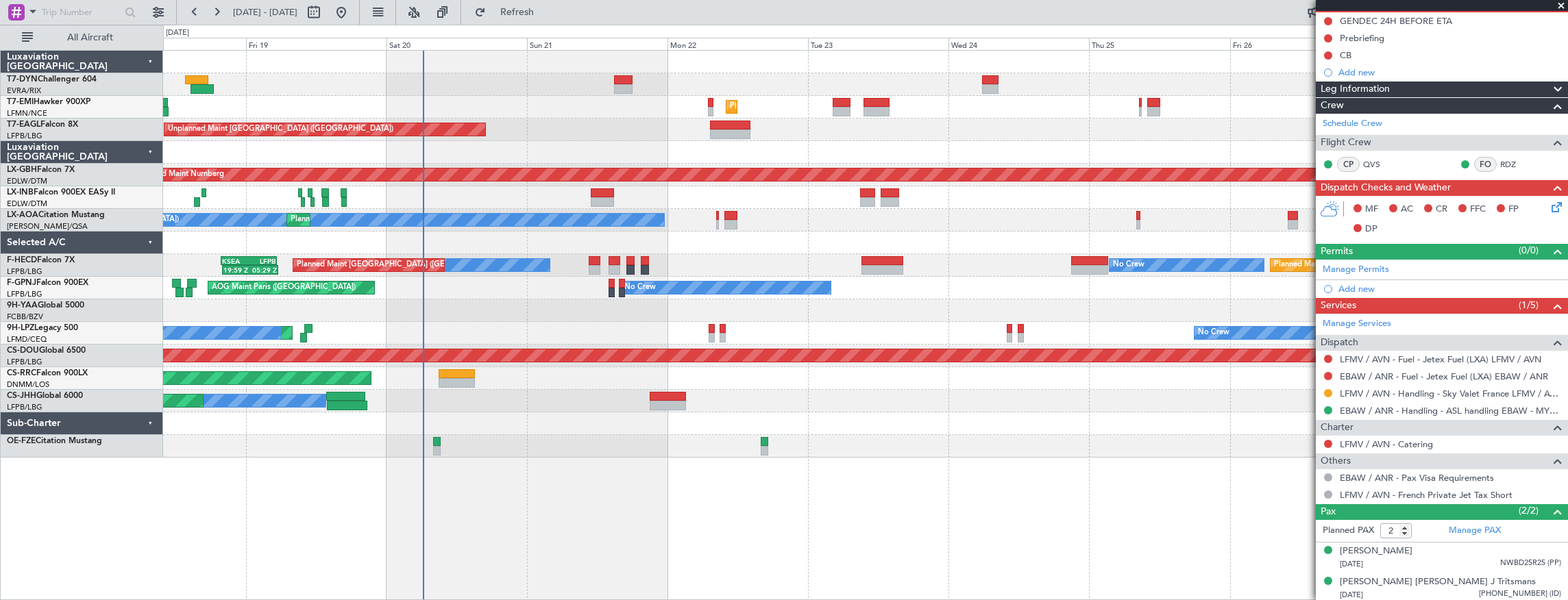
click at [885, 385] on div "Unplanned Maint [GEOGRAPHIC_DATA] (Riga Intl) Planned Maint [GEOGRAPHIC_DATA] G…" at bounding box center [866, 254] width 1405 height 407
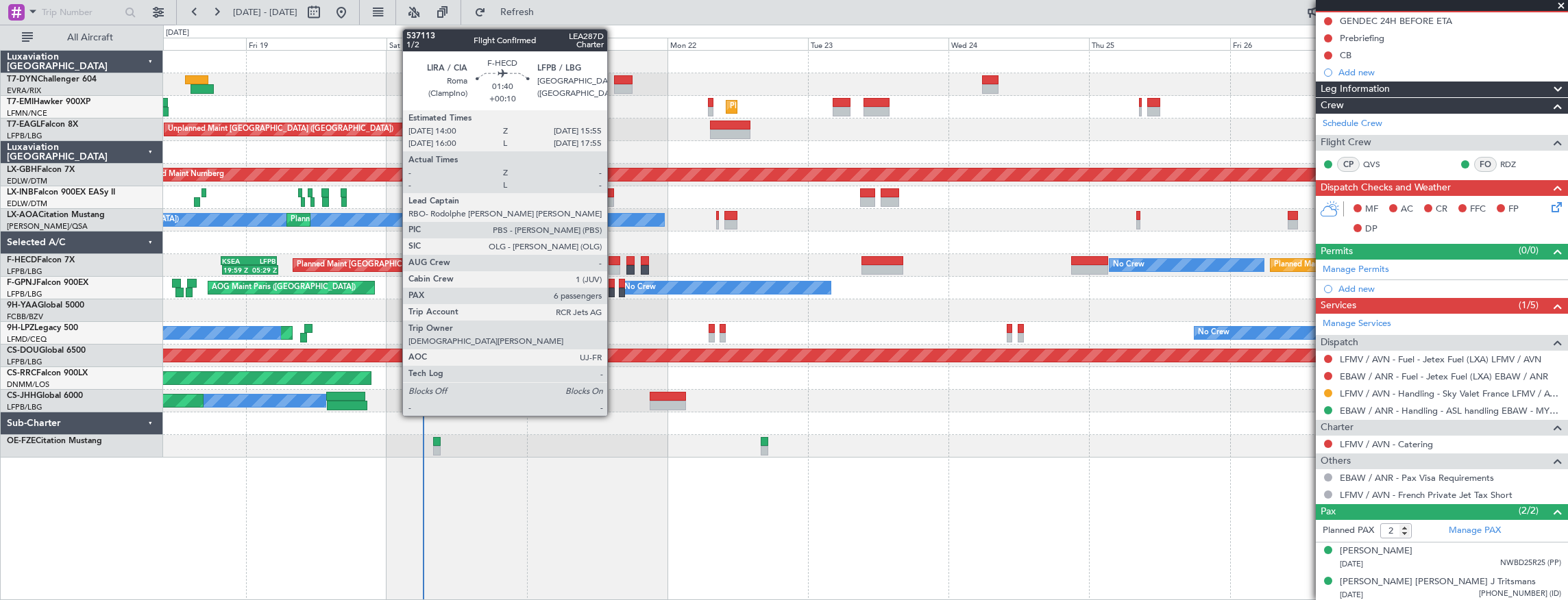
click at [614, 260] on div at bounding box center [614, 260] width 11 height 10
type input "+00:10"
type input "6"
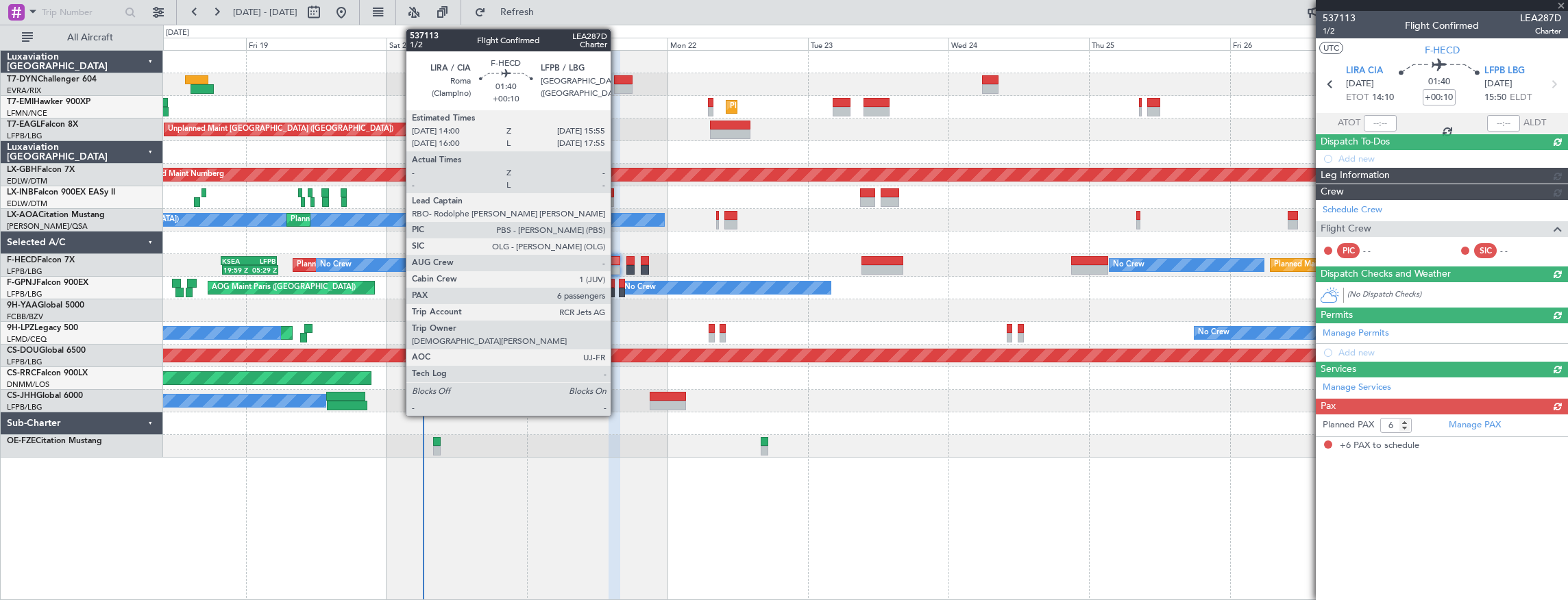
scroll to position [0, 0]
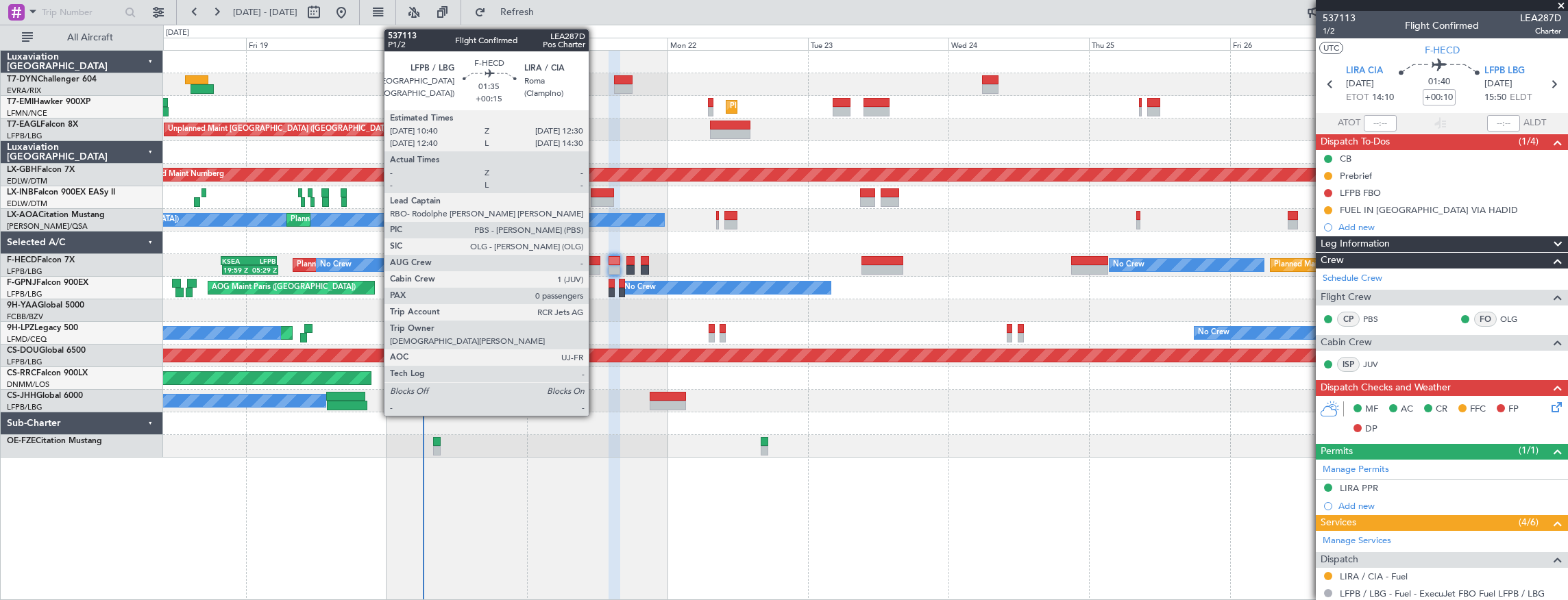
click at [596, 267] on div at bounding box center [594, 270] width 11 height 10
type input "+00:15"
type input "0"
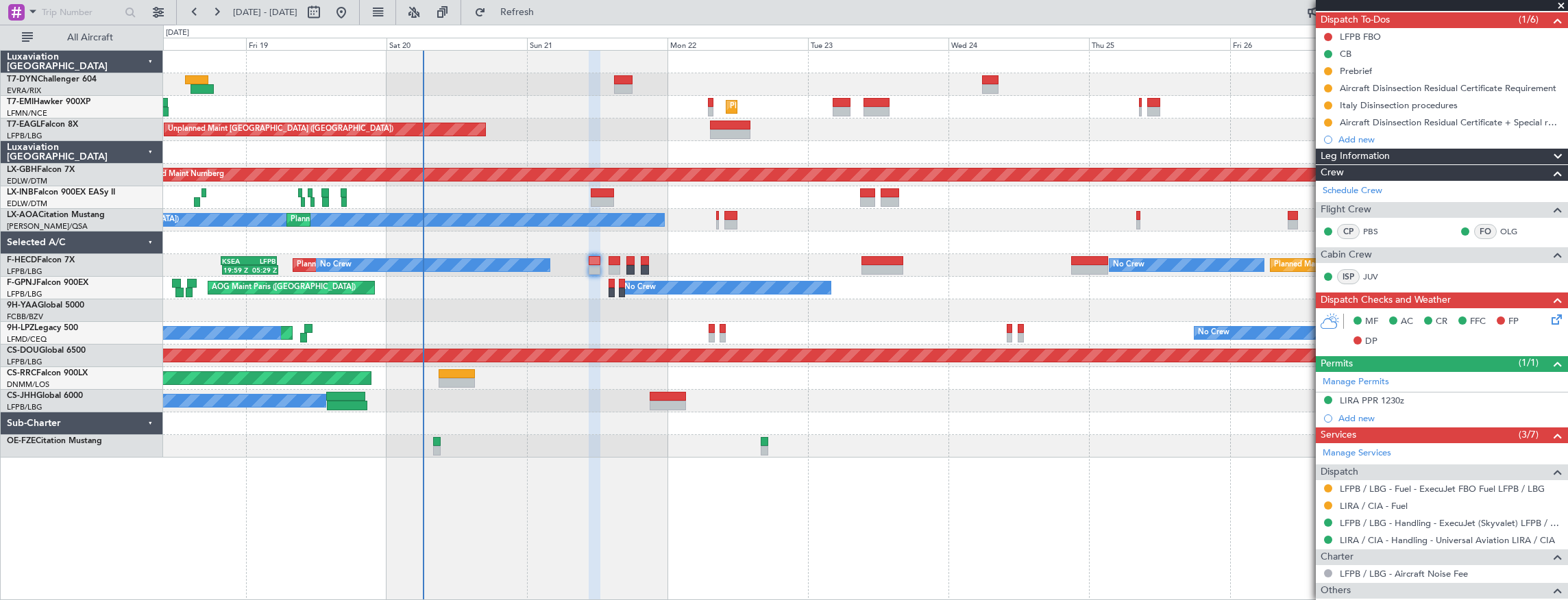
scroll to position [24, 0]
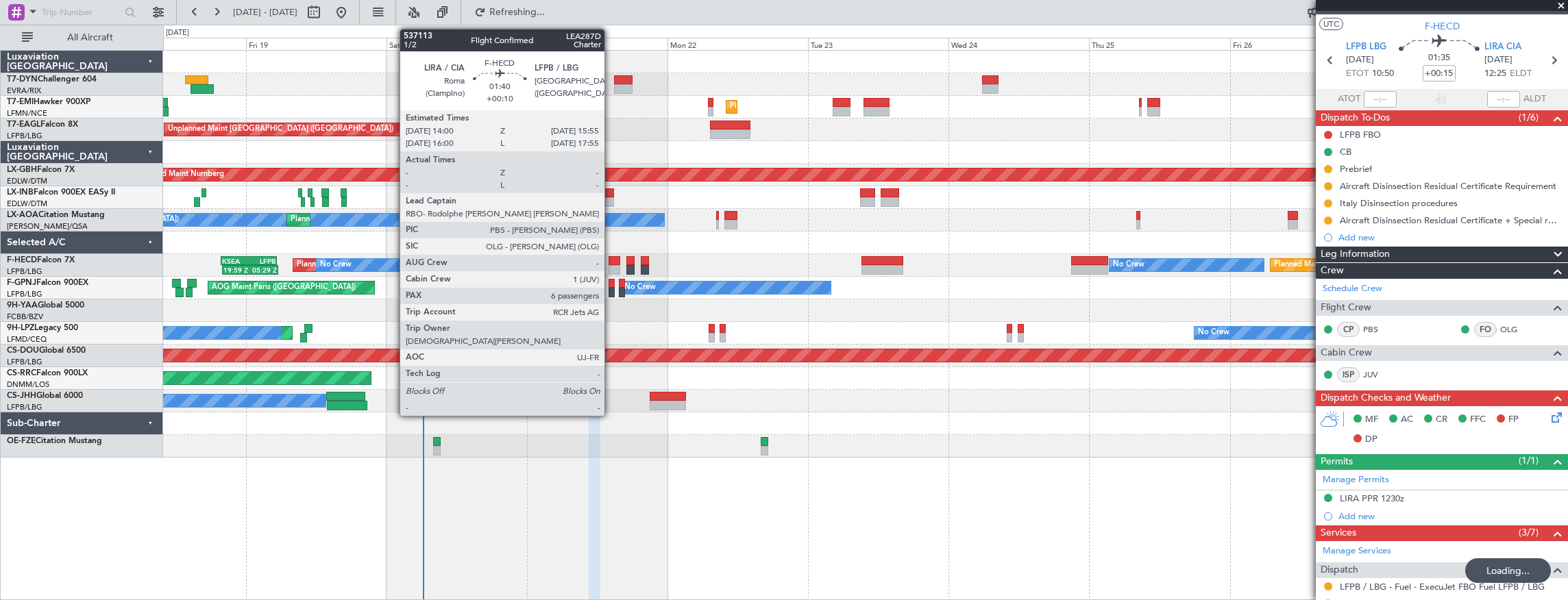
click at [612, 260] on div at bounding box center [614, 260] width 11 height 10
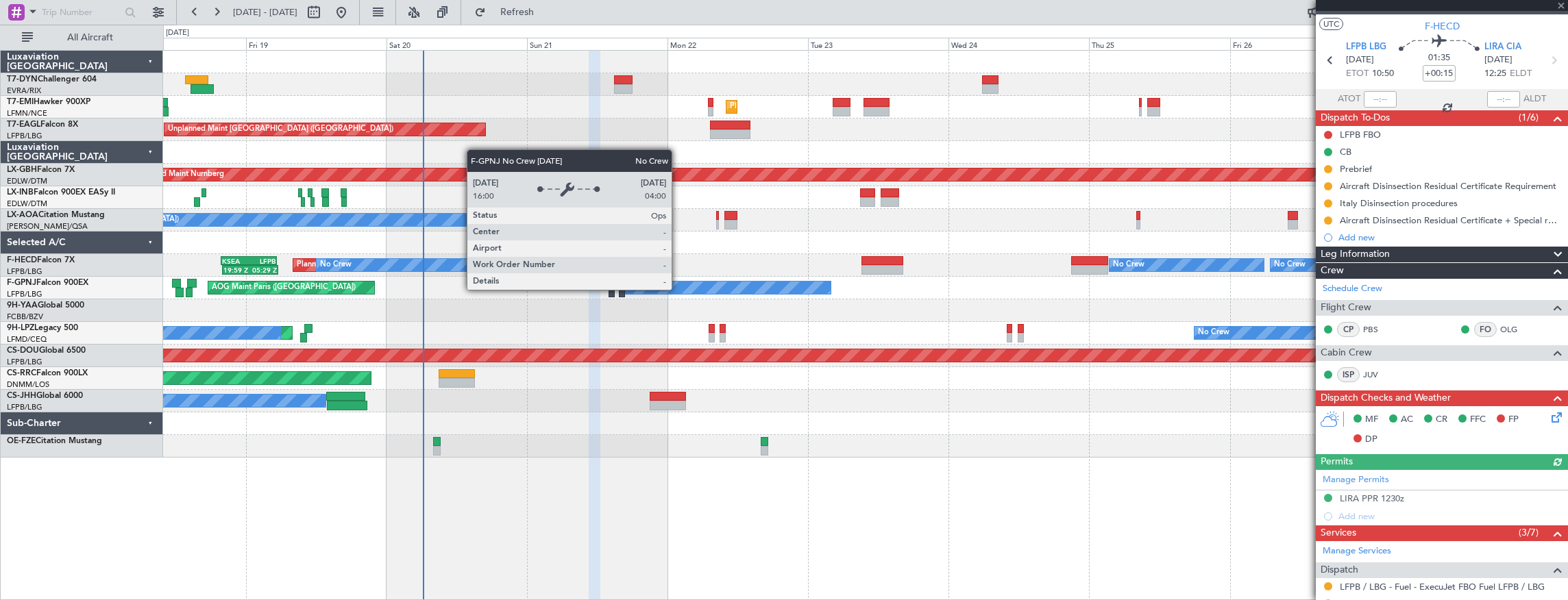
type input "+00:10"
type input "6"
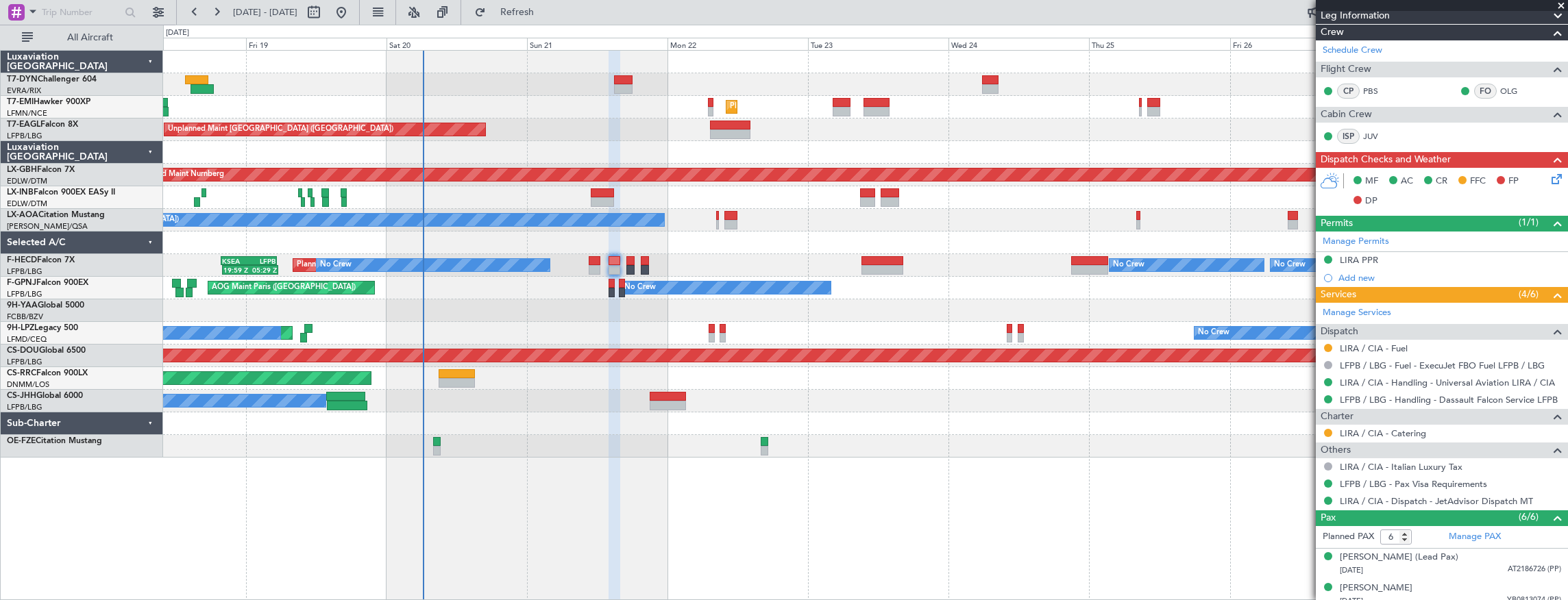
scroll to position [358, 0]
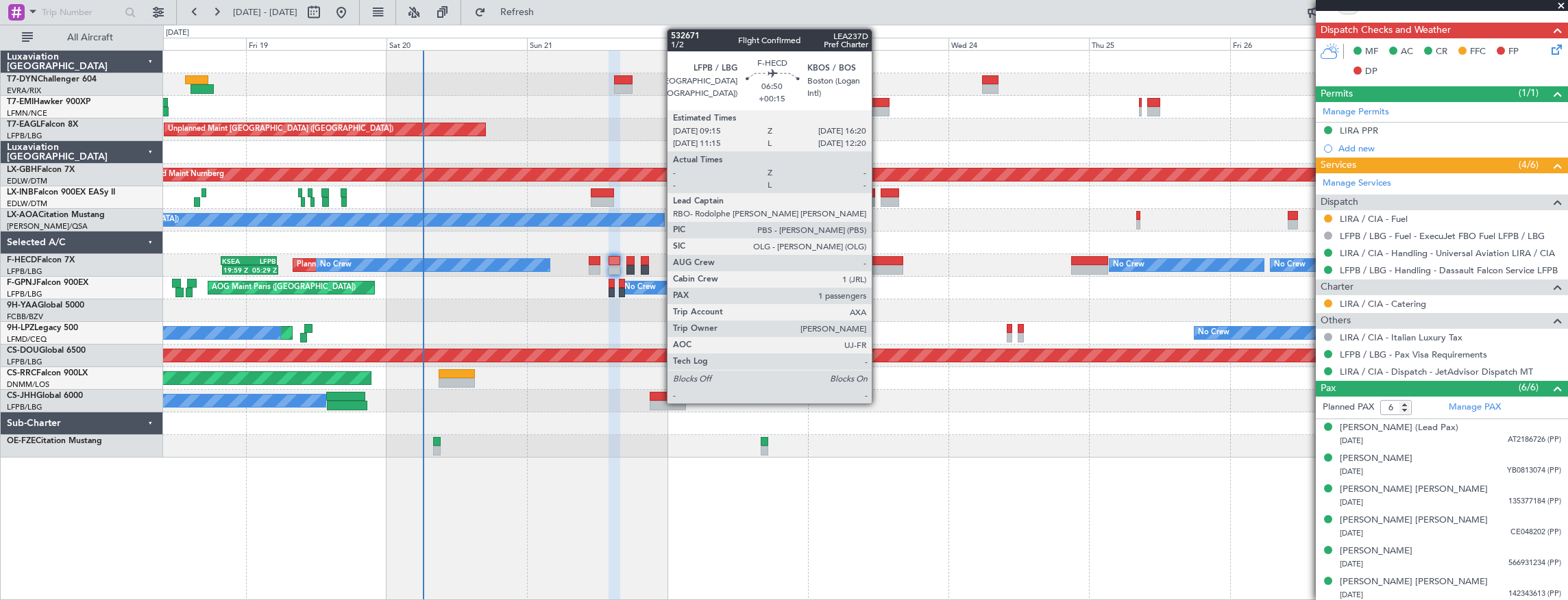
click at [879, 256] on div at bounding box center [883, 260] width 42 height 10
type input "+00:15"
type input "1"
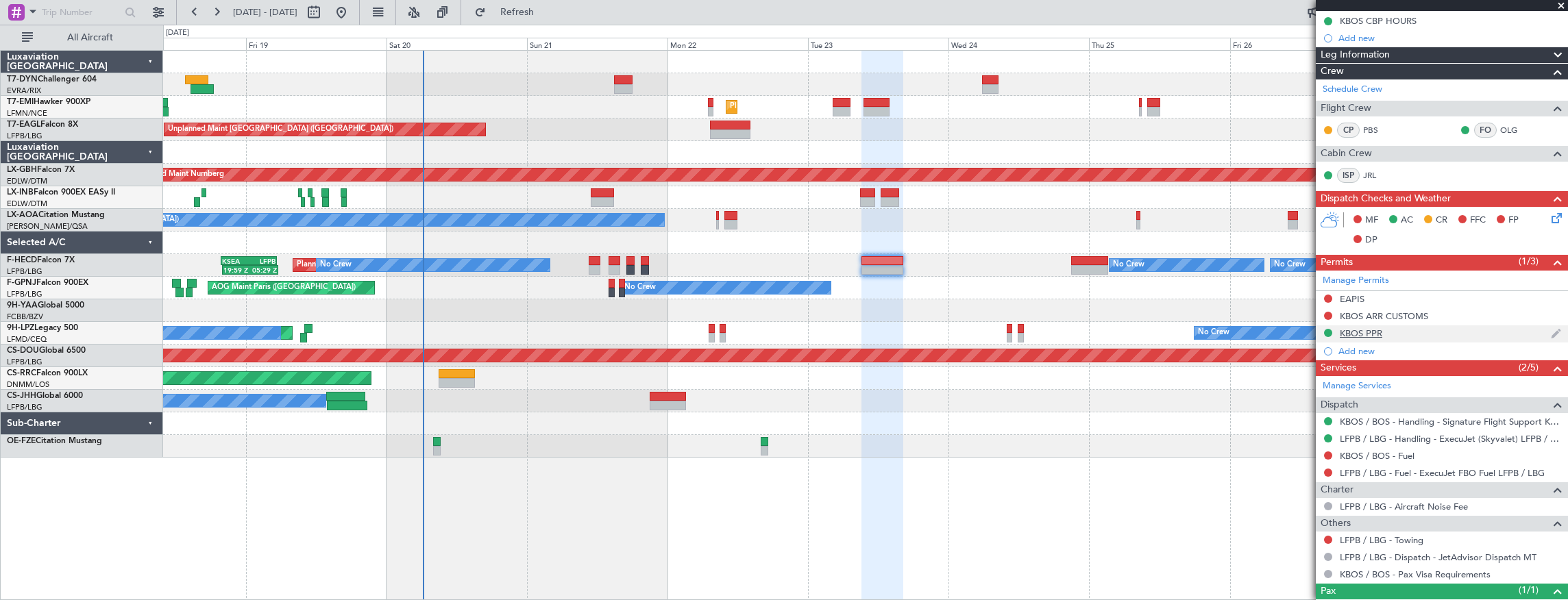
scroll to position [289, 0]
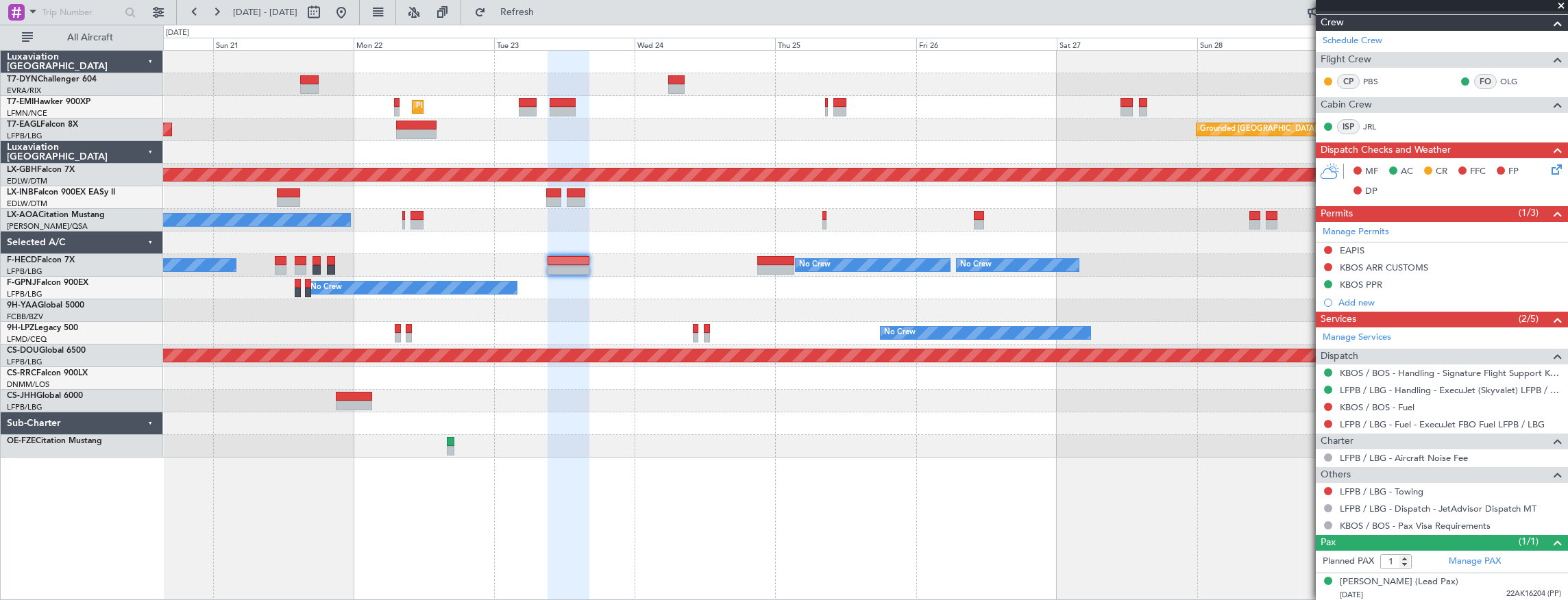
click at [589, 296] on div "Planned Maint [GEOGRAPHIC_DATA] Grounded [GEOGRAPHIC_DATA] (Al Maktoum Intl) Un…" at bounding box center [866, 254] width 1405 height 407
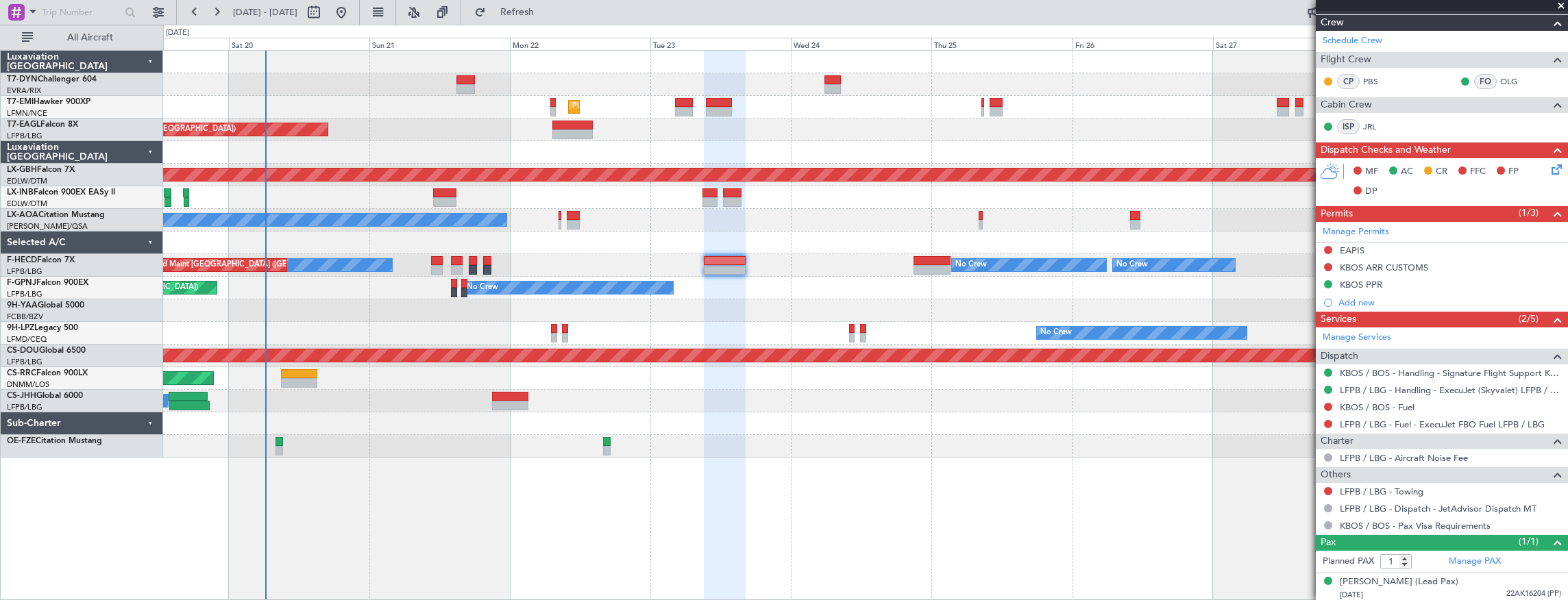
click at [688, 324] on div "No Crew [GEOGRAPHIC_DATA] ([GEOGRAPHIC_DATA]) No Crew" at bounding box center [866, 334] width 1405 height 23
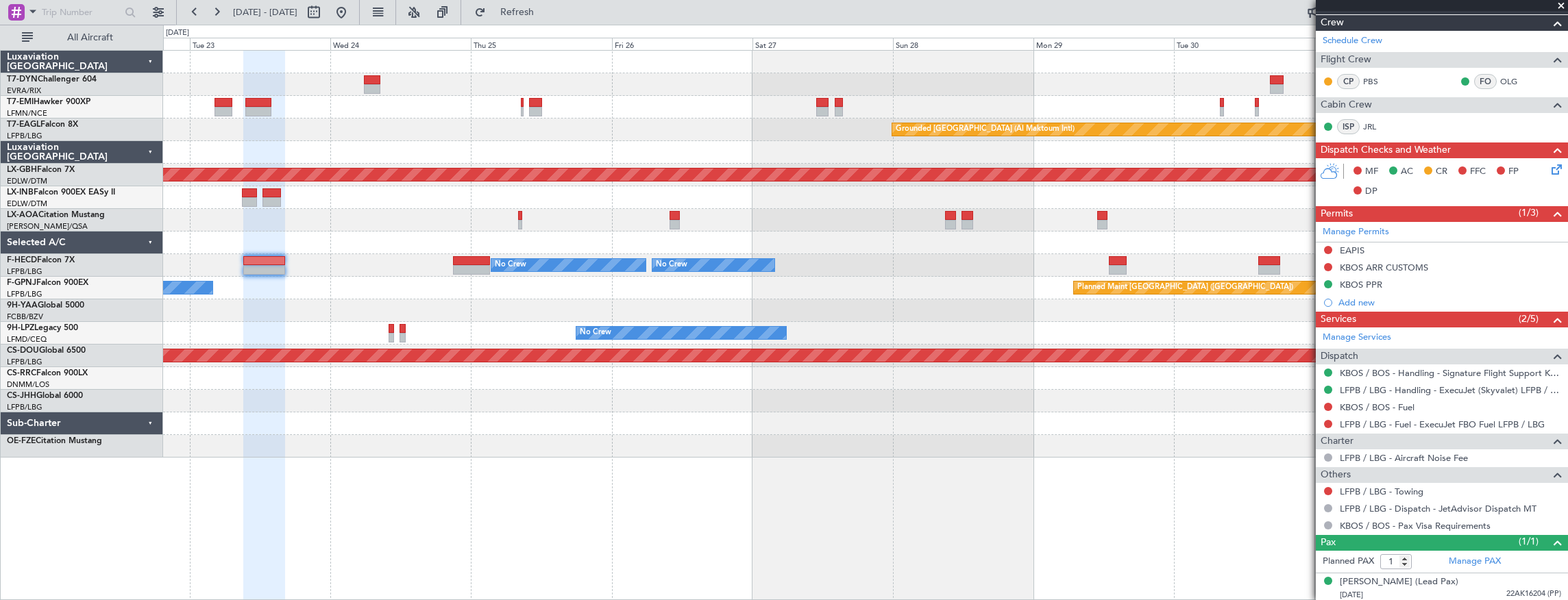
click at [431, 313] on div at bounding box center [866, 311] width 1405 height 23
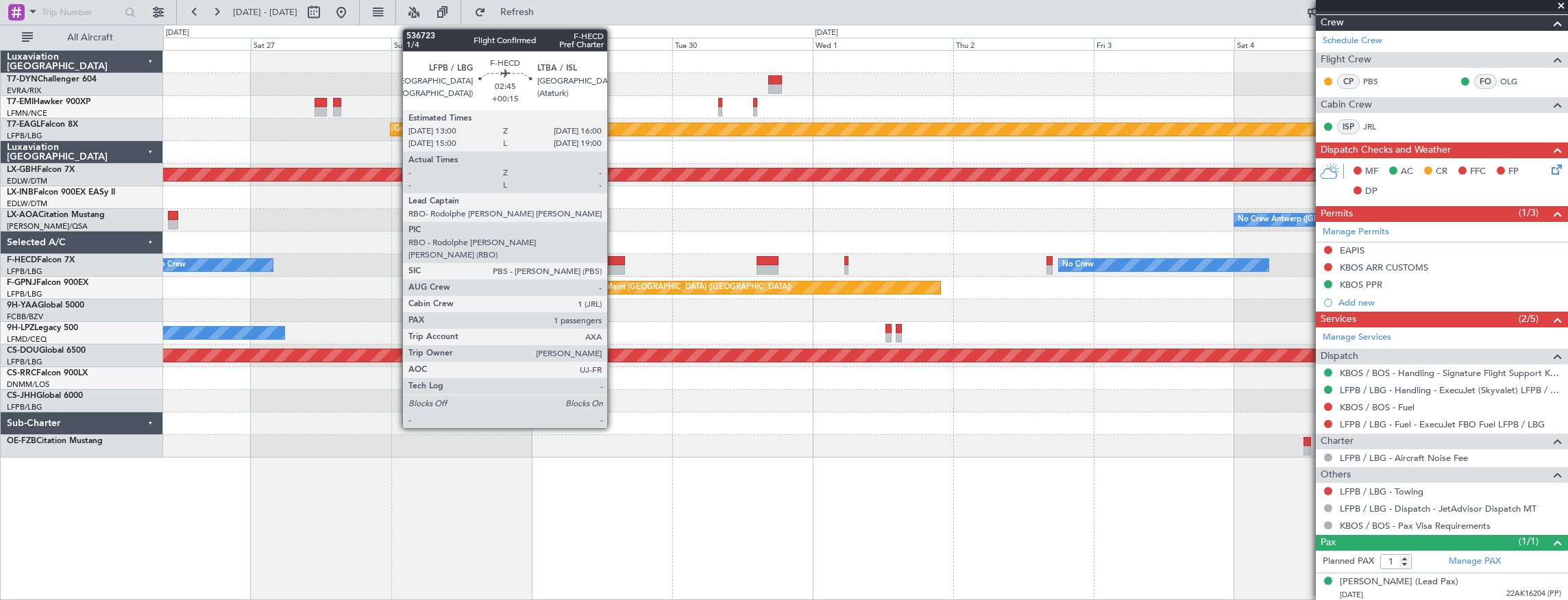
click at [614, 267] on div at bounding box center [616, 270] width 18 height 10
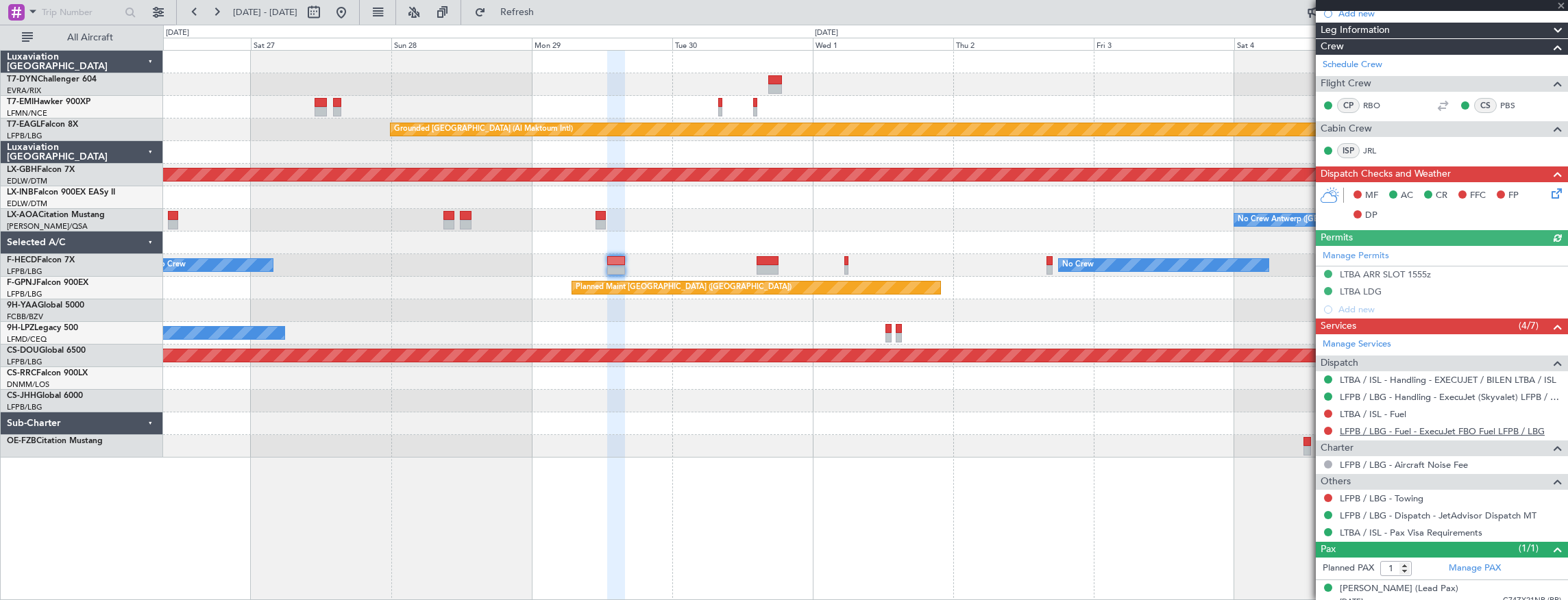
scroll to position [203, 0]
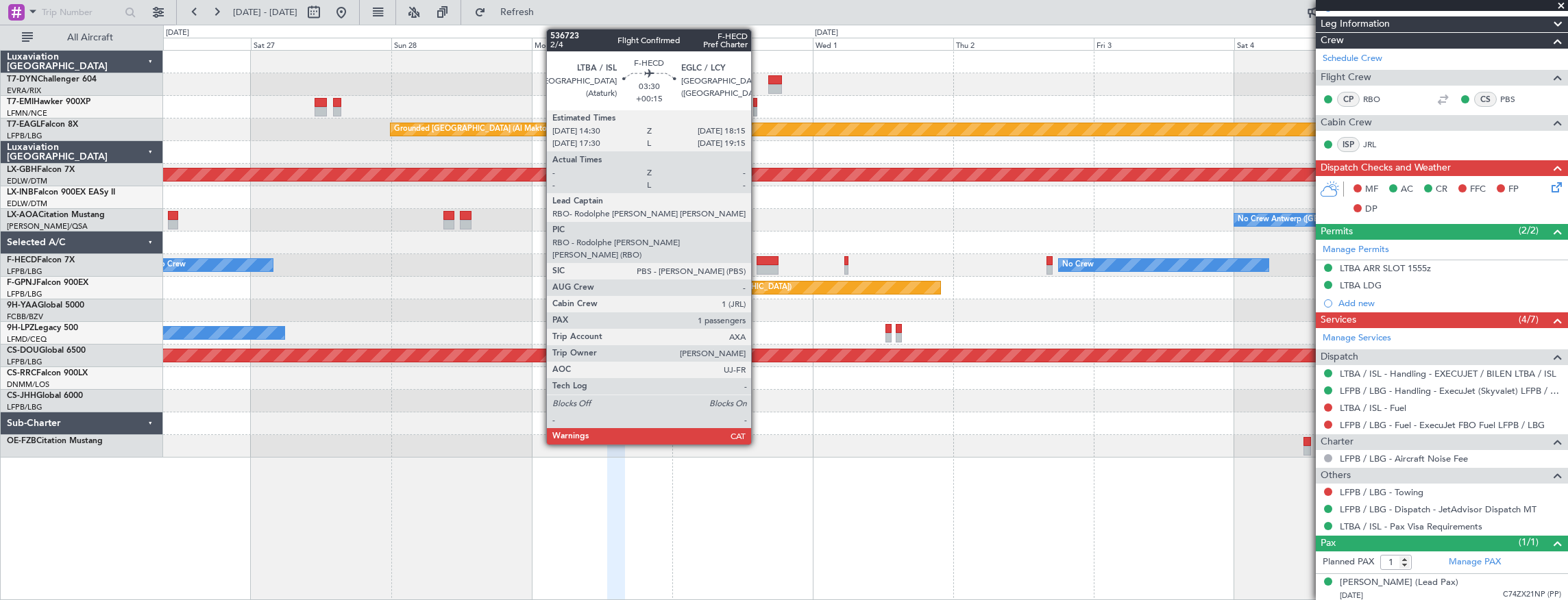
click at [758, 261] on div at bounding box center [768, 260] width 23 height 10
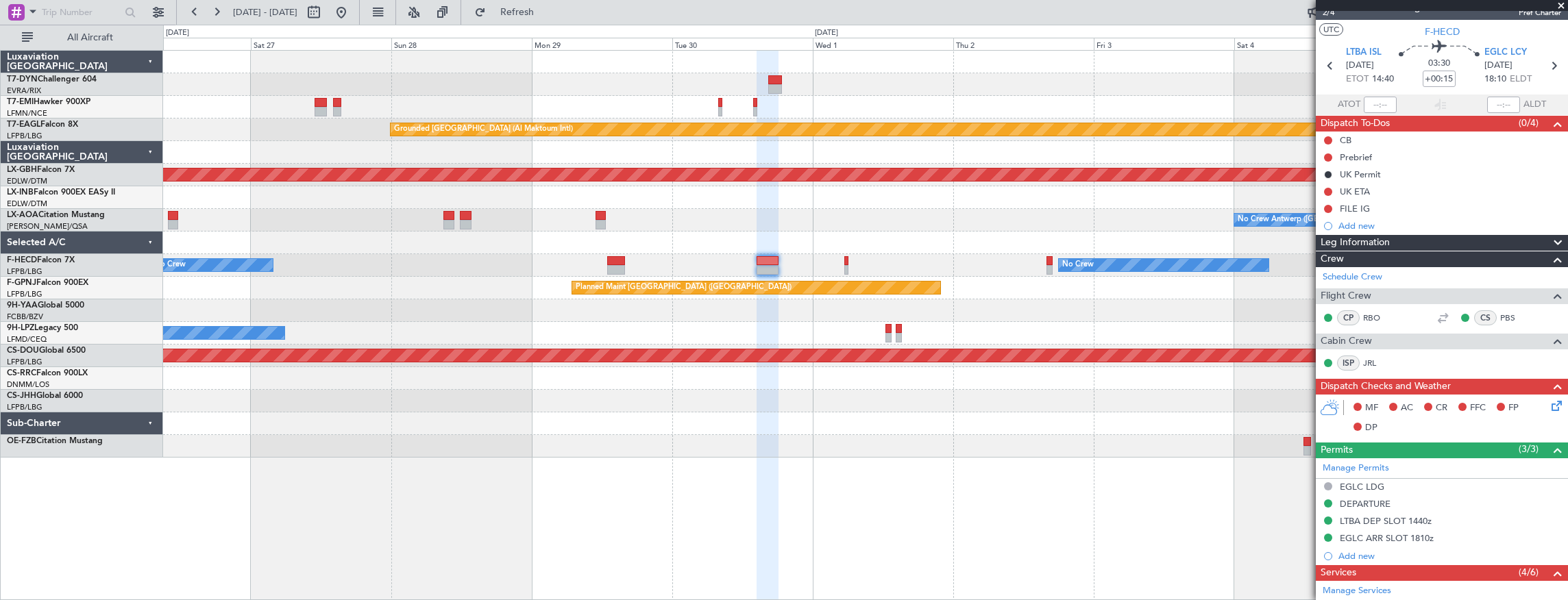
scroll to position [0, 0]
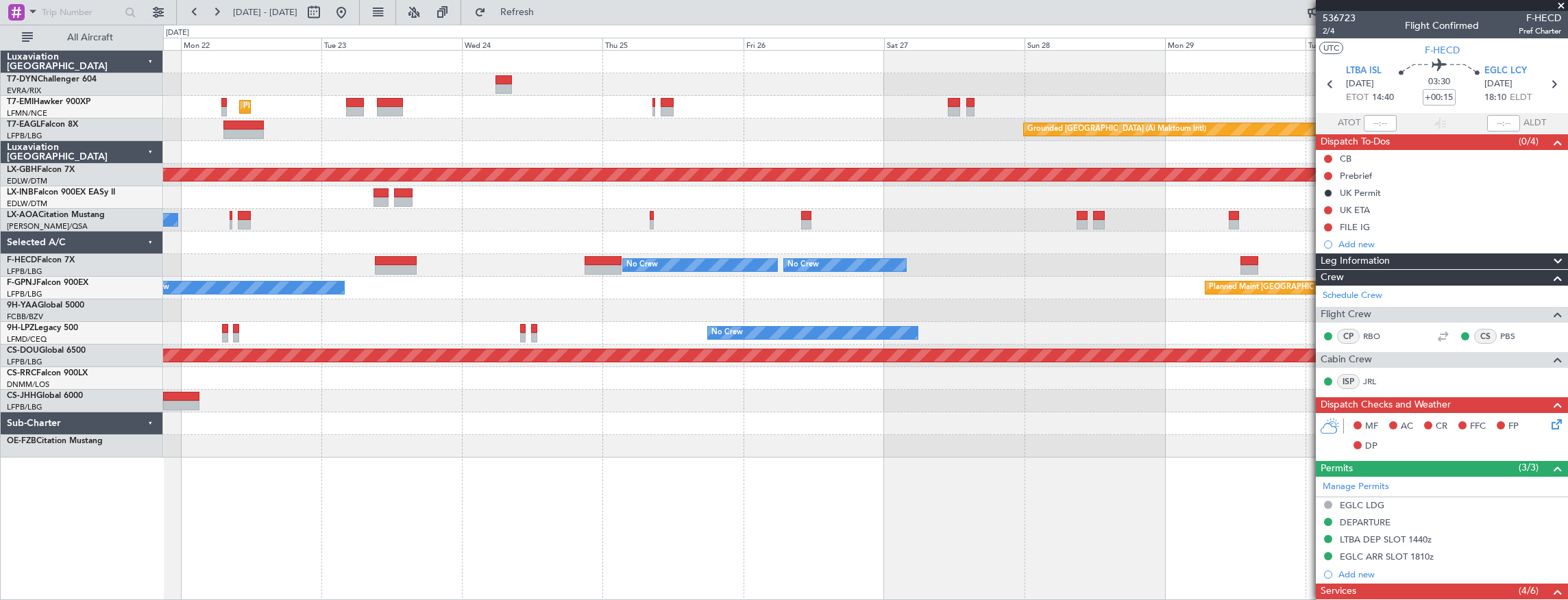
click at [1124, 291] on div "Planned Maint [GEOGRAPHIC_DATA] Grounded [GEOGRAPHIC_DATA] (Al Maktoum Intl) Un…" at bounding box center [866, 254] width 1405 height 407
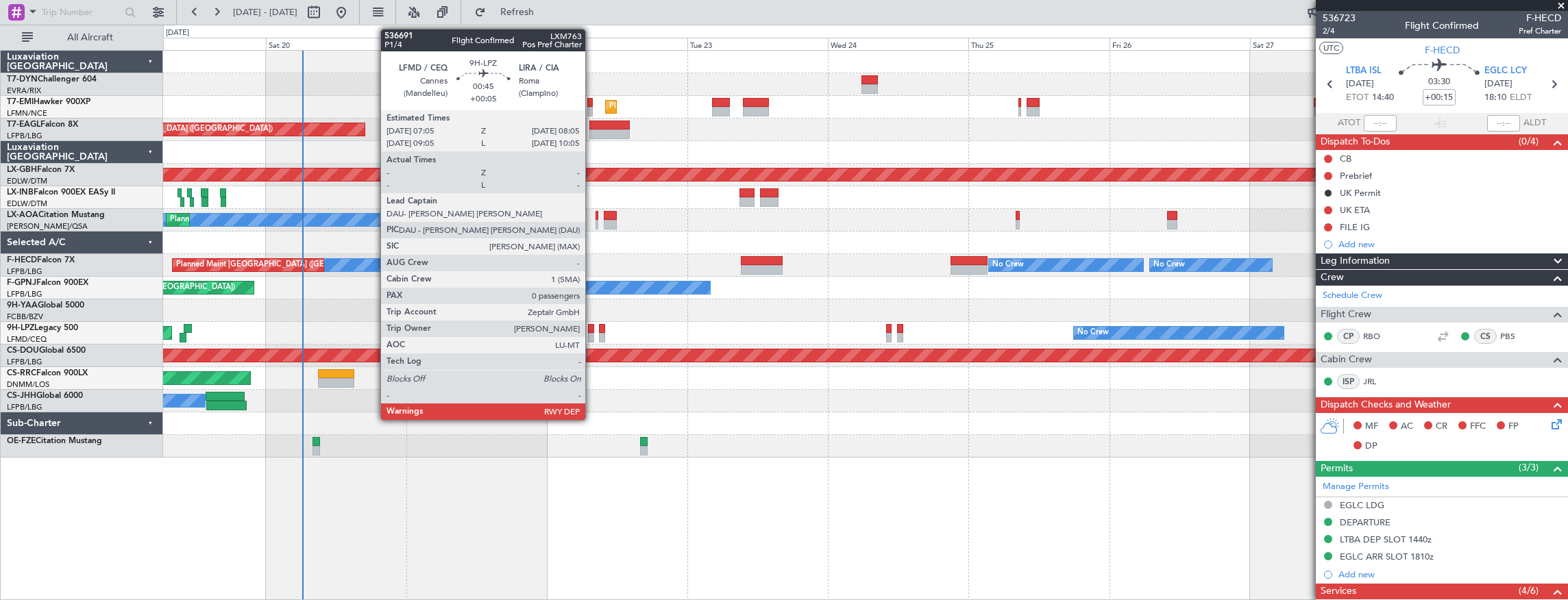
click at [592, 330] on div at bounding box center [591, 328] width 6 height 10
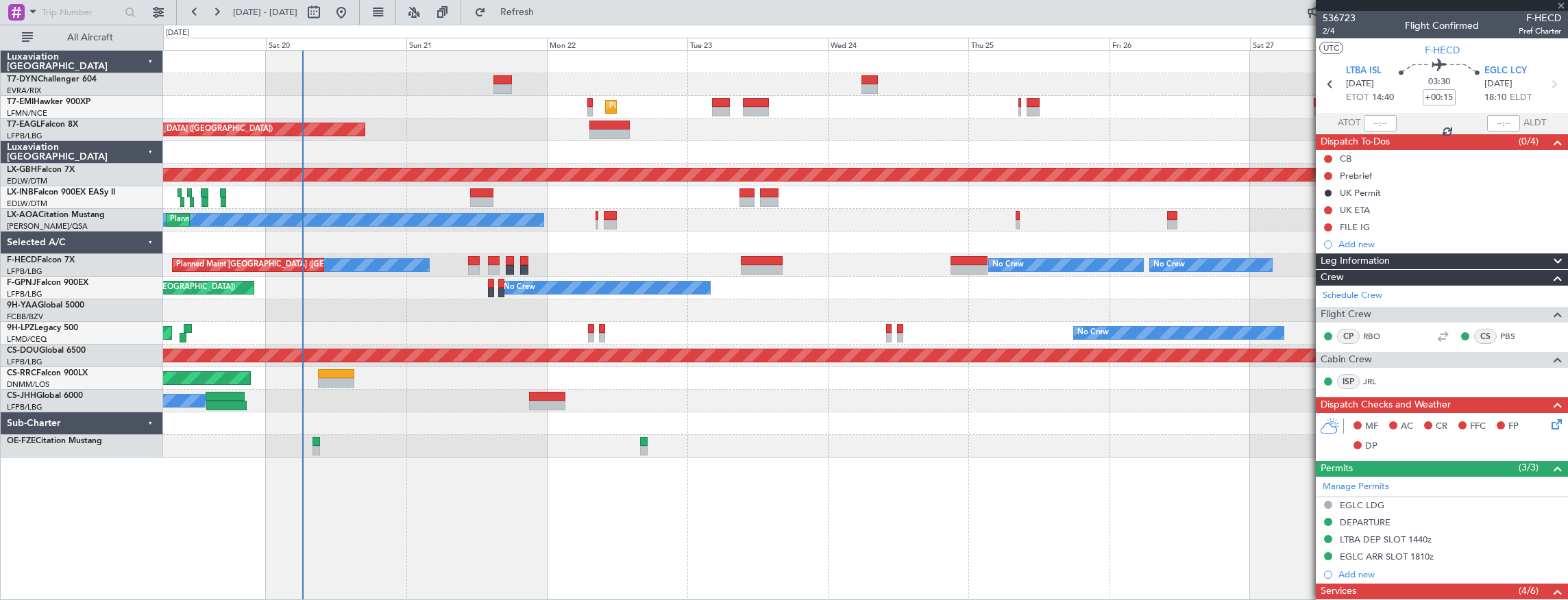
type input "+00:05"
type input "0"
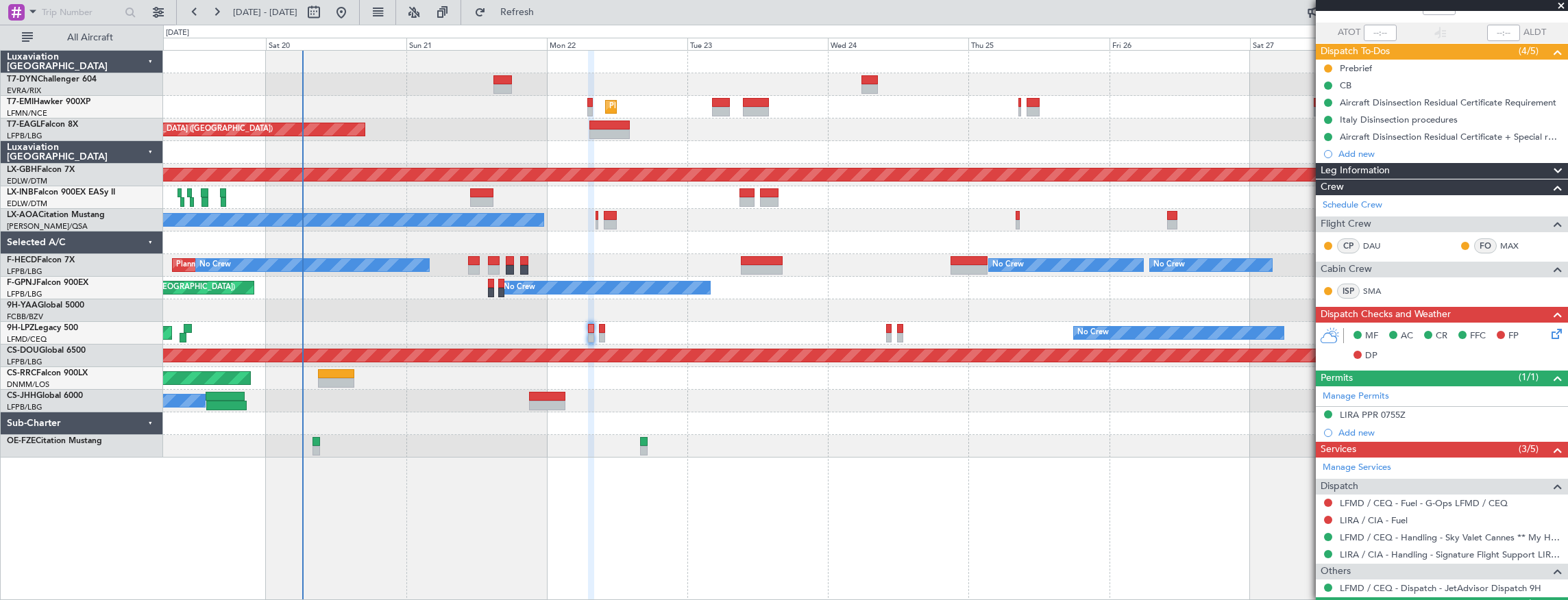
scroll to position [122, 0]
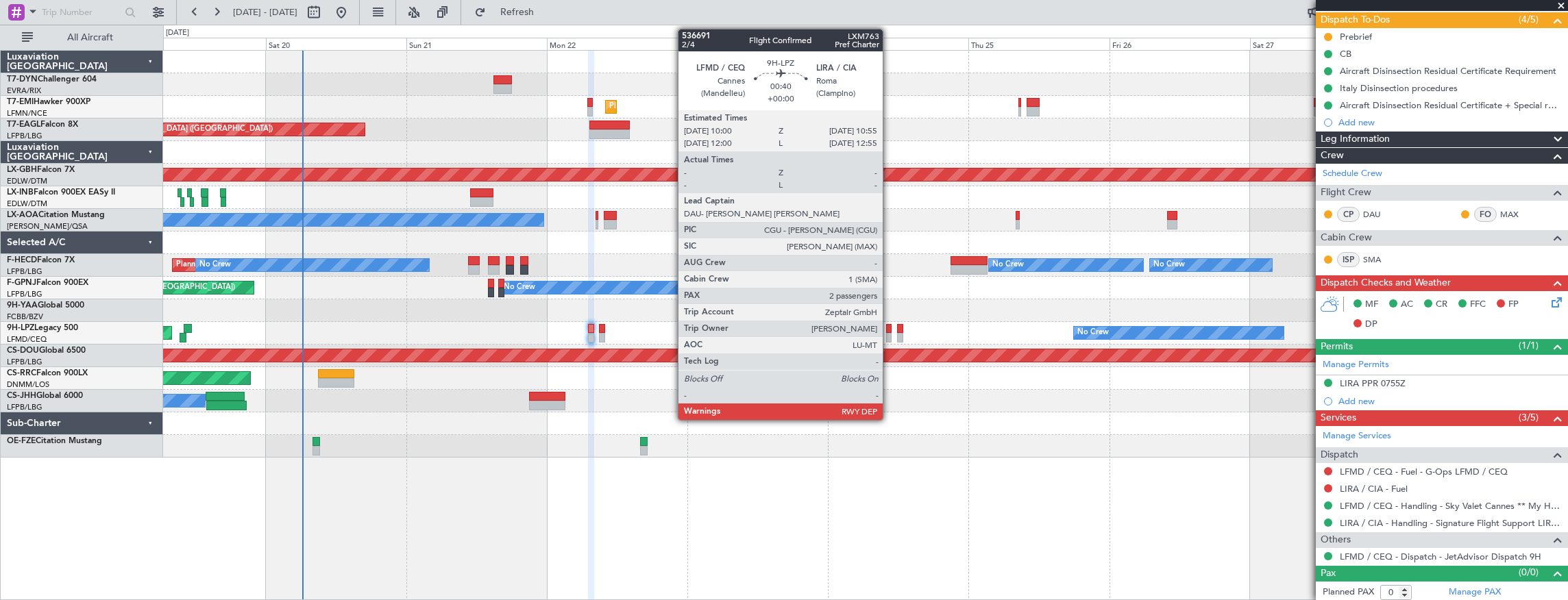
click at [889, 329] on div at bounding box center [889, 328] width 5 height 10
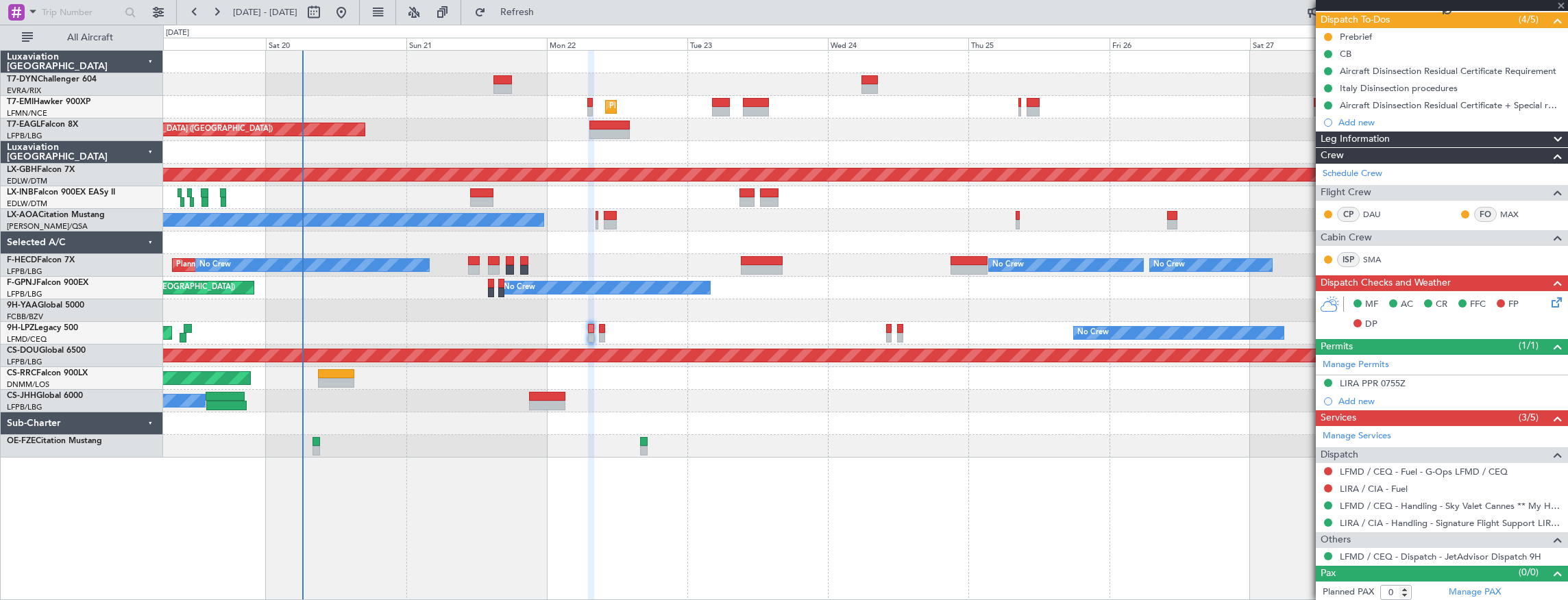
type input "2"
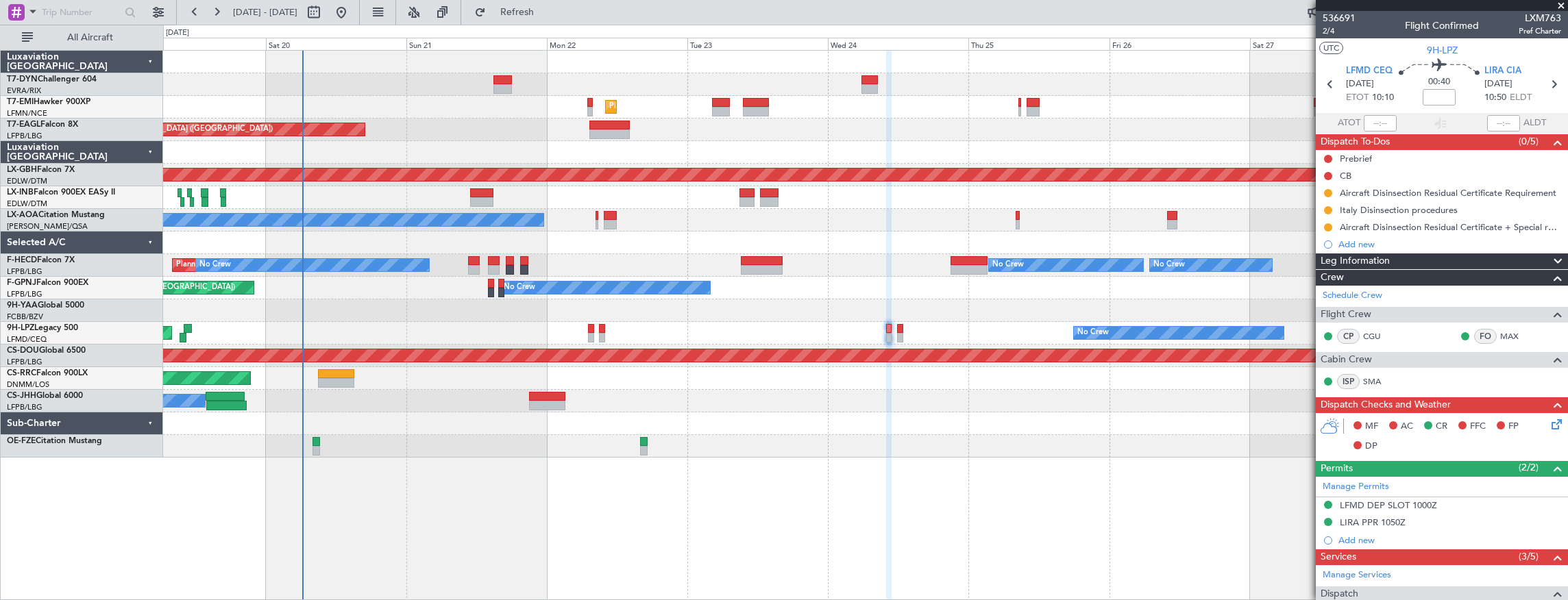
scroll to position [218, 0]
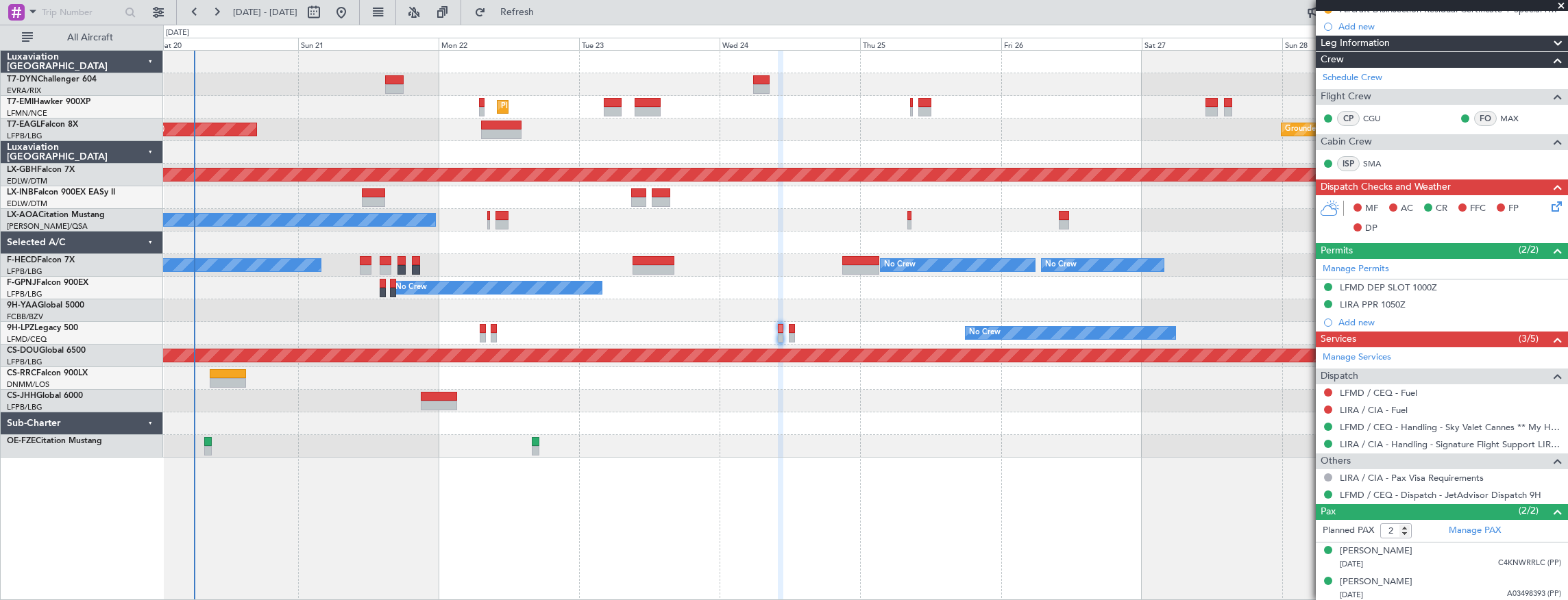
click at [310, 384] on div "Planned Maint [GEOGRAPHIC_DATA] ([GEOGRAPHIC_DATA])" at bounding box center [866, 379] width 1405 height 23
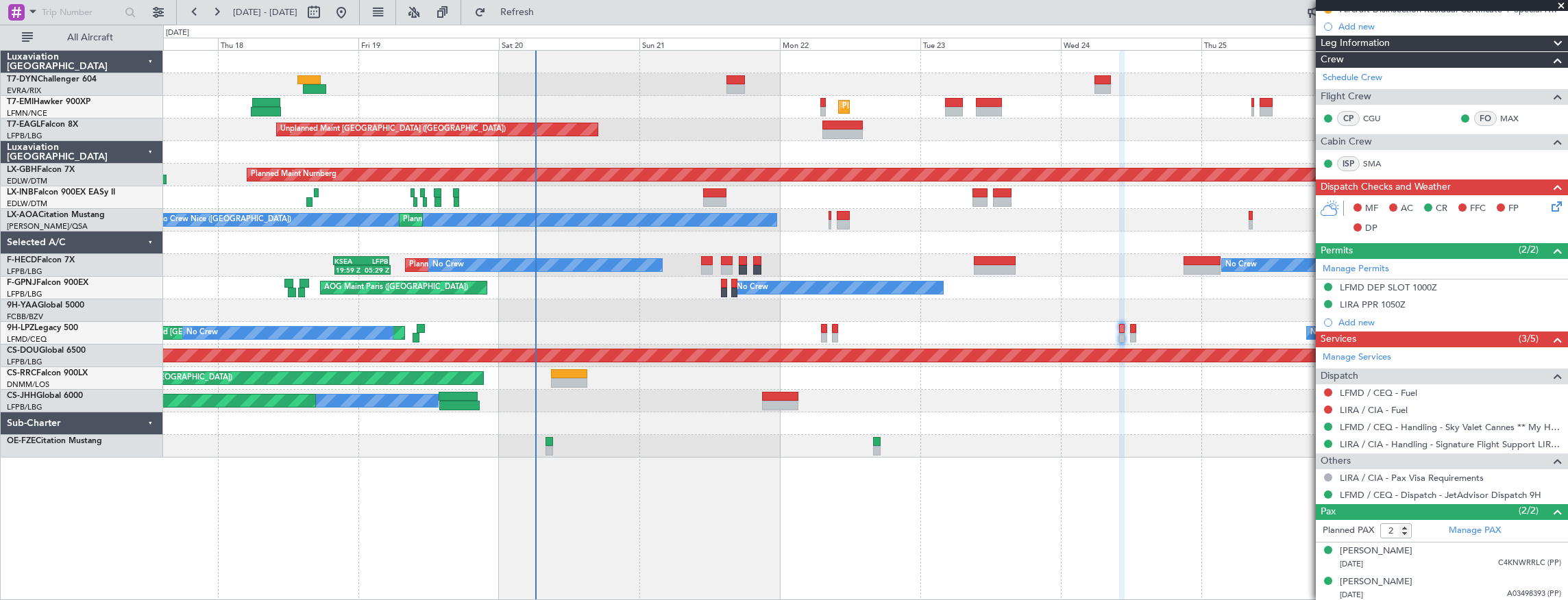
click at [666, 401] on div "Unplanned Maint [GEOGRAPHIC_DATA] (Riga Intl) Planned Maint [GEOGRAPHIC_DATA] U…" at bounding box center [866, 254] width 1405 height 407
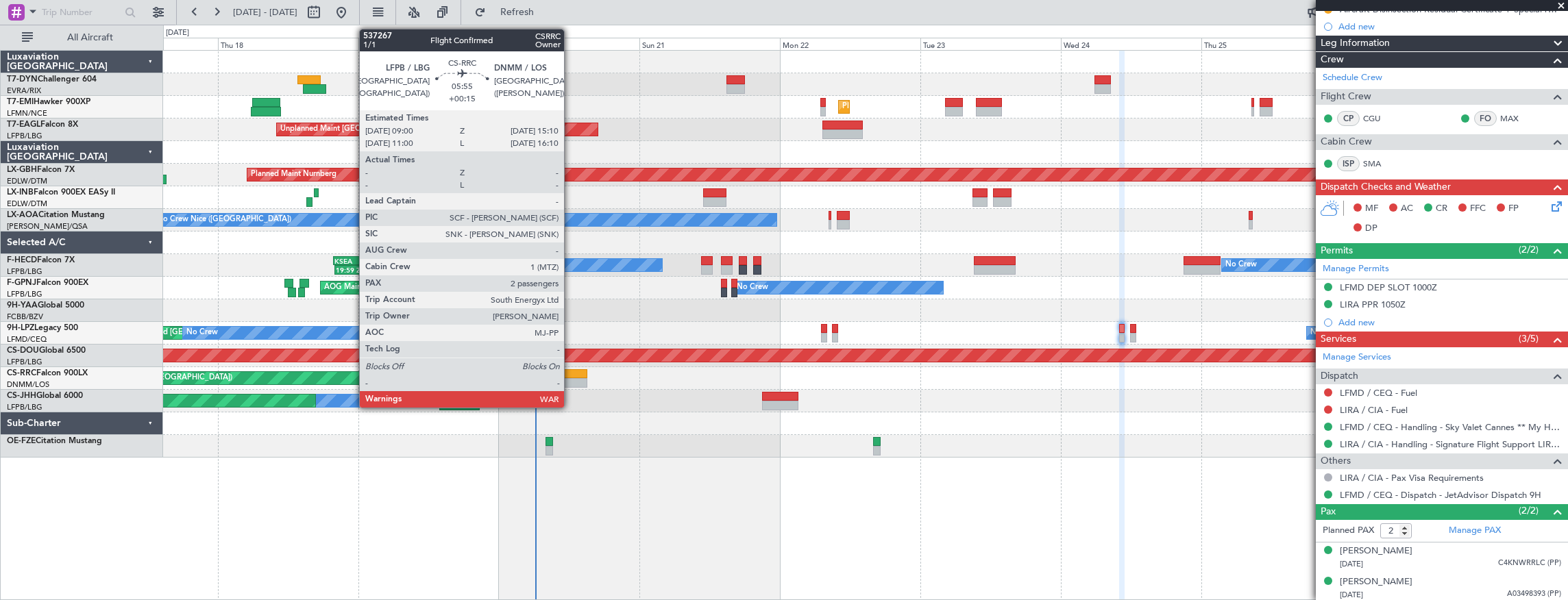
click at [571, 378] on div at bounding box center [569, 382] width 36 height 10
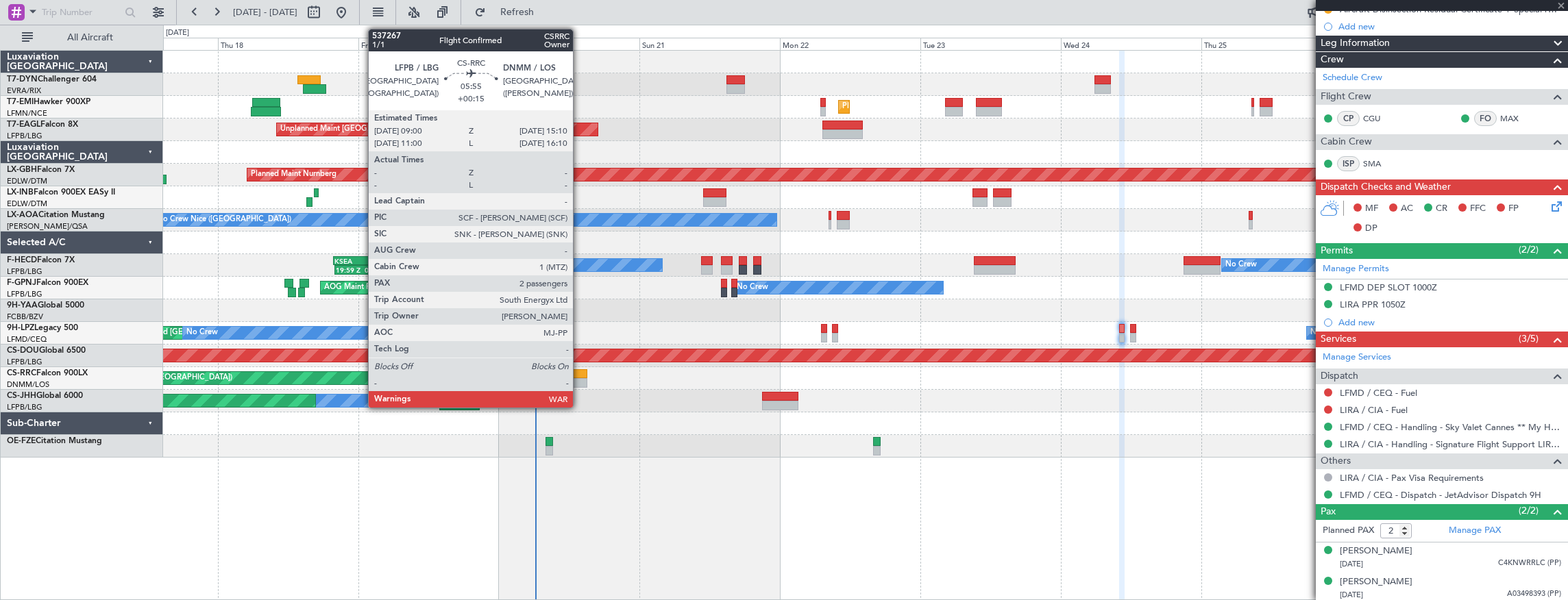
type input "+00:15"
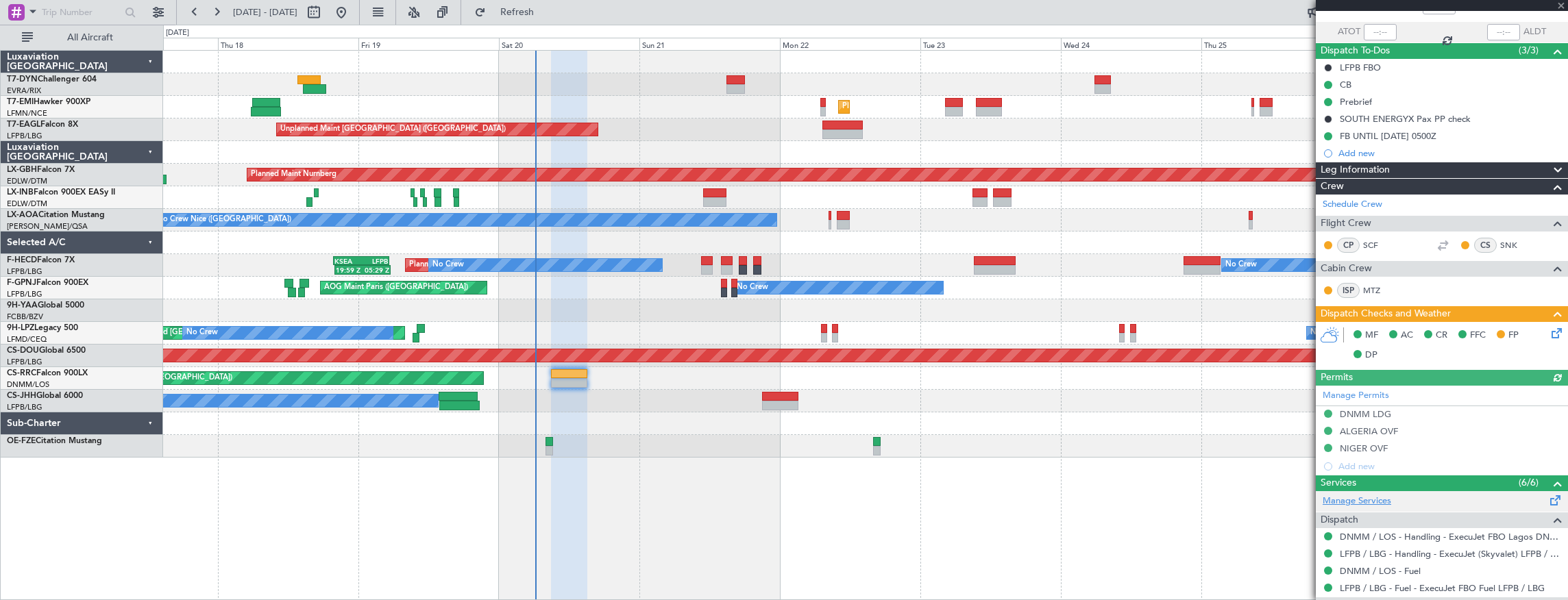
scroll to position [252, 0]
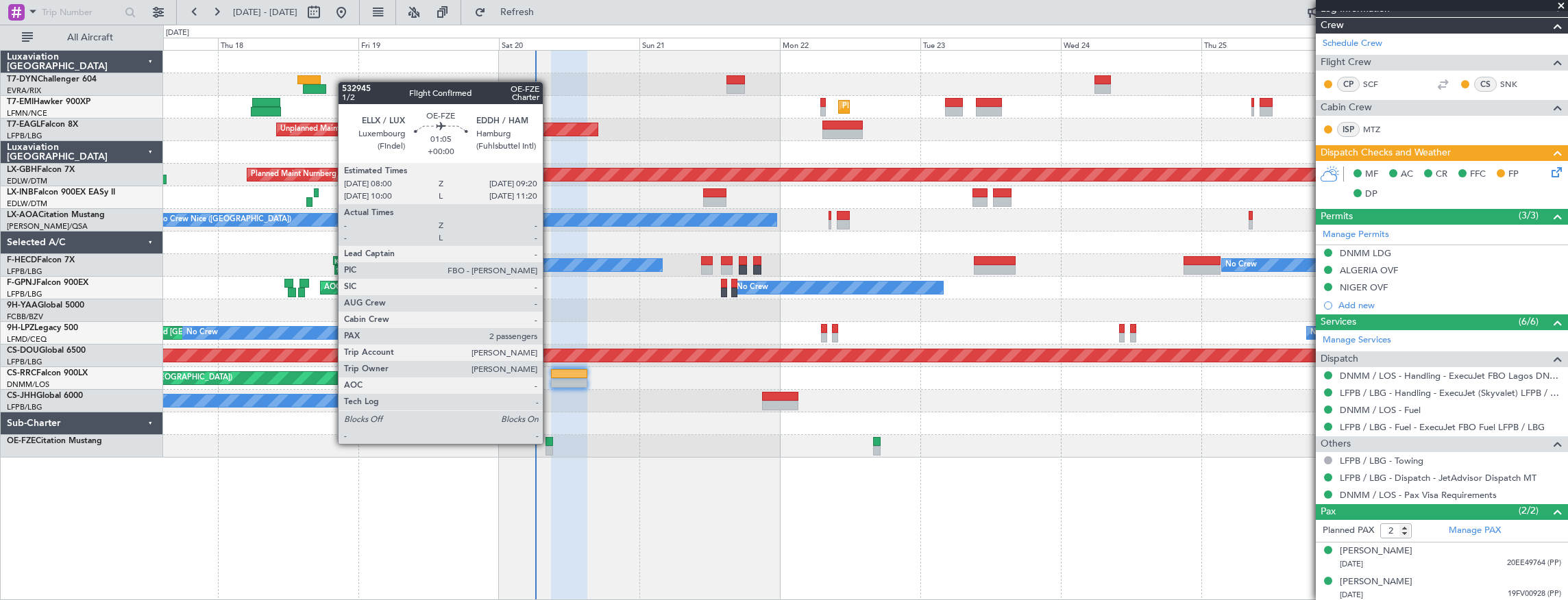
click at [550, 443] on div at bounding box center [549, 442] width 8 height 10
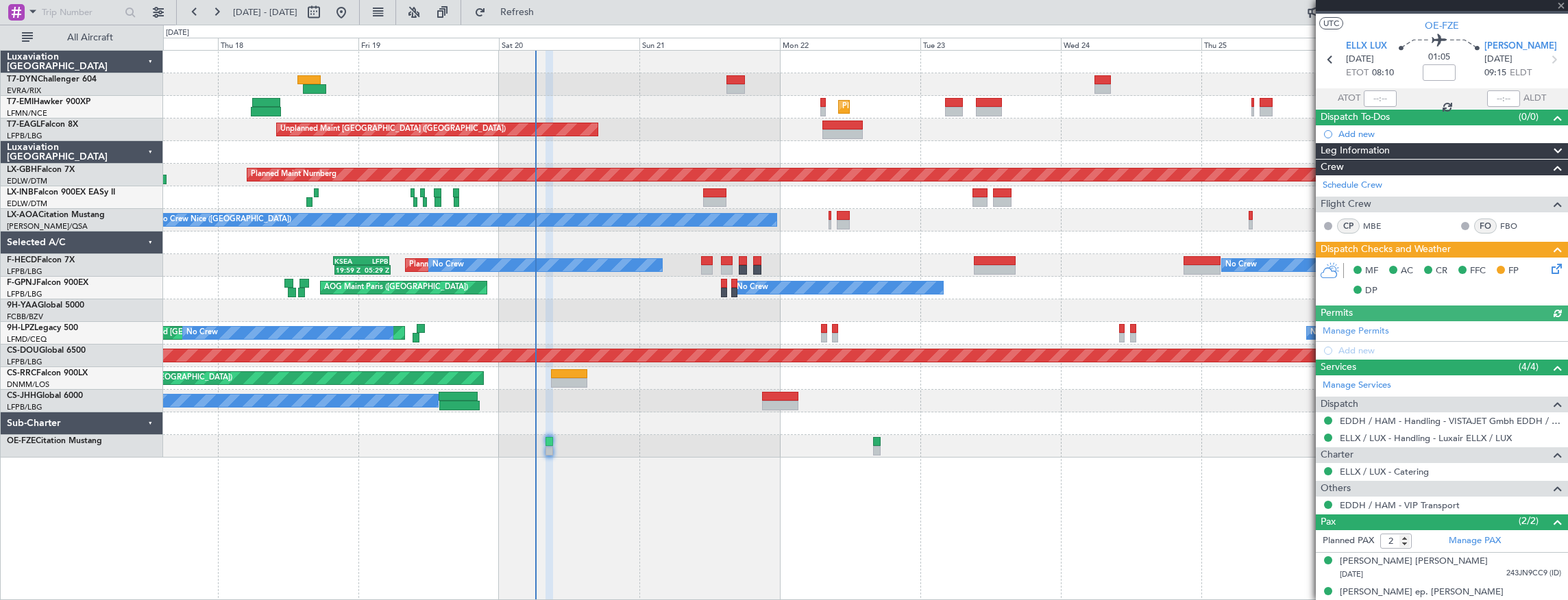
scroll to position [35, 0]
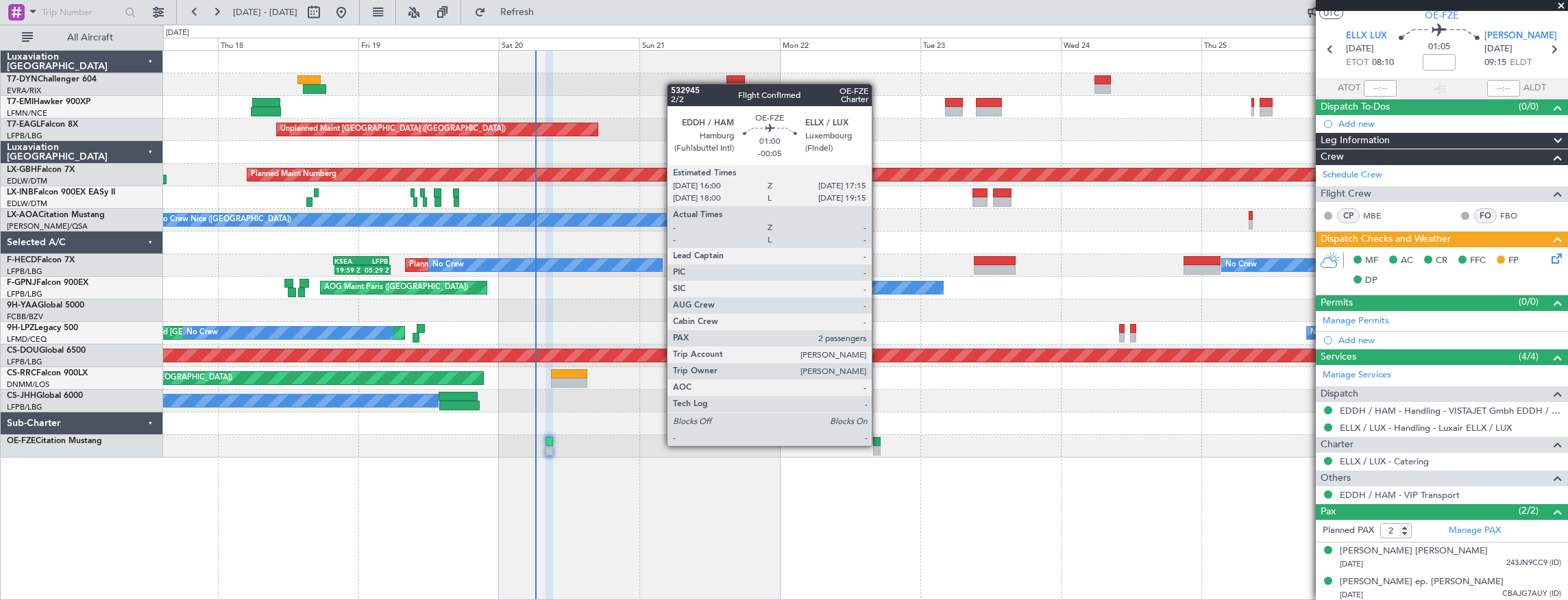
click at [879, 445] on div at bounding box center [877, 442] width 8 height 10
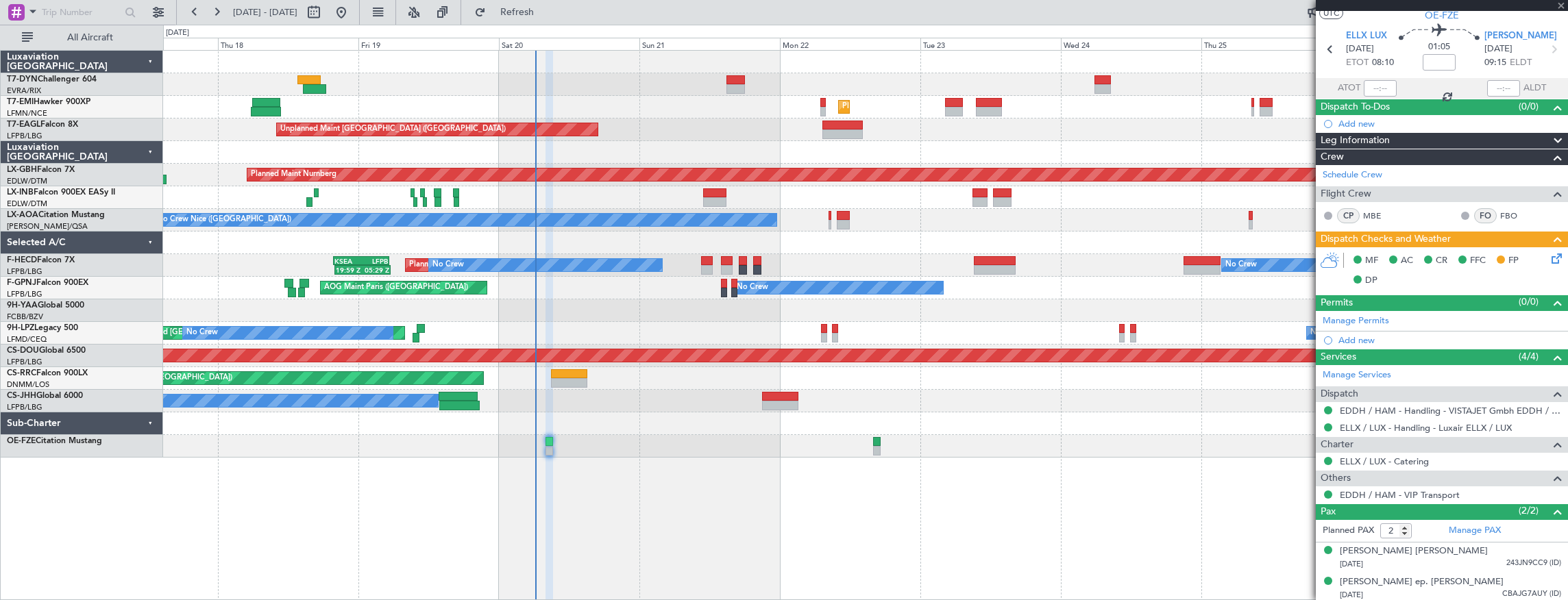
type input "-00:05"
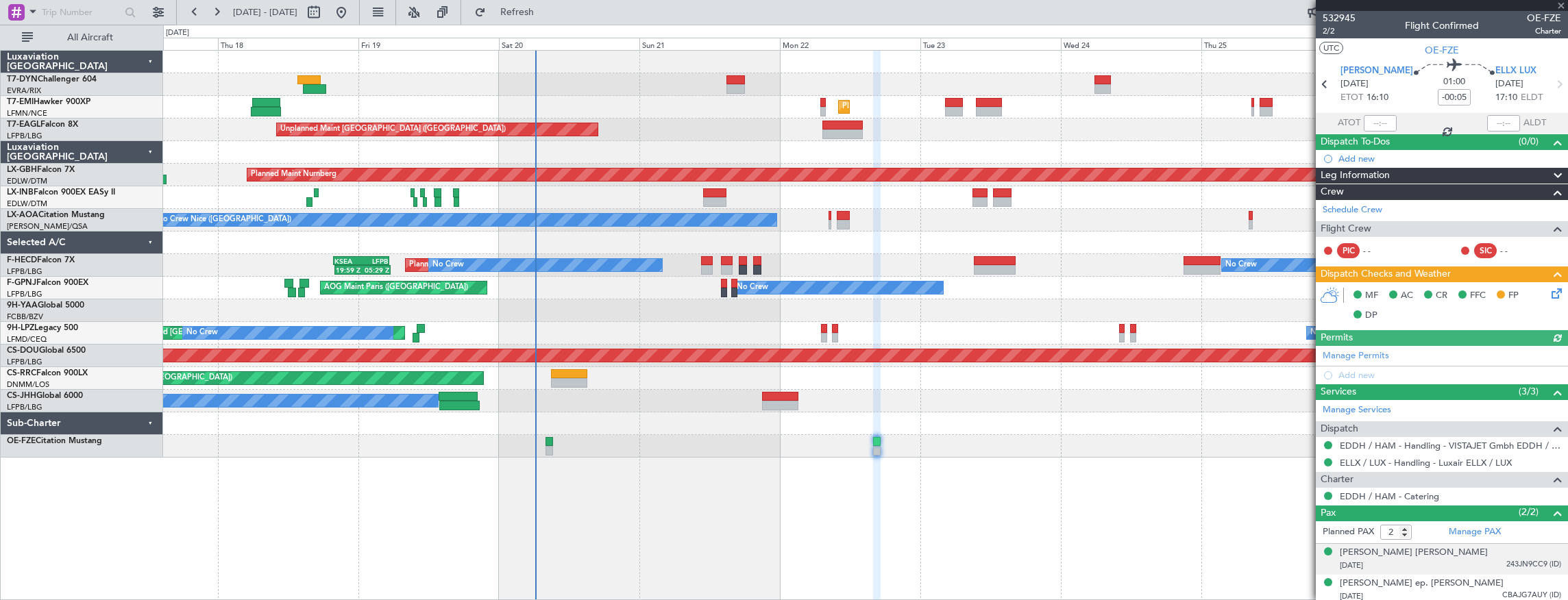
scroll to position [2, 0]
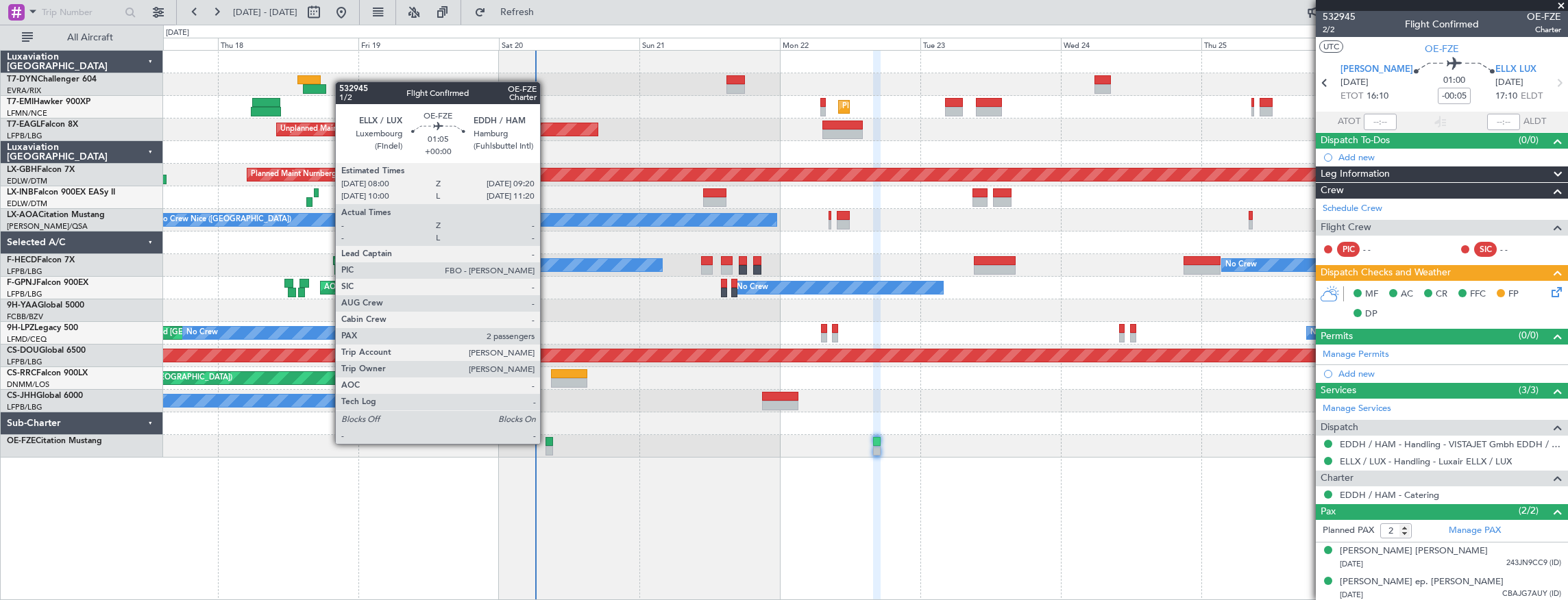
click at [547, 443] on div at bounding box center [549, 442] width 8 height 10
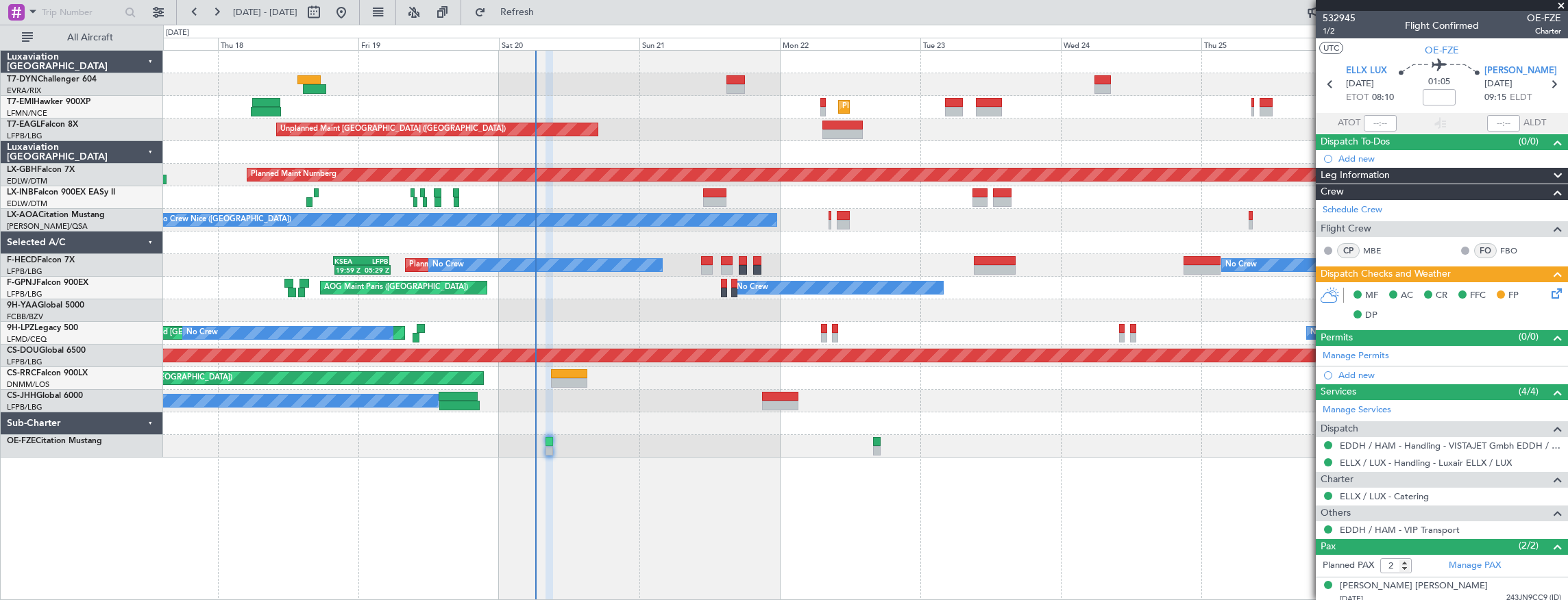
scroll to position [35, 0]
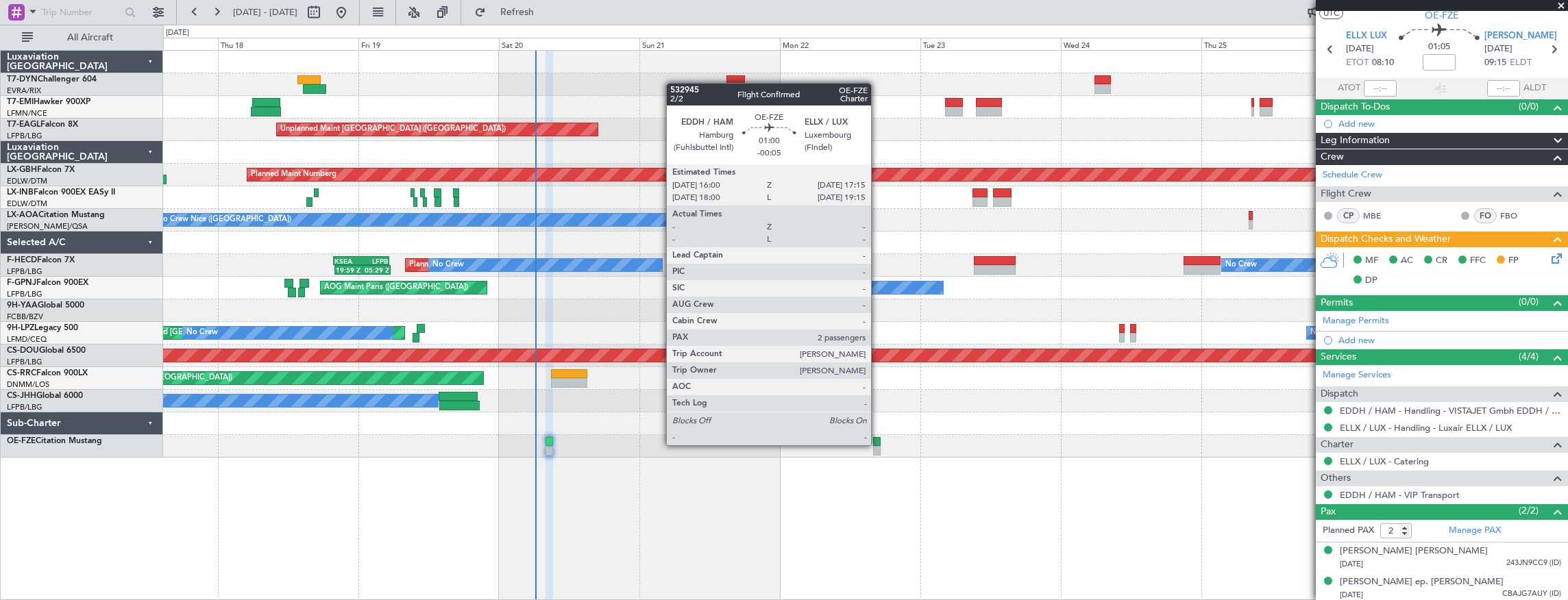
click at [878, 444] on div at bounding box center [877, 442] width 8 height 10
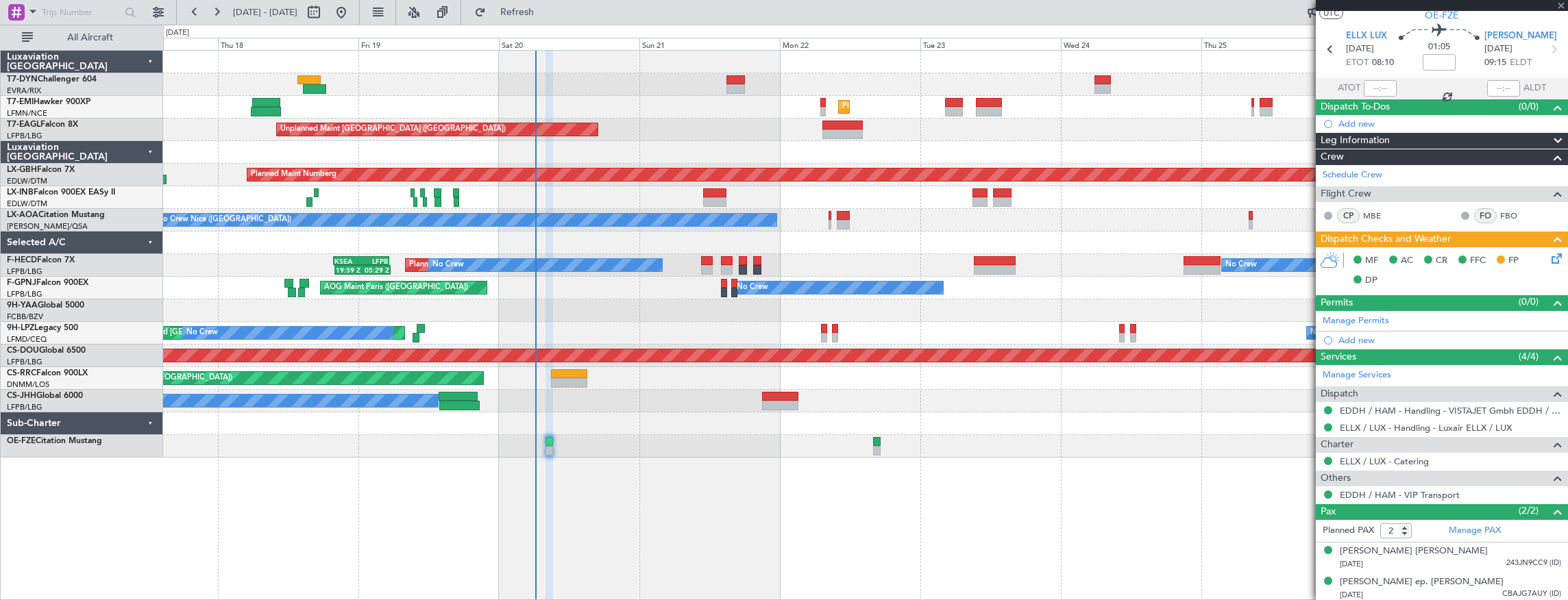
type input "-00:05"
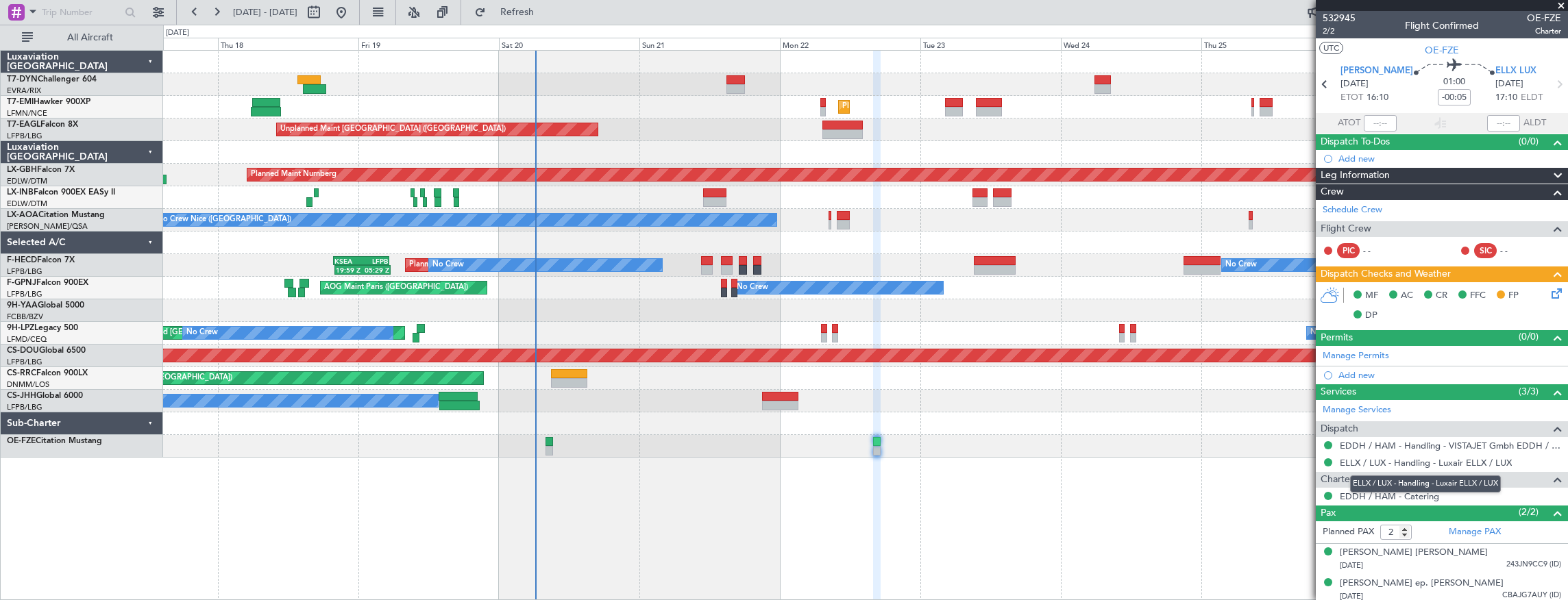
scroll to position [2, 0]
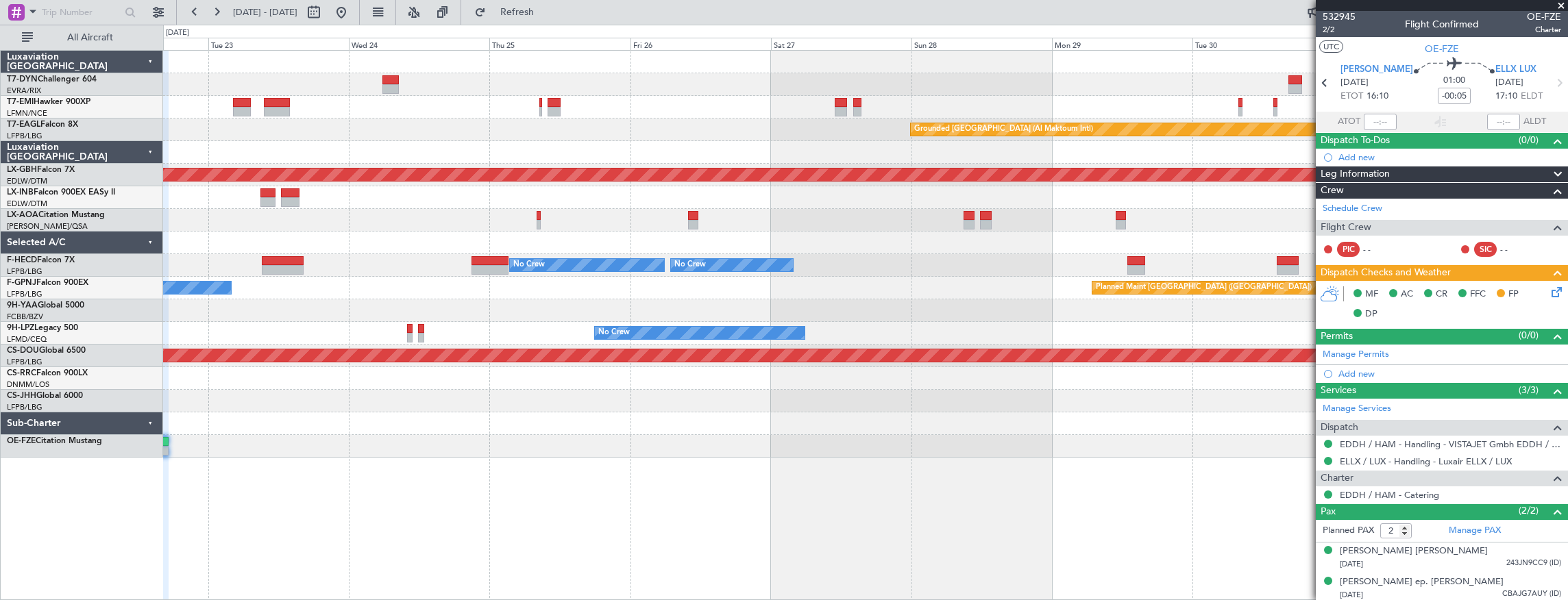
click at [169, 470] on div "Planned Maint [GEOGRAPHIC_DATA] Grounded [GEOGRAPHIC_DATA] (Al Maktoum Intl) Un…" at bounding box center [866, 325] width 1406 height 551
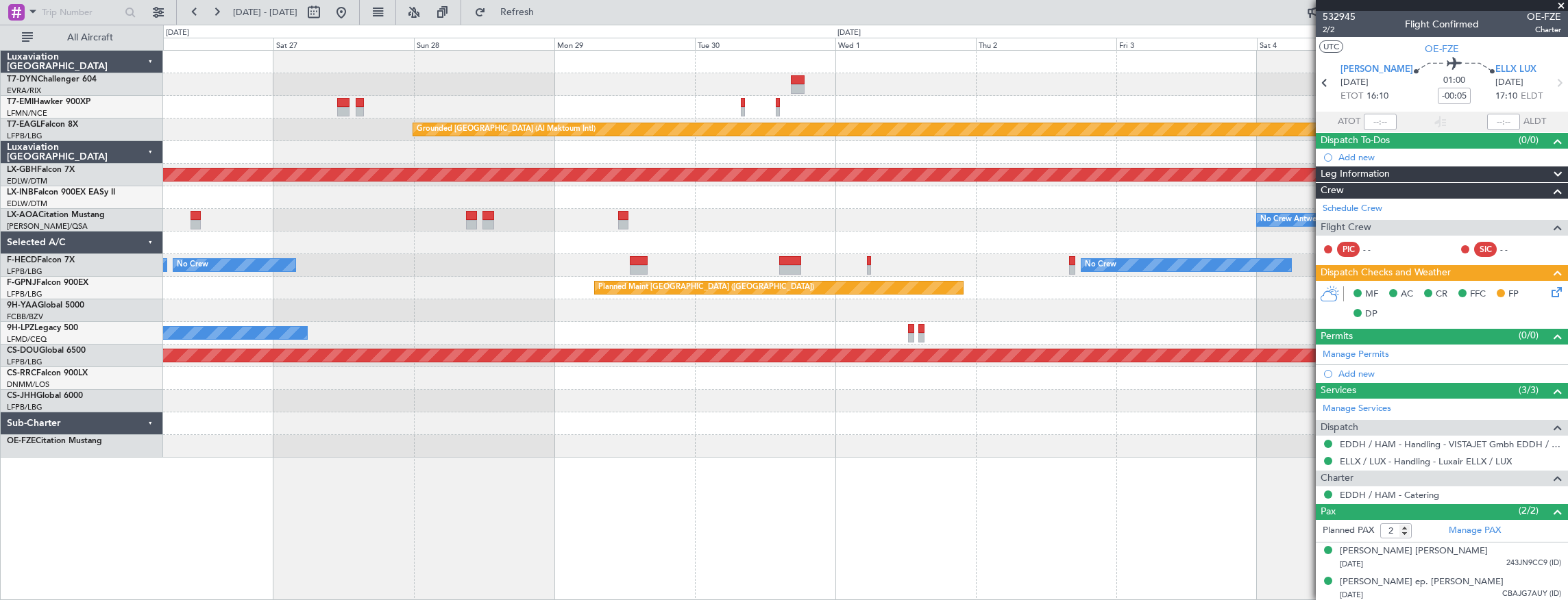
click at [144, 468] on div "Grounded [GEOGRAPHIC_DATA] (Al Maktoum Intl) Planned Maint Nurnberg No Crew [GE…" at bounding box center [784, 312] width 1568 height 575
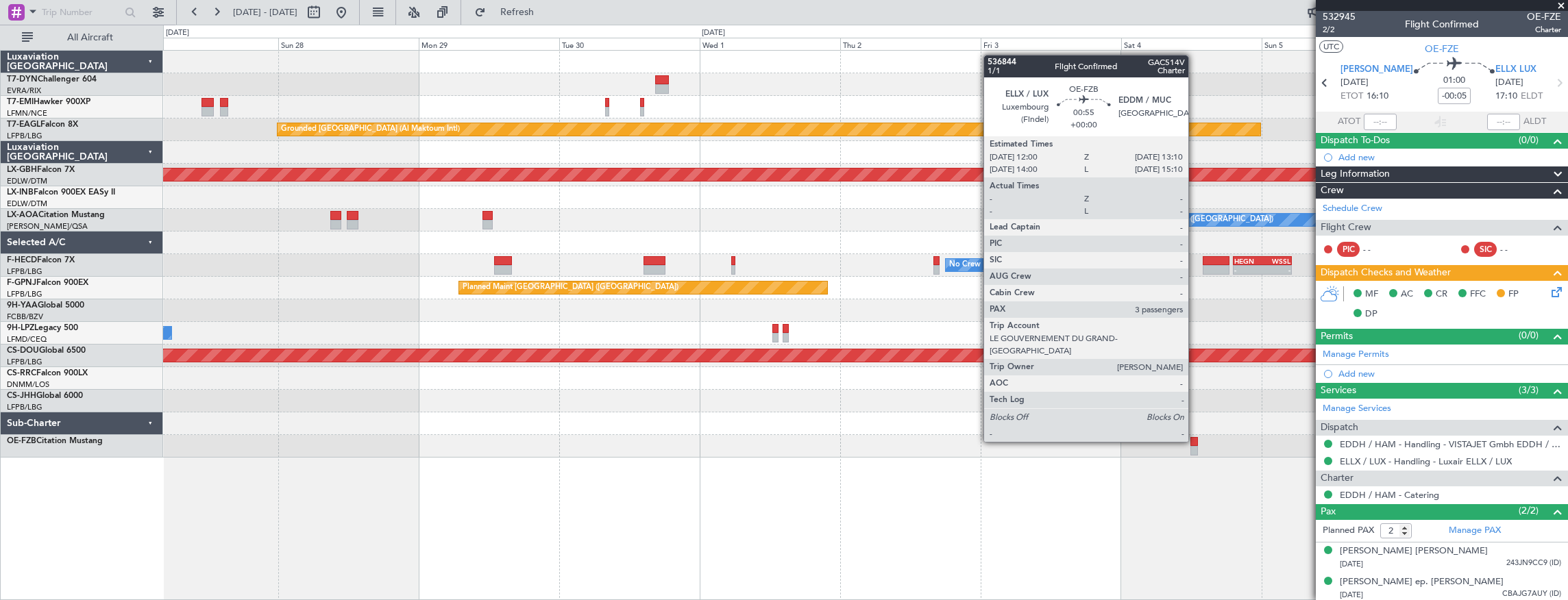
click at [1195, 440] on div at bounding box center [1194, 442] width 7 height 10
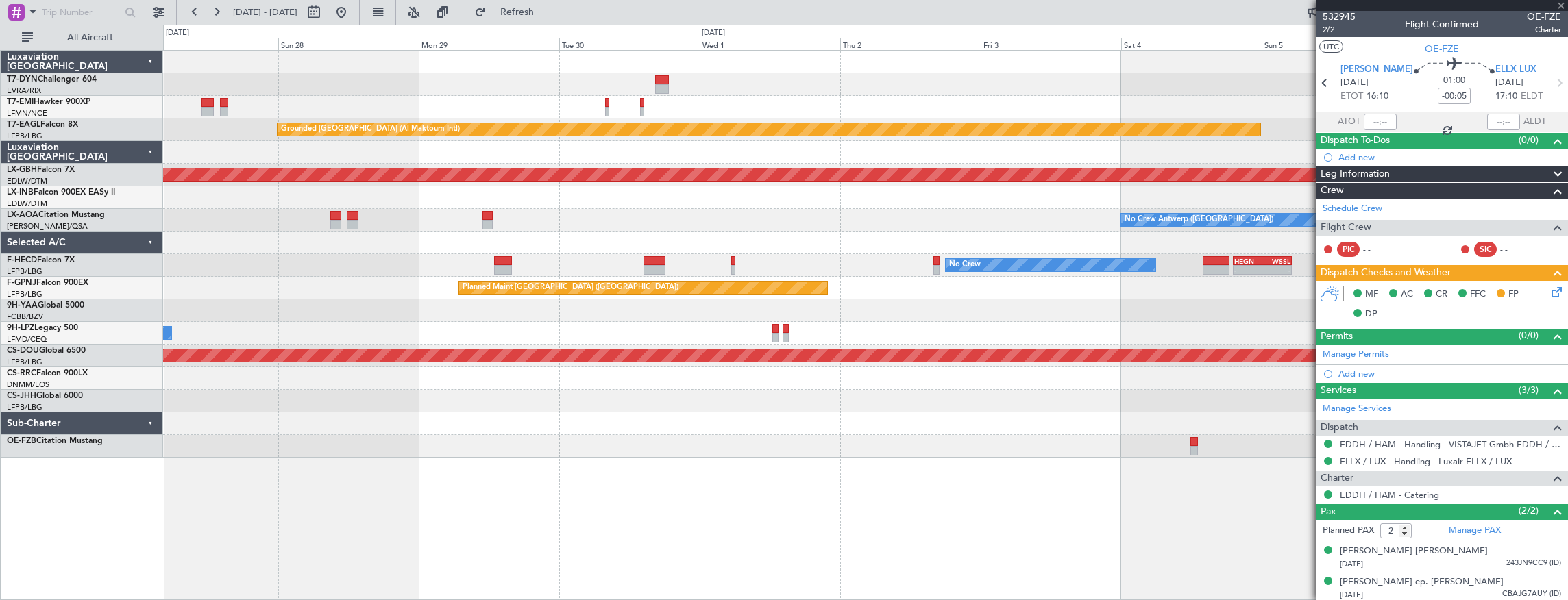
type input "3"
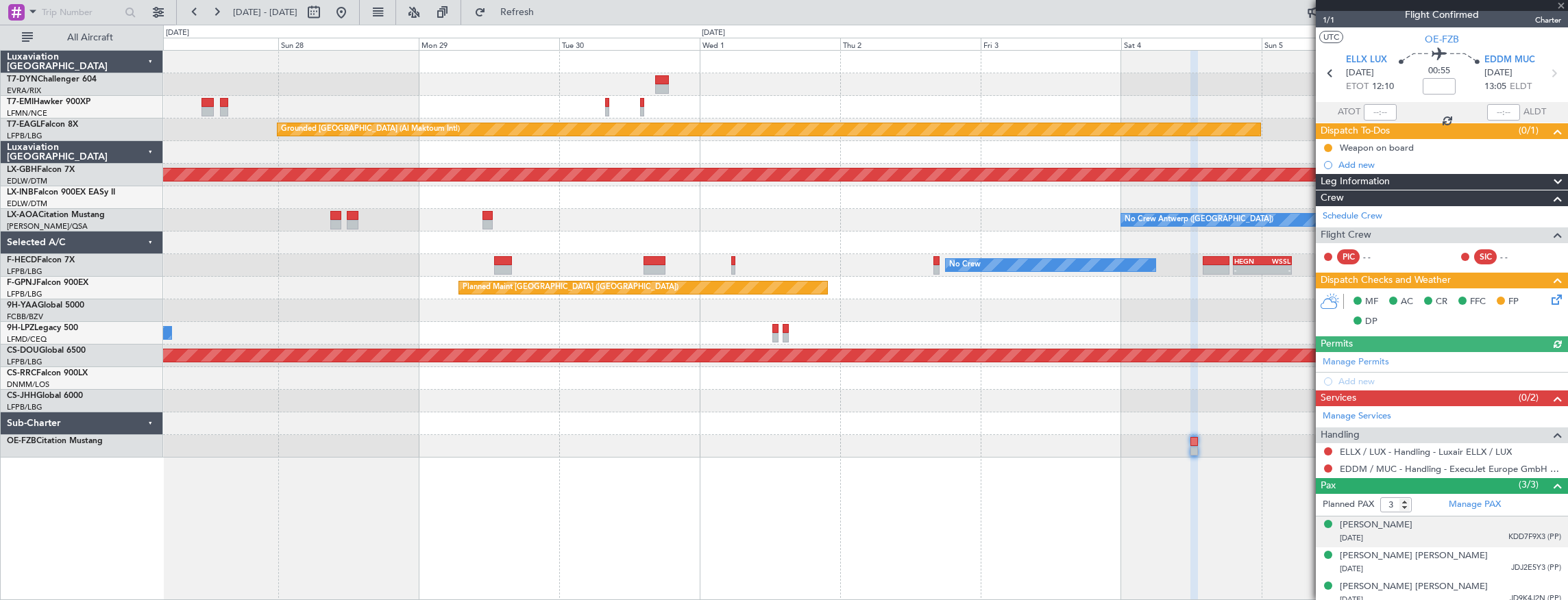
scroll to position [17, 0]
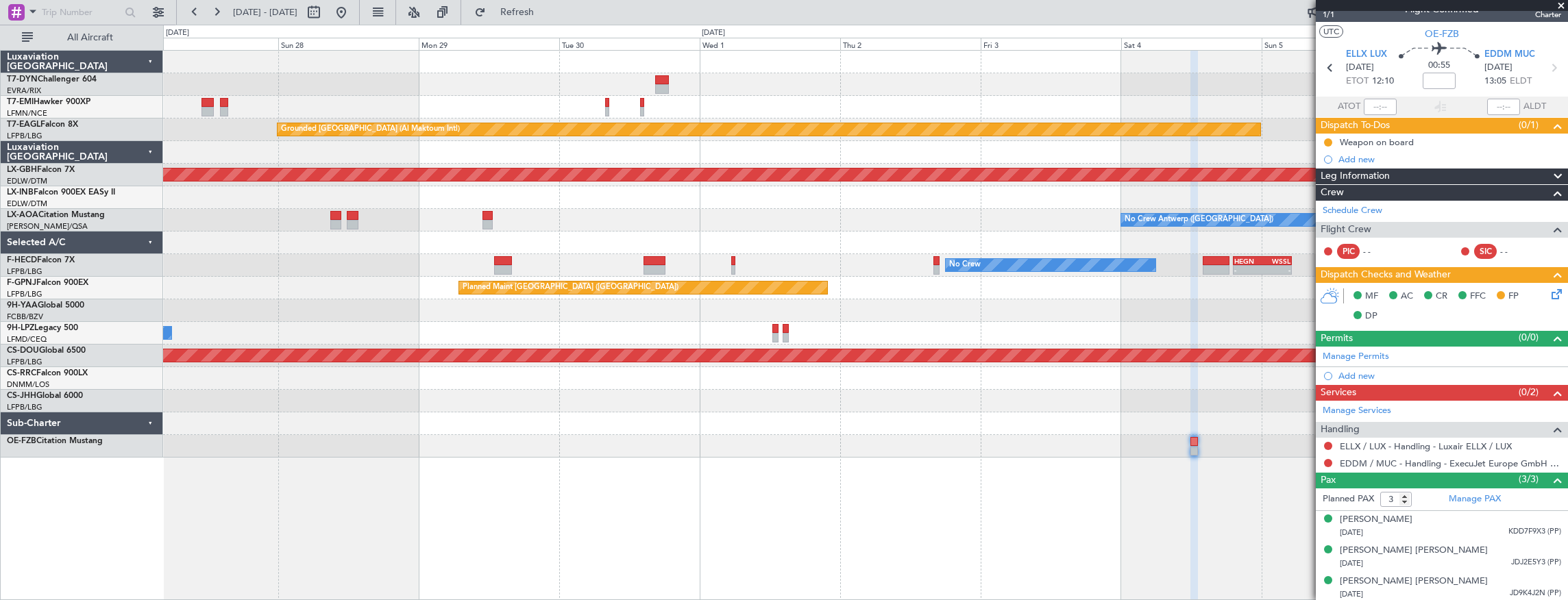
click at [822, 257] on div "No Crew - - HEGN 19:15 Z WSSL 05:10 Z No Crew Planned Maint [GEOGRAPHIC_DATA] (…" at bounding box center [866, 266] width 1405 height 23
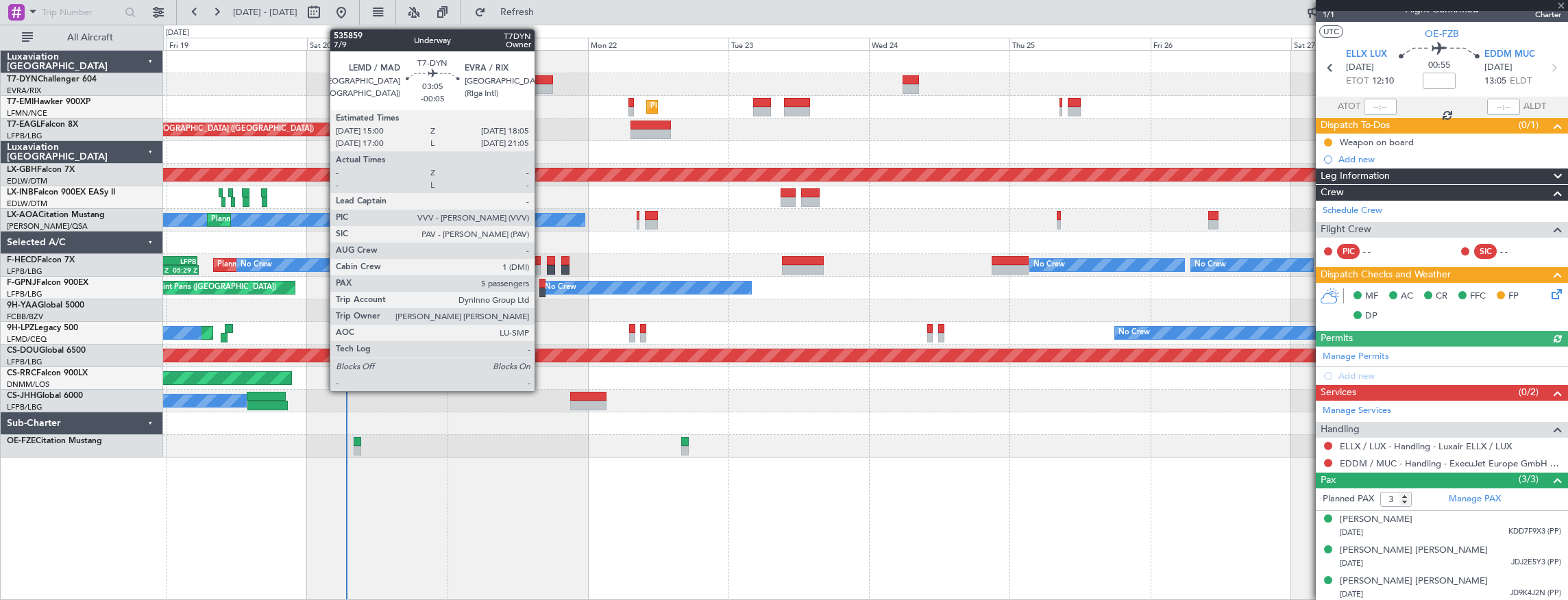
click at [543, 82] on div at bounding box center [544, 80] width 19 height 10
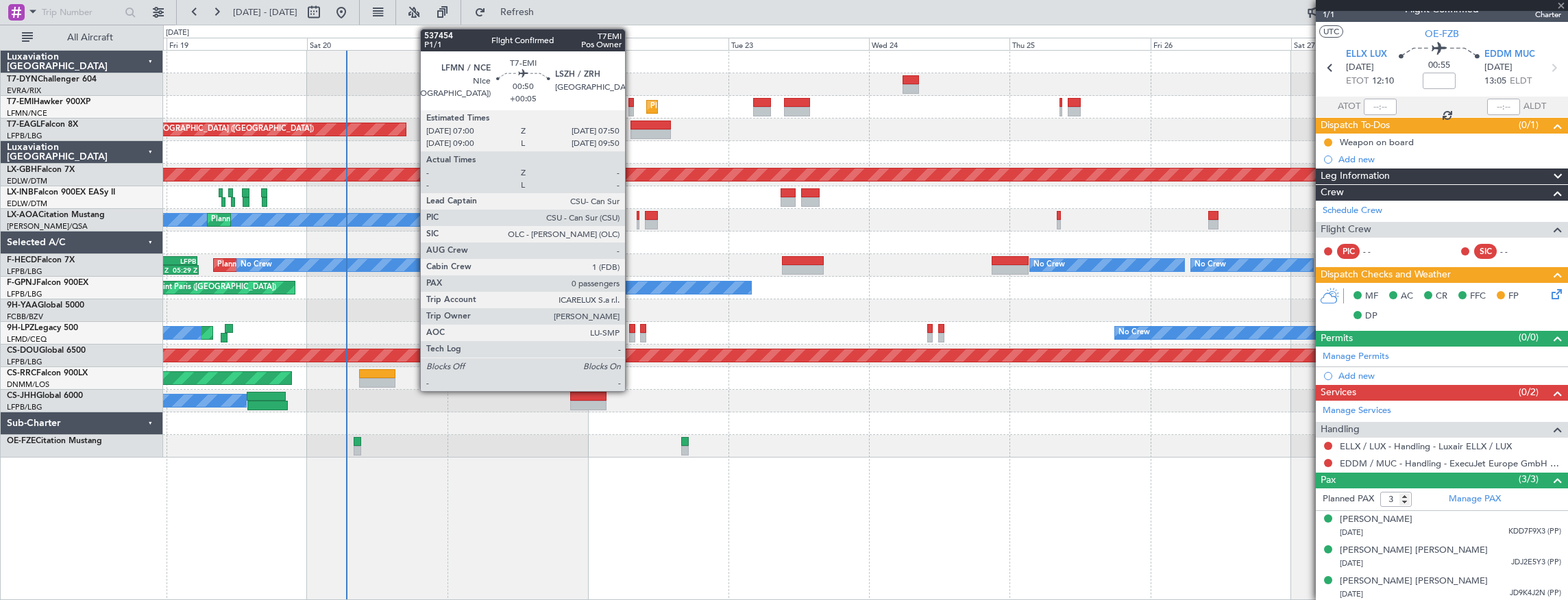
type input "-00:05"
type input "5"
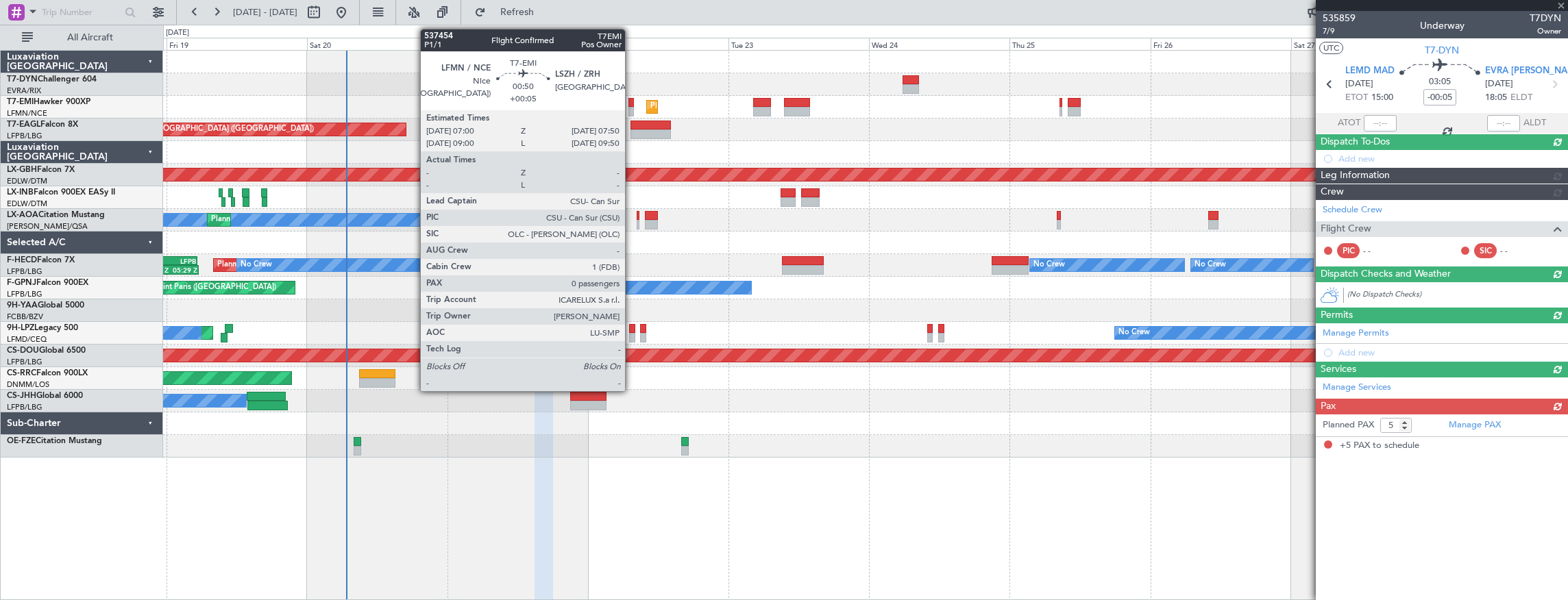
scroll to position [0, 0]
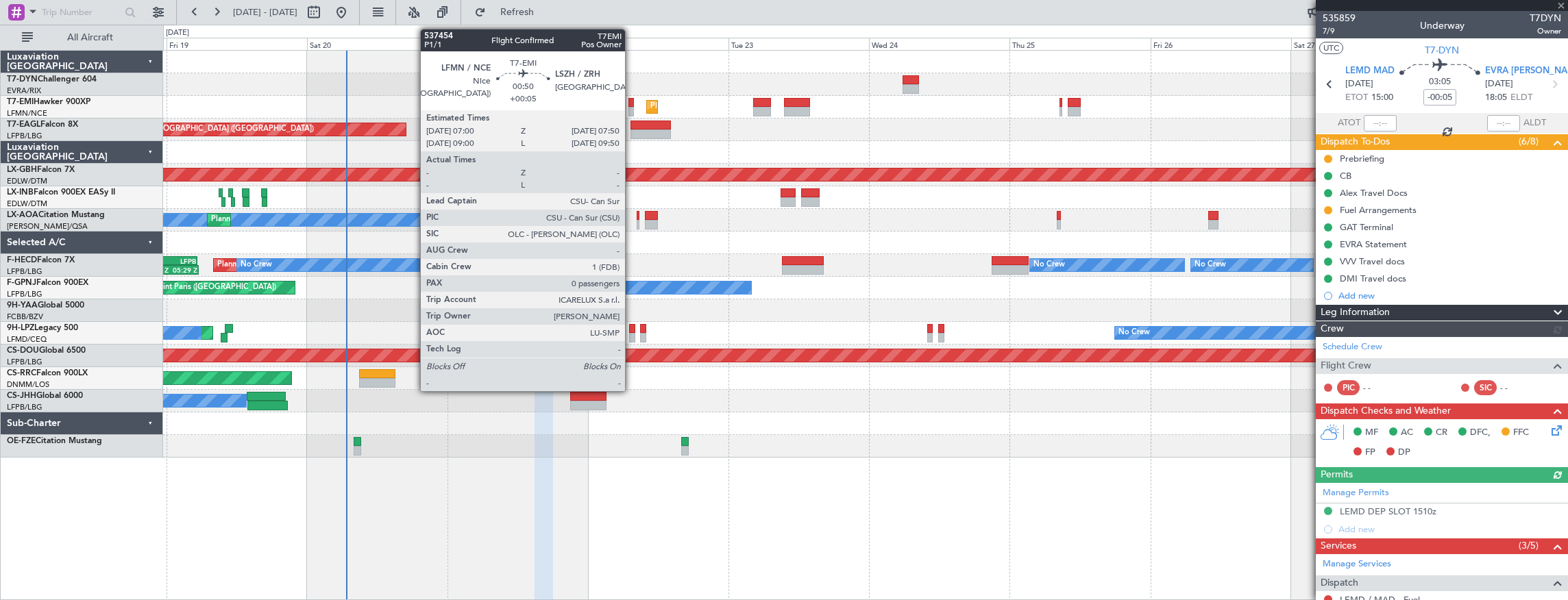
click at [632, 104] on div at bounding box center [631, 102] width 5 height 10
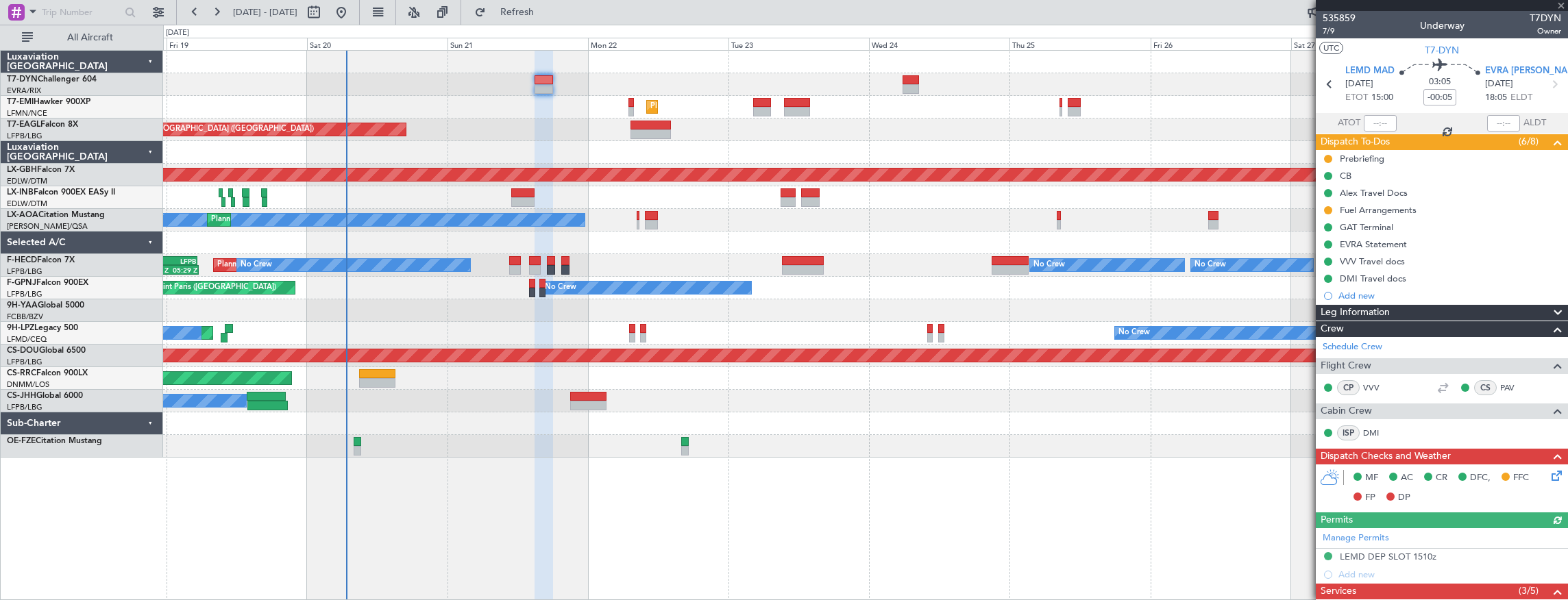
type input "+00:05"
type input "0"
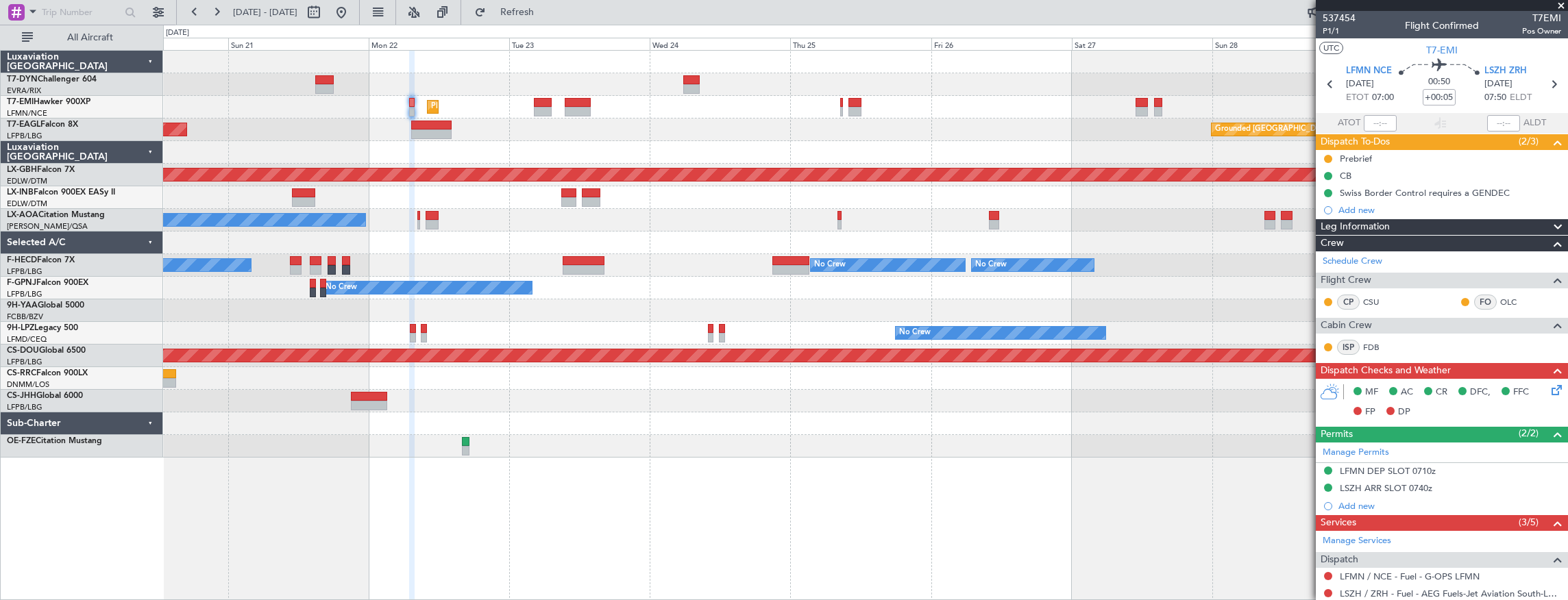
click at [253, 277] on div "Planned Maint [GEOGRAPHIC_DATA] Unplanned Maint [GEOGRAPHIC_DATA] ([GEOGRAPHIC_…" at bounding box center [866, 254] width 1405 height 407
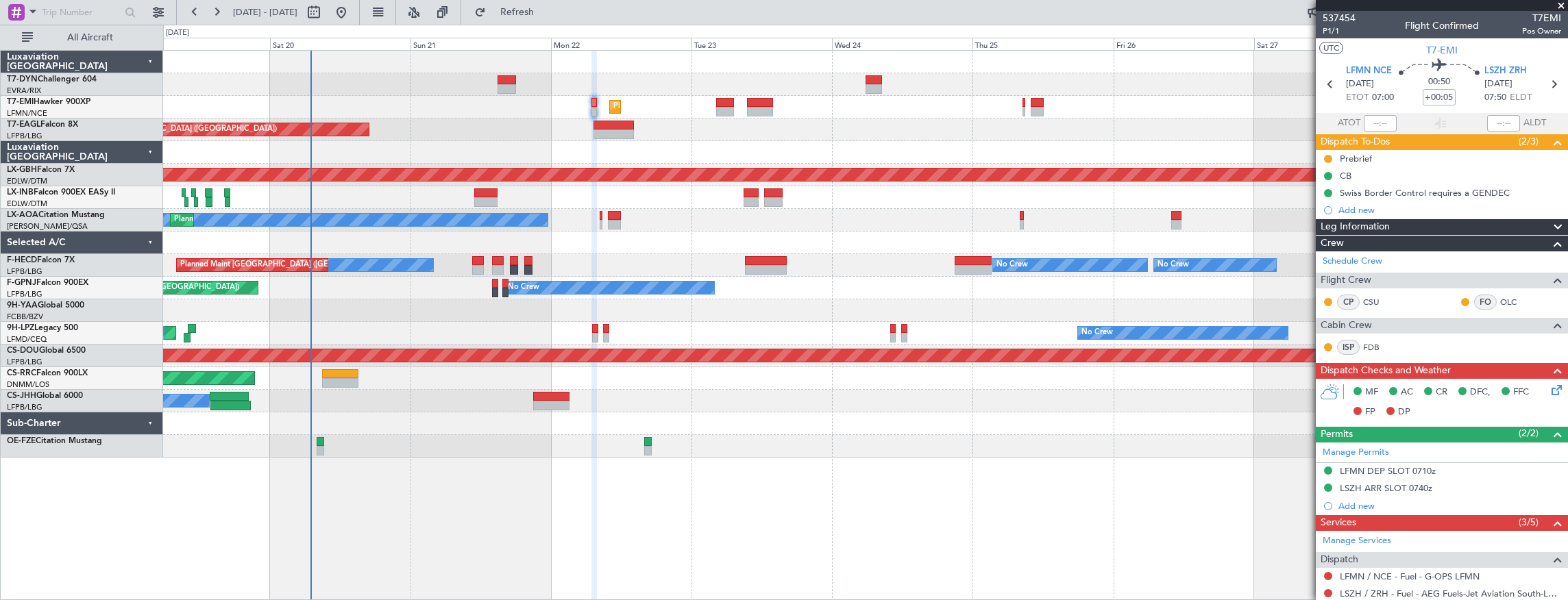
click at [496, 294] on div "No Crew AOG Maint [GEOGRAPHIC_DATA] ([GEOGRAPHIC_DATA]) Planned Maint [GEOGRAPH…" at bounding box center [866, 288] width 1405 height 23
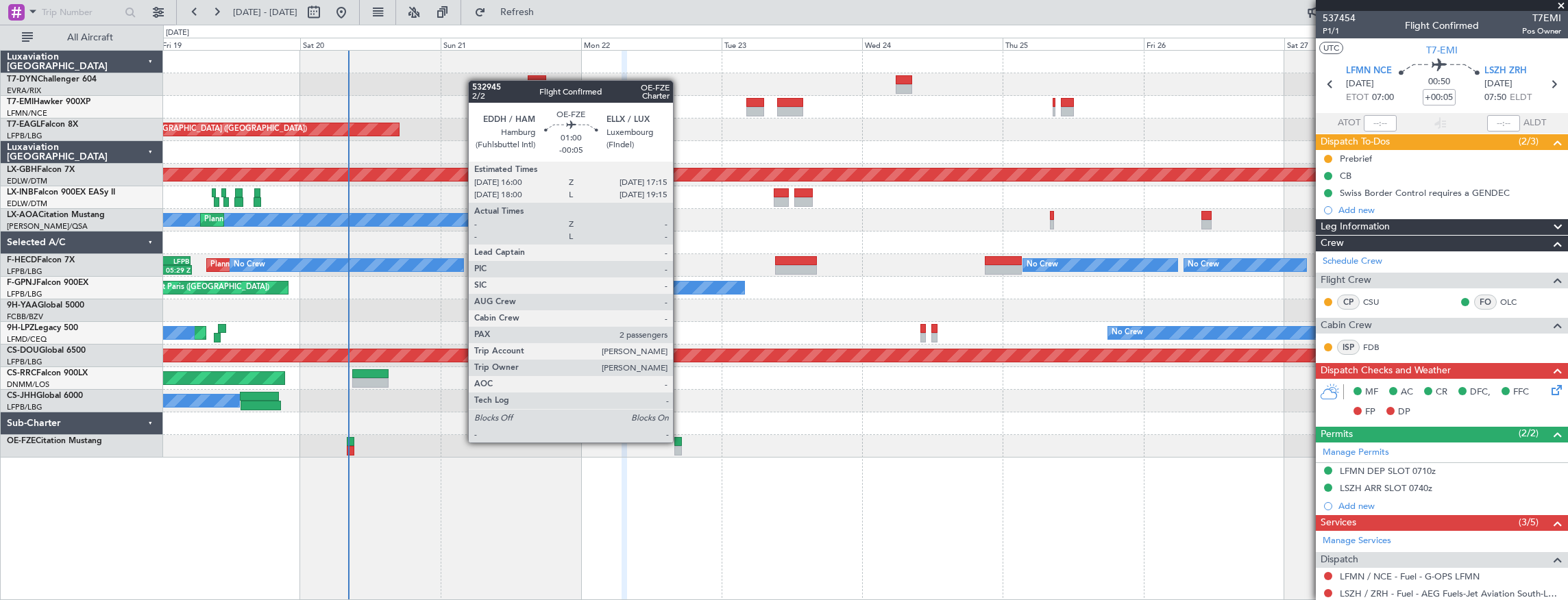
click at [680, 441] on div at bounding box center [678, 442] width 8 height 10
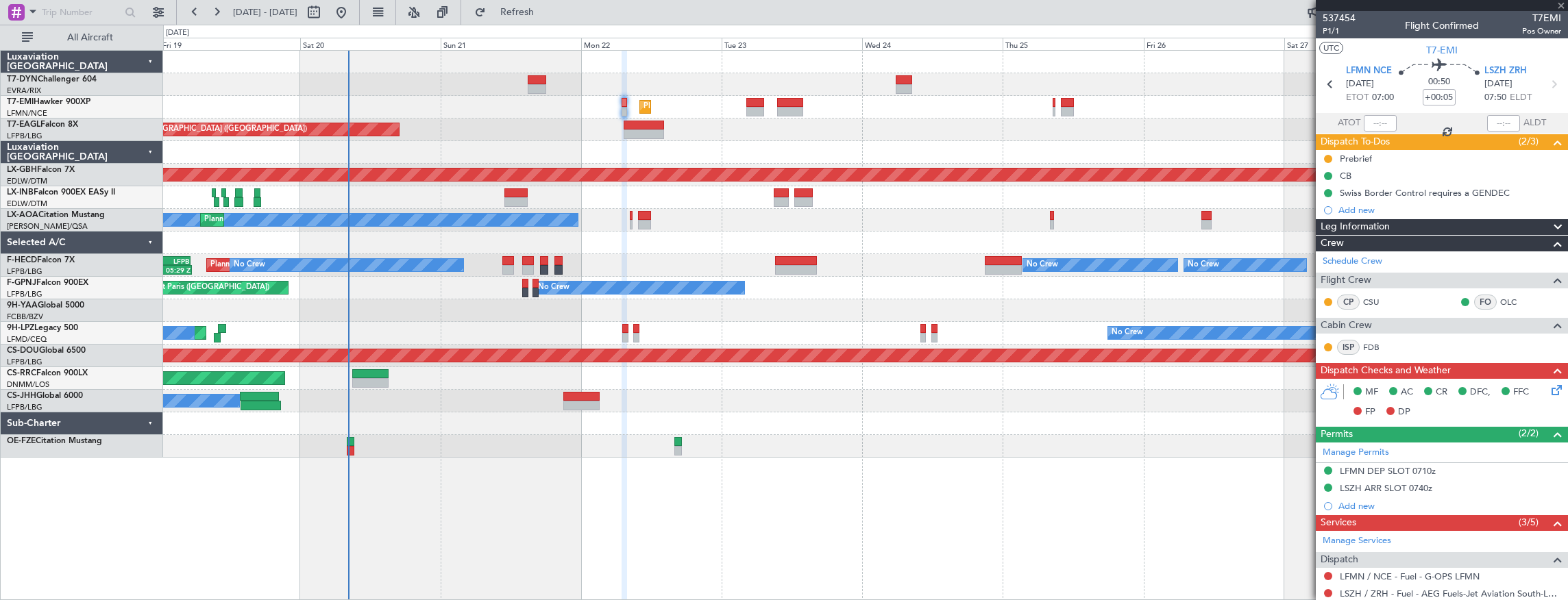
type input "-00:05"
type input "2"
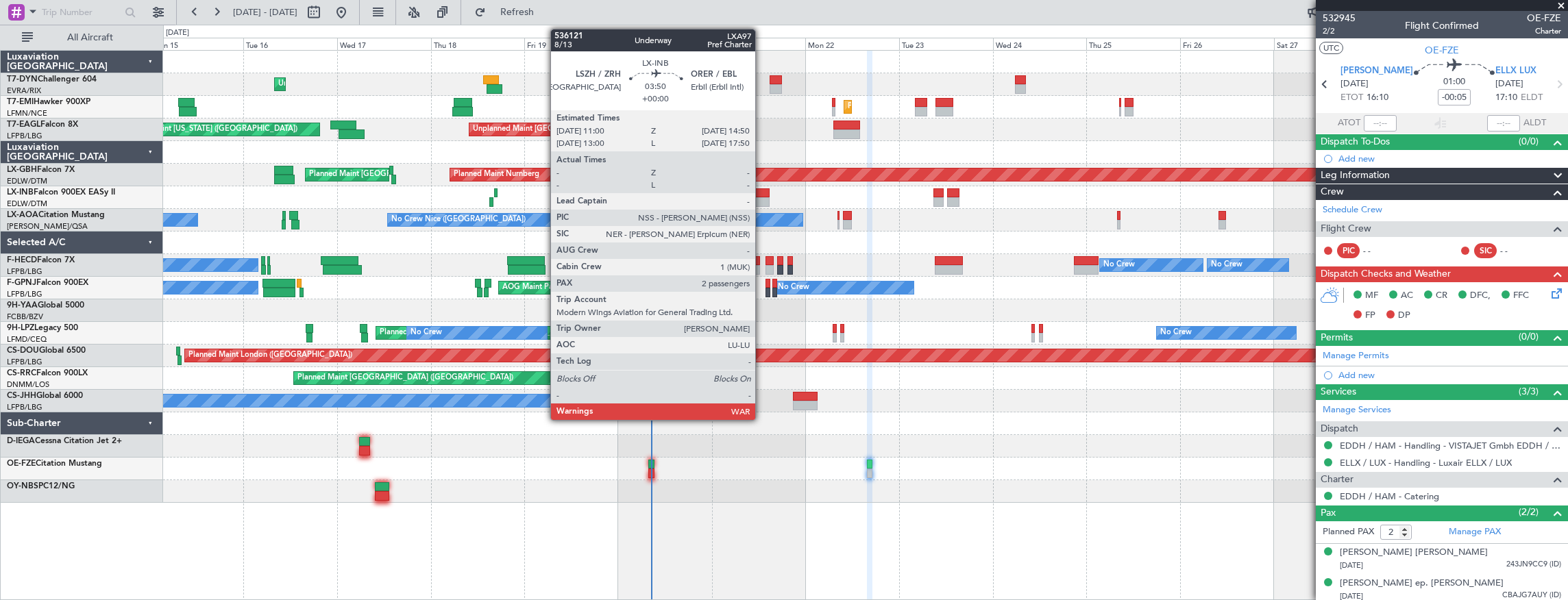
click at [762, 193] on div at bounding box center [761, 193] width 15 height 10
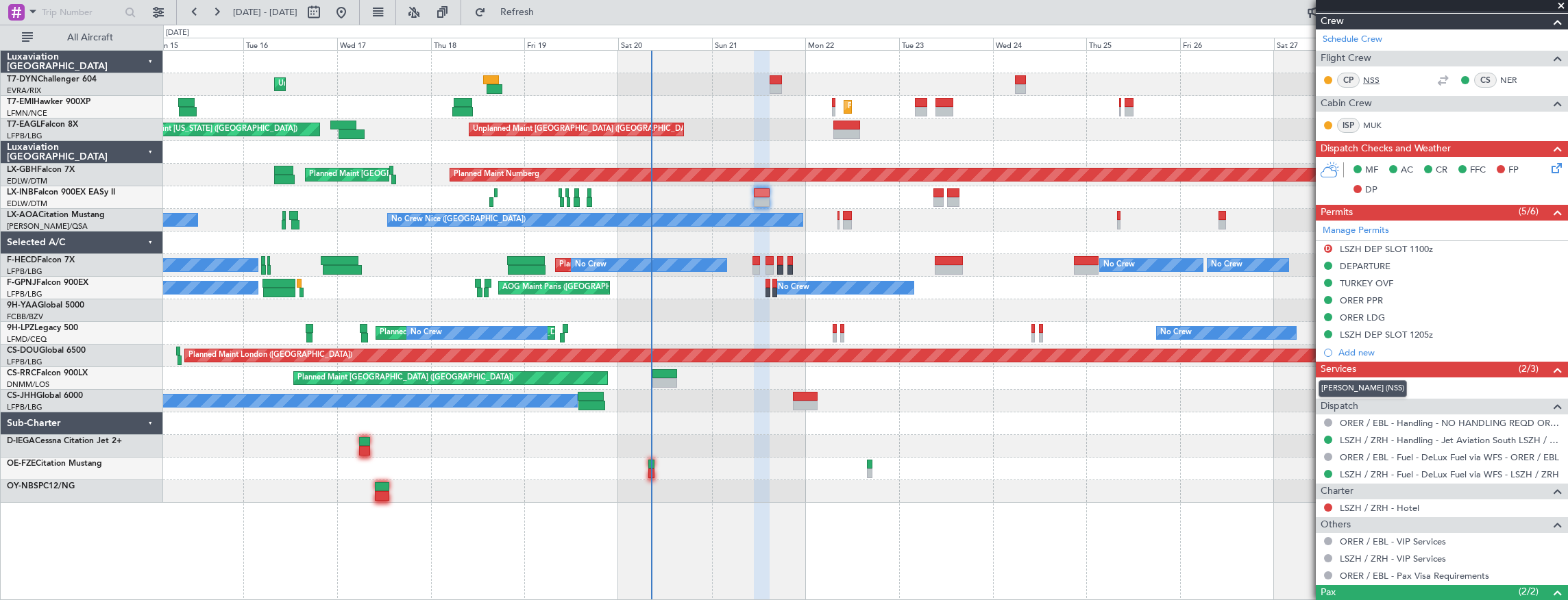
scroll to position [388, 0]
